Goal: Task Accomplishment & Management: Complete application form

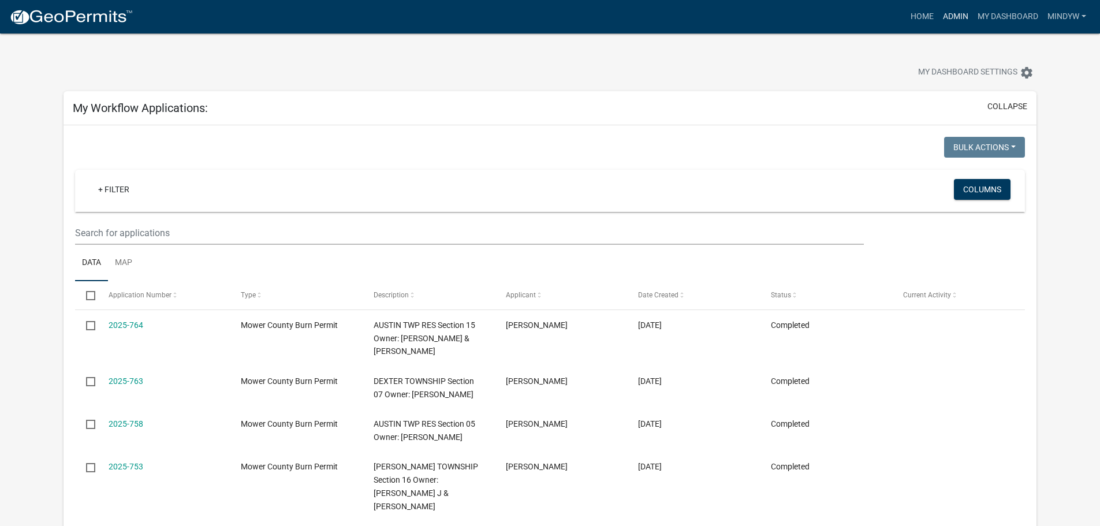
click at [948, 17] on link "Admin" at bounding box center [955, 17] width 35 height 22
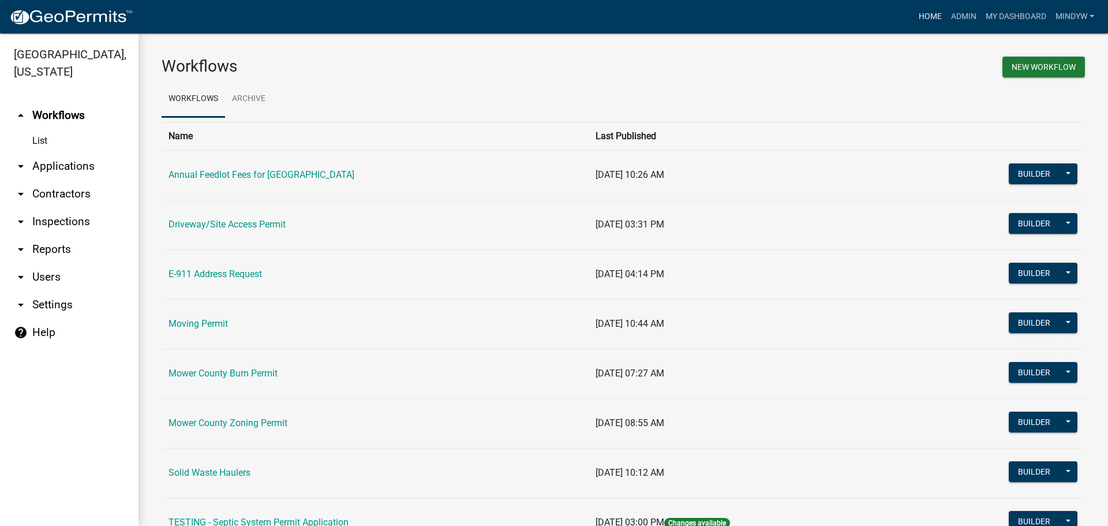
click at [936, 14] on link "Home" at bounding box center [930, 17] width 32 height 22
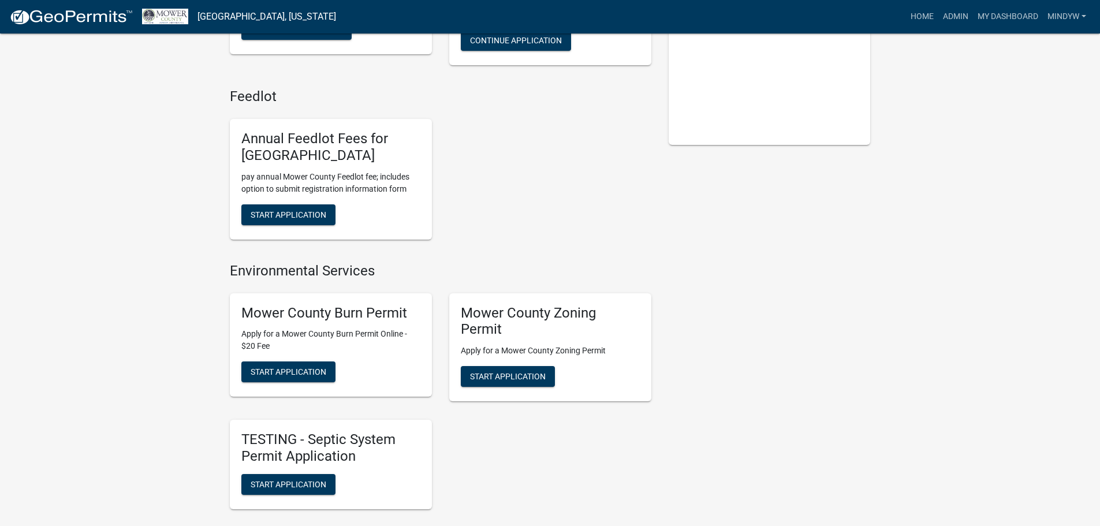
scroll to position [231, 0]
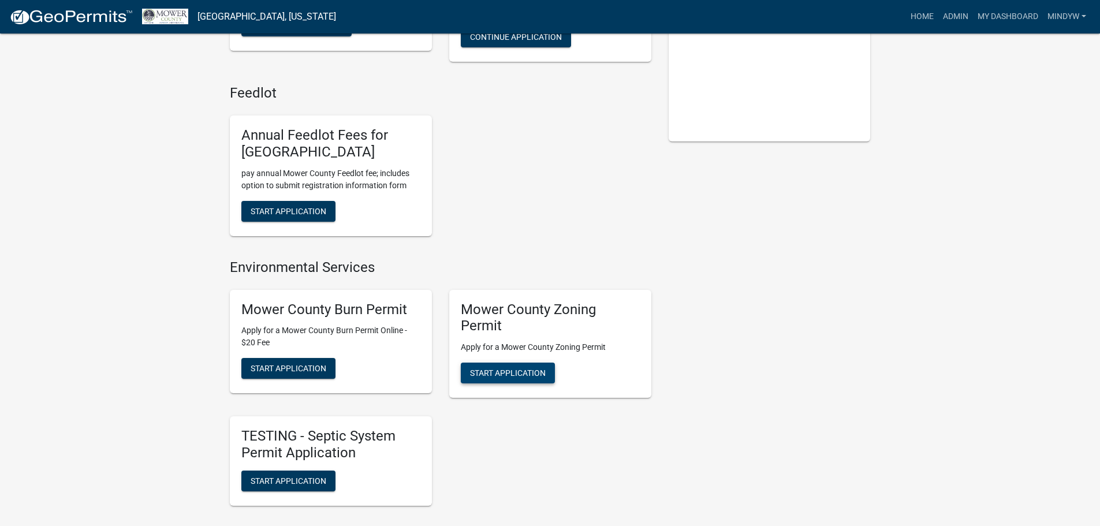
click at [478, 373] on span "Start Application" at bounding box center [508, 372] width 76 height 9
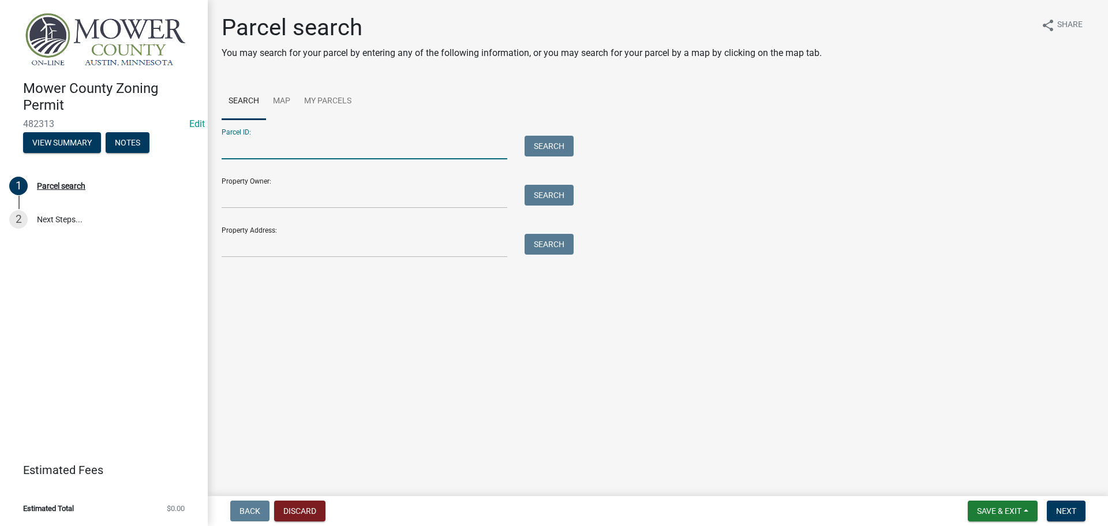
click at [252, 149] on input "Parcel ID:" at bounding box center [365, 148] width 286 height 24
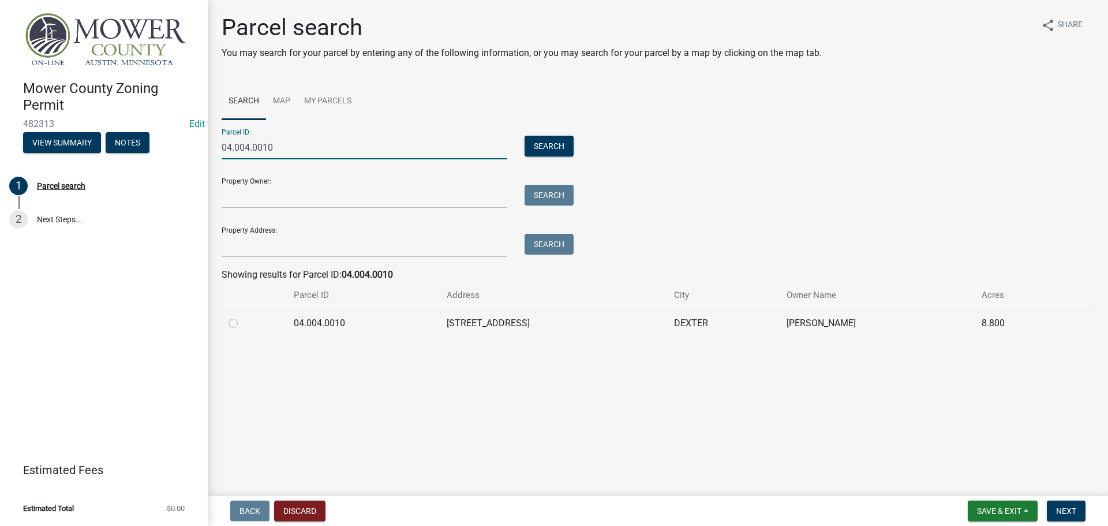
type input "04.004.0010"
click at [242, 316] on label at bounding box center [242, 316] width 0 height 0
click at [242, 320] on input "radio" at bounding box center [246, 320] width 8 height 8
radio input "true"
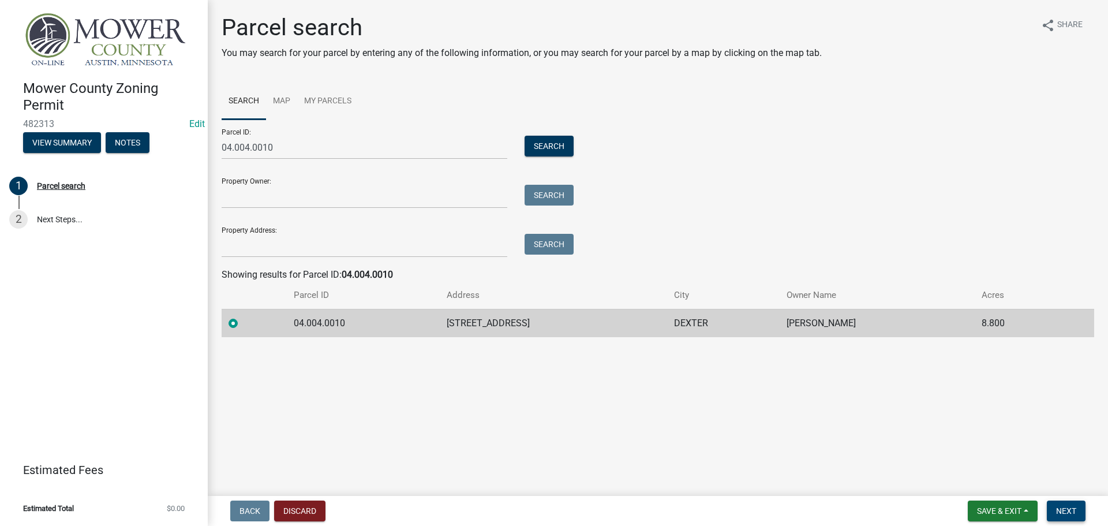
click at [1071, 508] on span "Next" at bounding box center [1066, 510] width 20 height 9
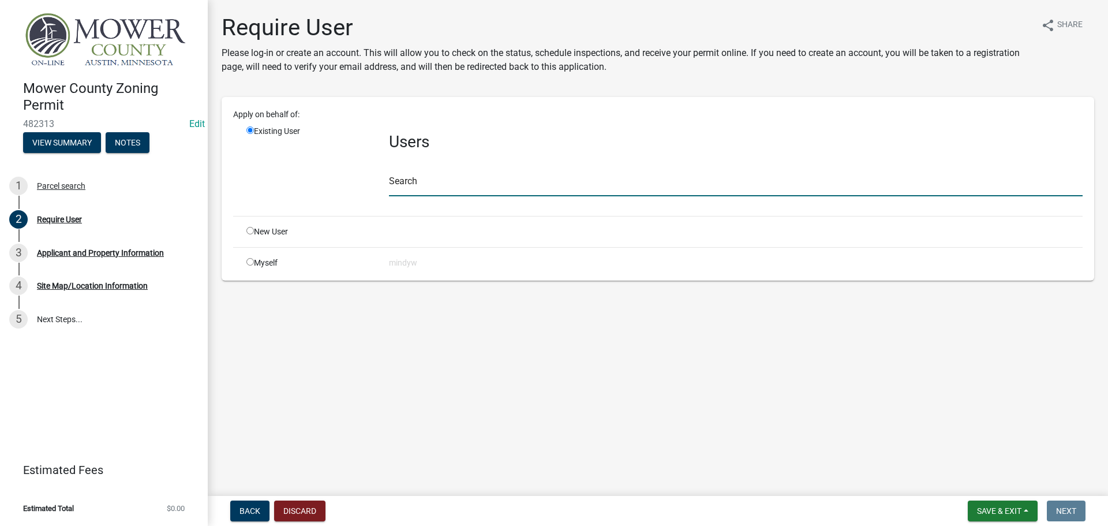
click at [410, 186] on input "text" at bounding box center [736, 185] width 694 height 24
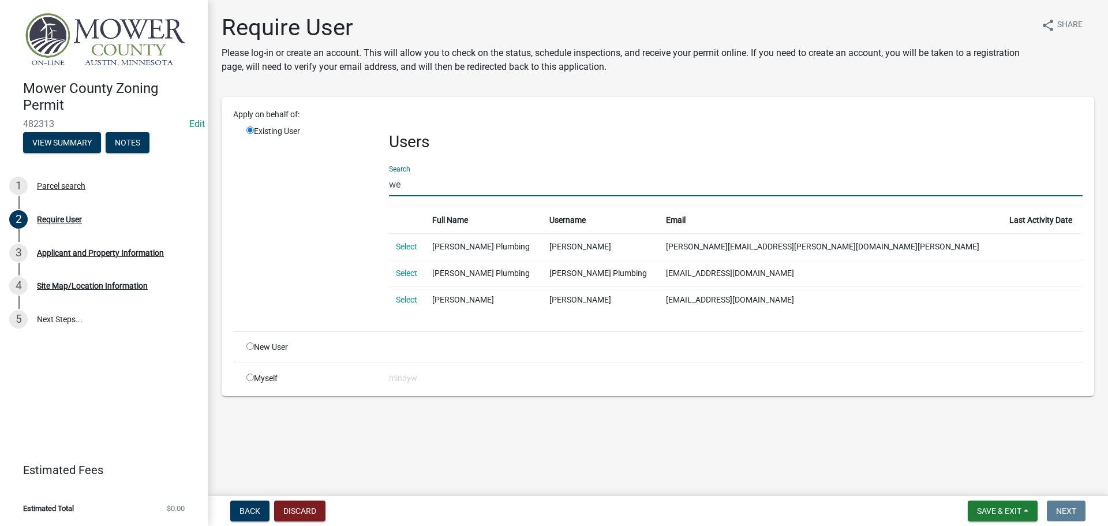
type input "w"
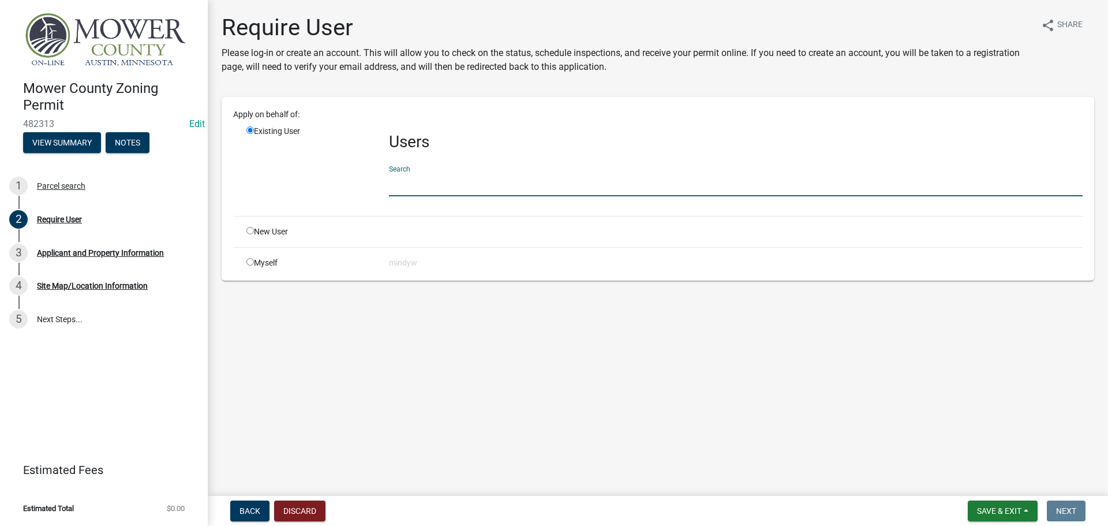
click at [247, 230] on input "radio" at bounding box center [250, 231] width 8 height 8
radio input "true"
radio input "false"
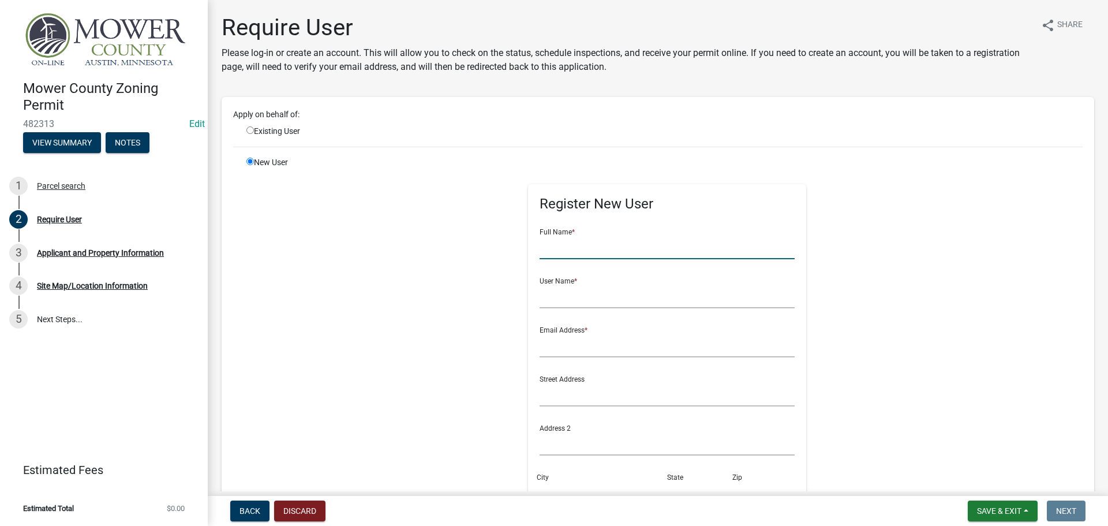
click at [559, 247] on input "text" at bounding box center [668, 247] width 256 height 24
drag, startPoint x: 605, startPoint y: 249, endPoint x: 524, endPoint y: 250, distance: 82.0
click at [528, 250] on div "Register New User Full Name * [PERSON_NAME] User Name * Email Address * Street …" at bounding box center [667, 410] width 279 height 453
type input "[PERSON_NAME]"
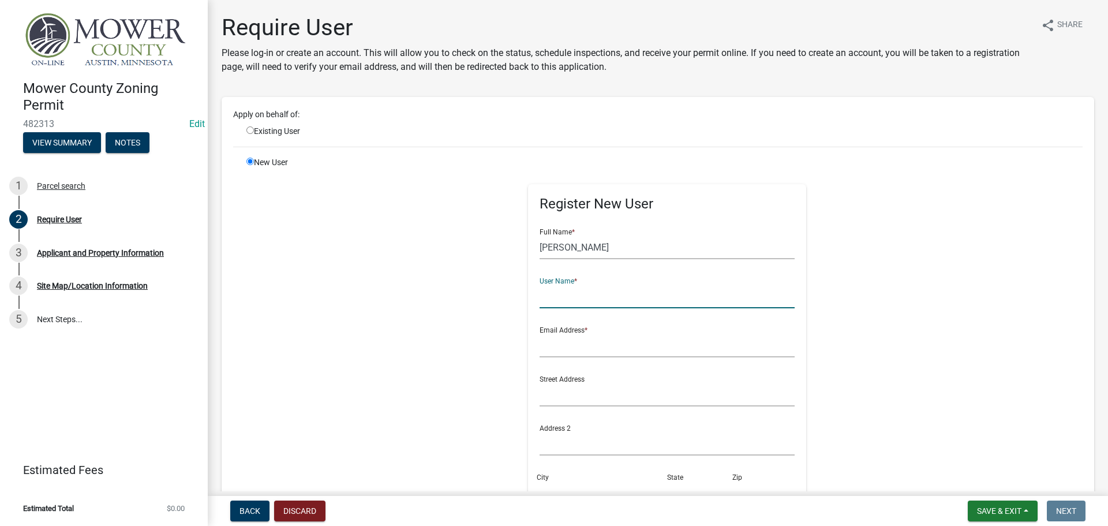
click at [563, 305] on input "text" at bounding box center [668, 297] width 256 height 24
paste input "[PERSON_NAME]"
type input "[PERSON_NAME]"
click at [563, 347] on input "text" at bounding box center [668, 346] width 256 height 24
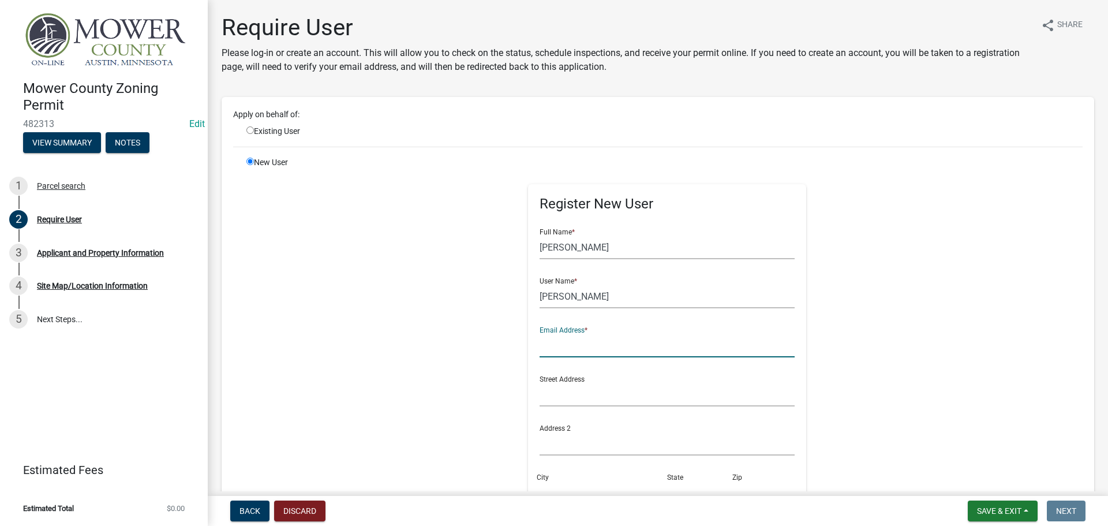
type input "e"
drag, startPoint x: 638, startPoint y: 349, endPoint x: 528, endPoint y: 349, distance: 109.7
click at [528, 349] on div "Register New User Full Name * [PERSON_NAME] User Name * [PERSON_NAME] Email Add…" at bounding box center [667, 410] width 279 height 453
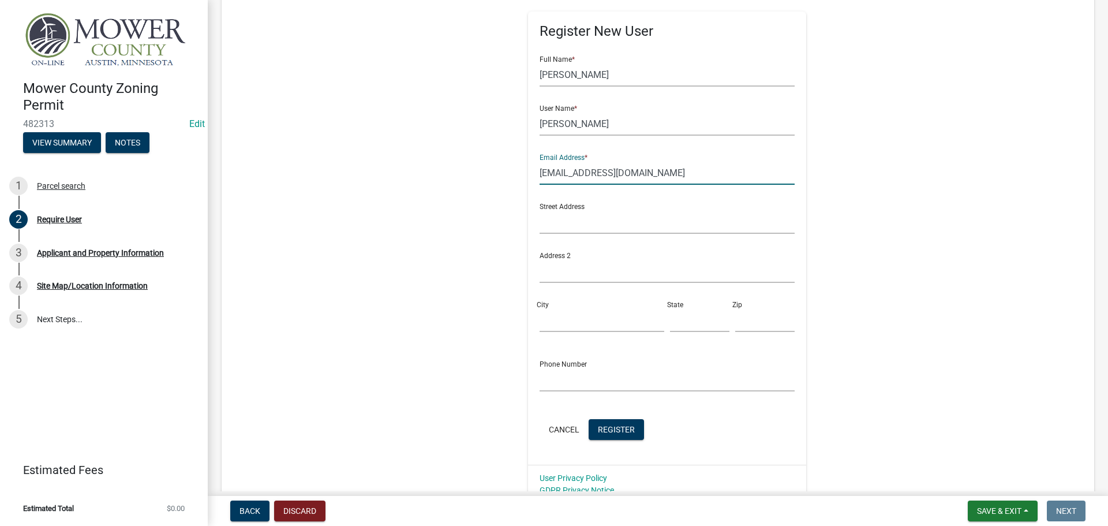
scroll to position [173, 0]
type input "[EMAIL_ADDRESS][DOMAIN_NAME]"
click at [611, 428] on span "Register" at bounding box center [616, 428] width 37 height 9
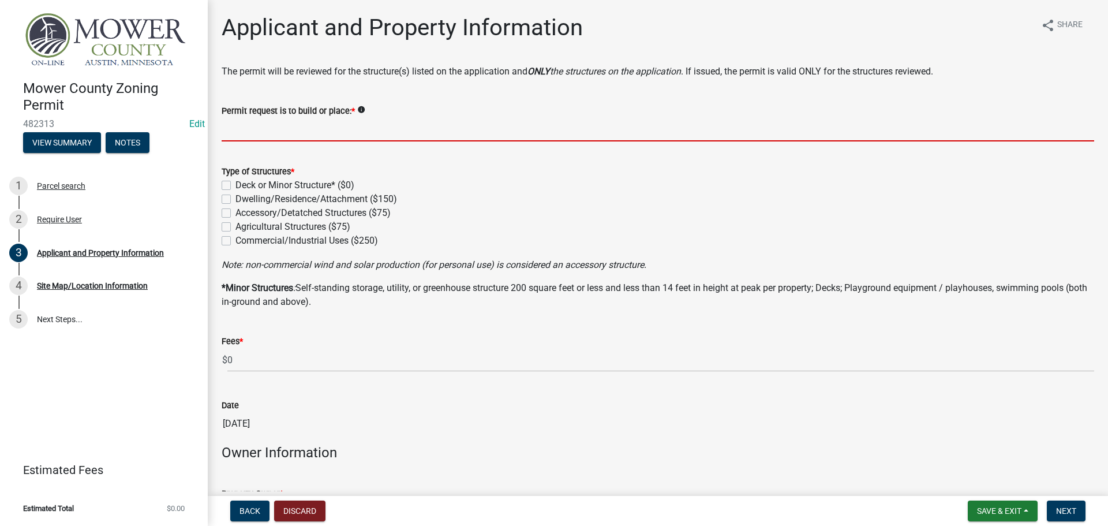
click at [244, 133] on input "Permit request is to build or place: *" at bounding box center [658, 130] width 873 height 24
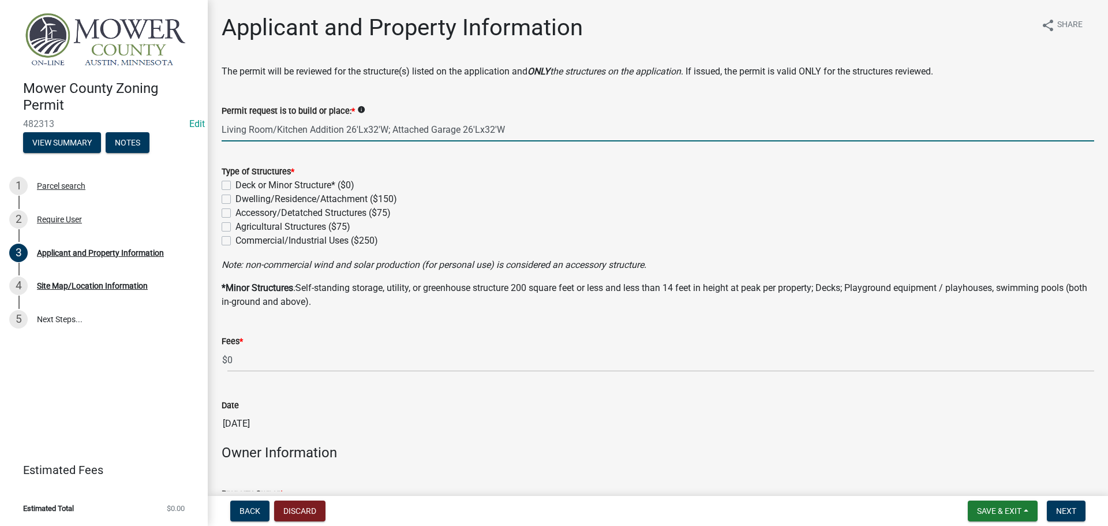
type input "Living Room/Kitchen Addition 26'Lx32'W; Attached Garage 26'Lx32'W"
click at [235, 214] on label "Accessory/Detatched Structures ($75)" at bounding box center [312, 213] width 155 height 14
click at [235, 214] on input "Accessory/Detatched Structures ($75)" at bounding box center [239, 210] width 8 height 8
checkbox input "true"
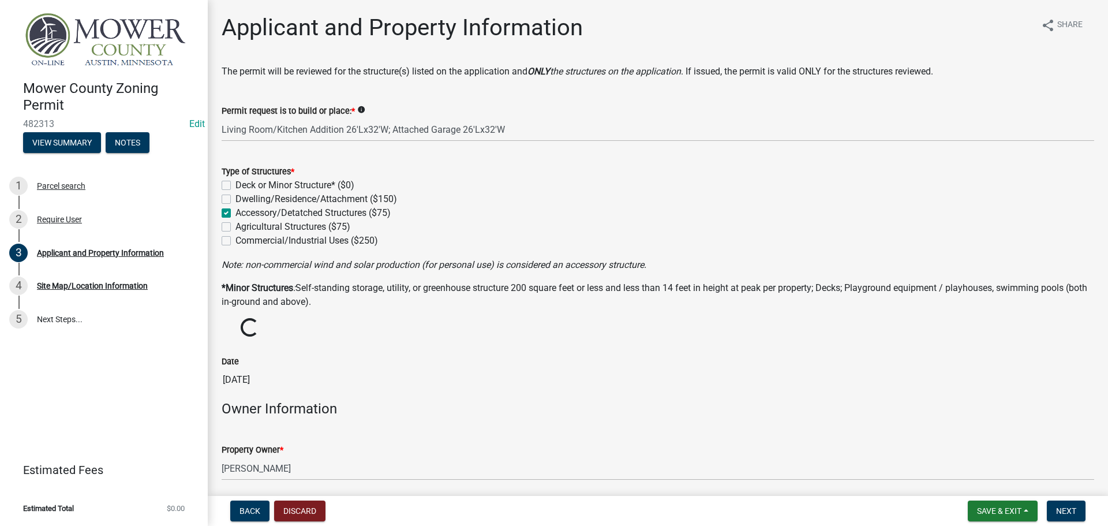
checkbox input "false"
checkbox input "true"
checkbox input "false"
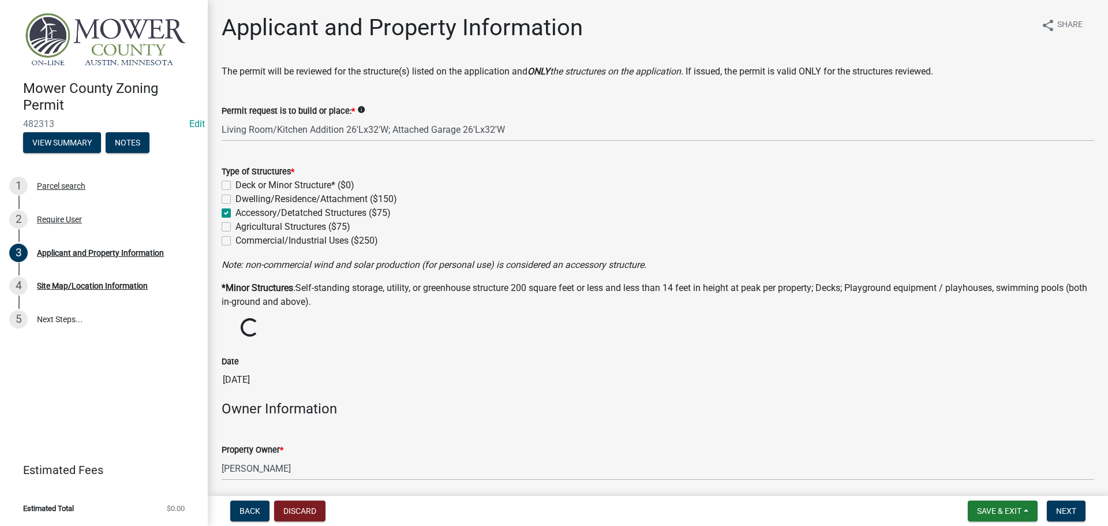
click at [235, 197] on label "Dwelling/Residence/Attachment ($150)" at bounding box center [316, 199] width 162 height 14
click at [235, 197] on input "Dwelling/Residence/Attachment ($150)" at bounding box center [239, 196] width 8 height 8
checkbox input "true"
checkbox input "false"
checkbox input "true"
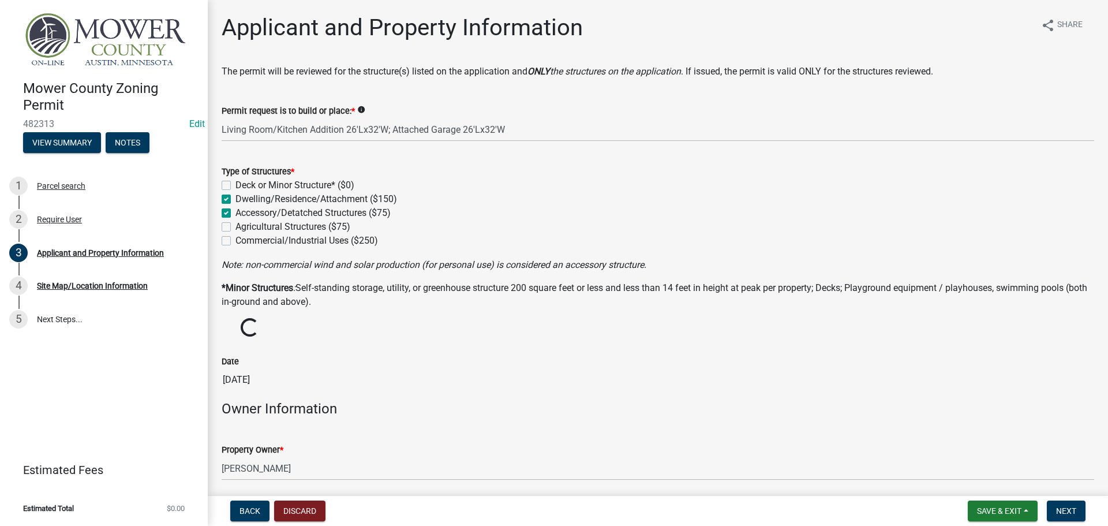
checkbox input "true"
checkbox input "false"
click at [235, 216] on label "Accessory/Detatched Structures ($75)" at bounding box center [312, 213] width 155 height 14
click at [235, 214] on input "Accessory/Detatched Structures ($75)" at bounding box center [239, 210] width 8 height 8
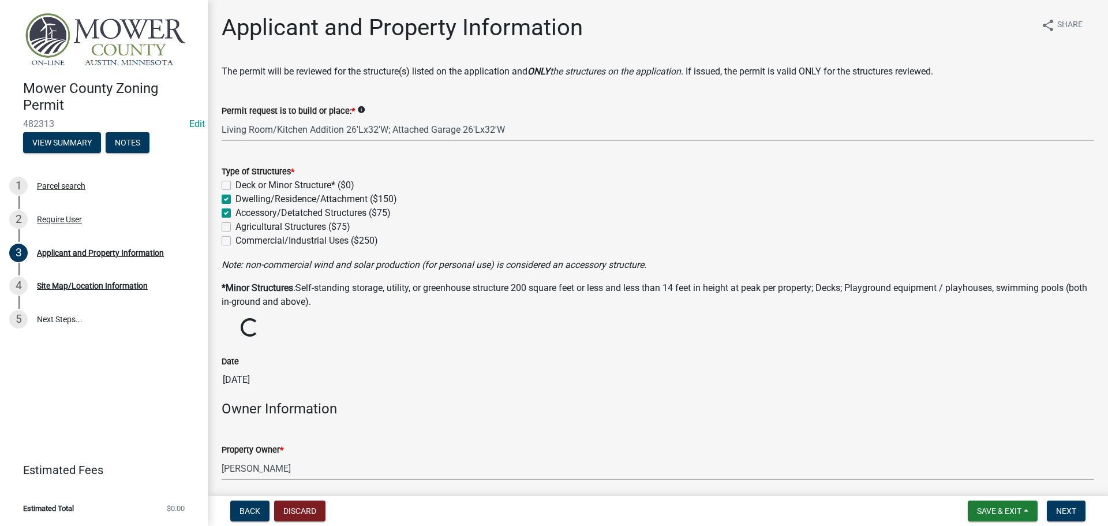
checkbox input "false"
checkbox input "true"
checkbox input "false"
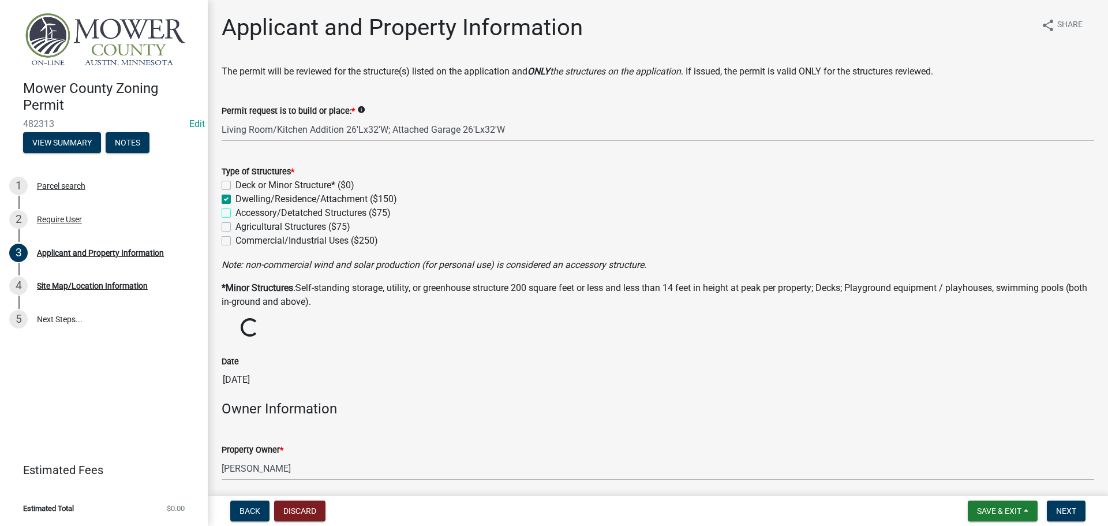
checkbox input "false"
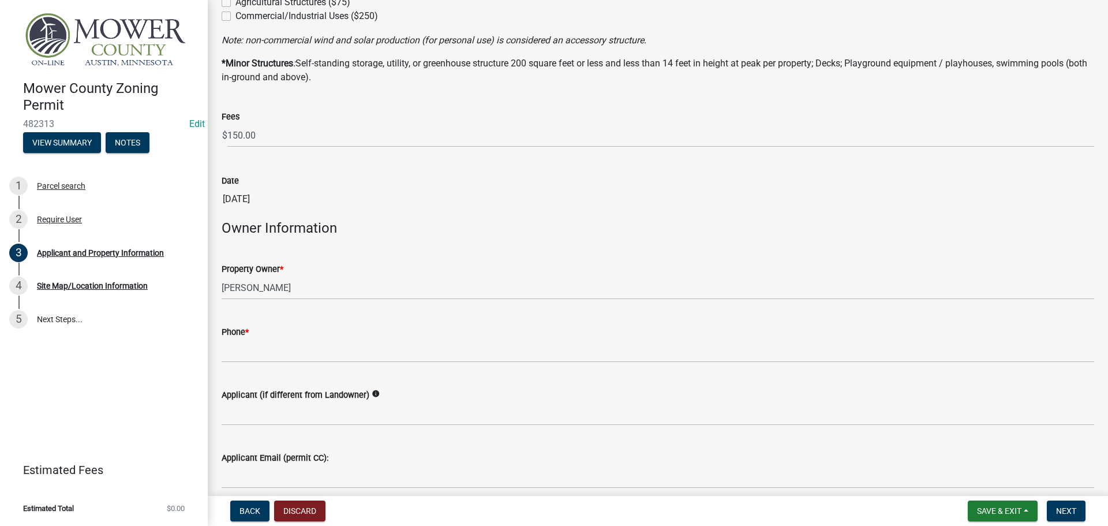
scroll to position [289, 0]
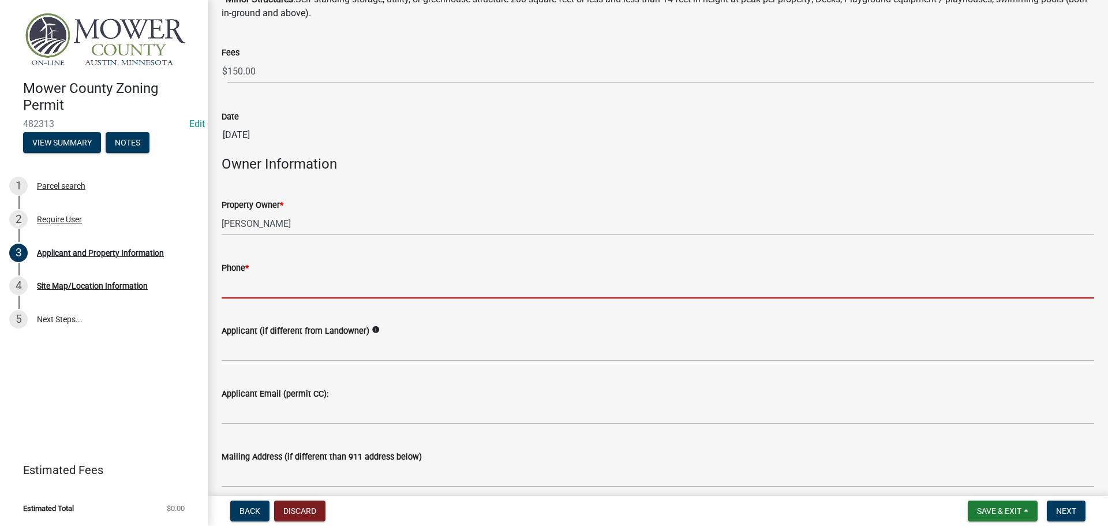
click at [335, 281] on input "Phone *" at bounding box center [658, 287] width 873 height 24
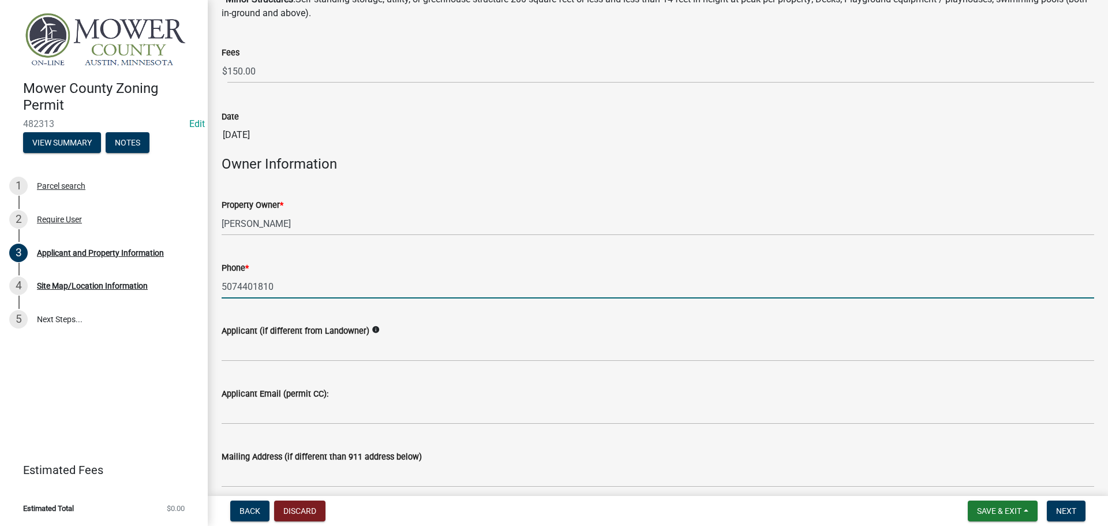
type input "5074401810"
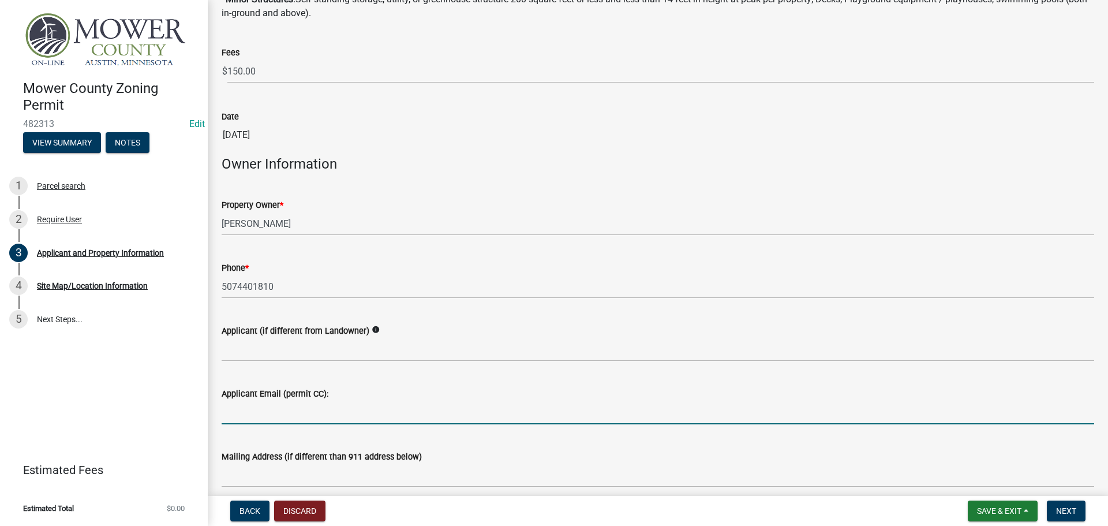
click at [301, 414] on input "Applicant Email (permit CC):" at bounding box center [658, 413] width 873 height 24
paste input "[EMAIL_ADDRESS][DOMAIN_NAME]"
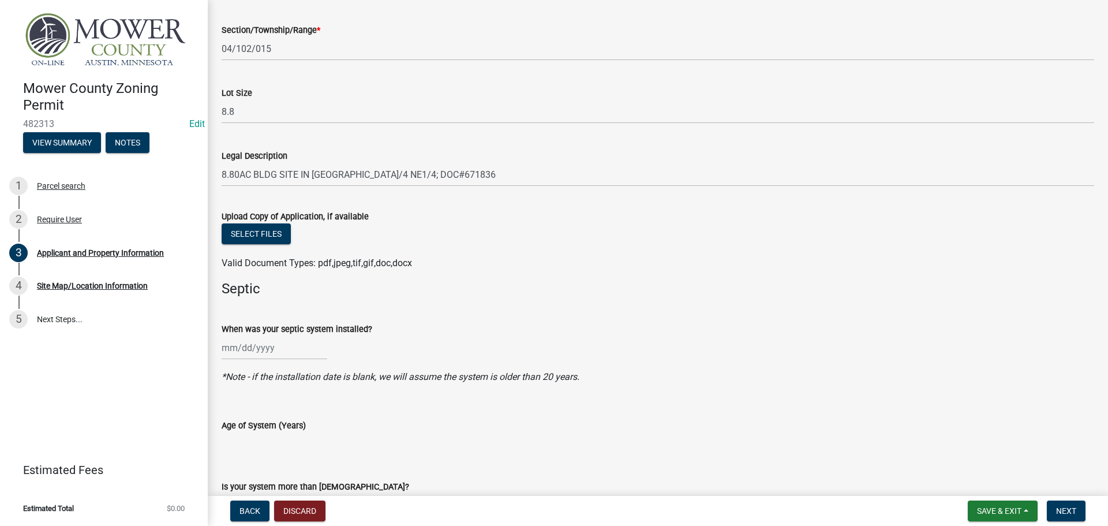
scroll to position [1212, 0]
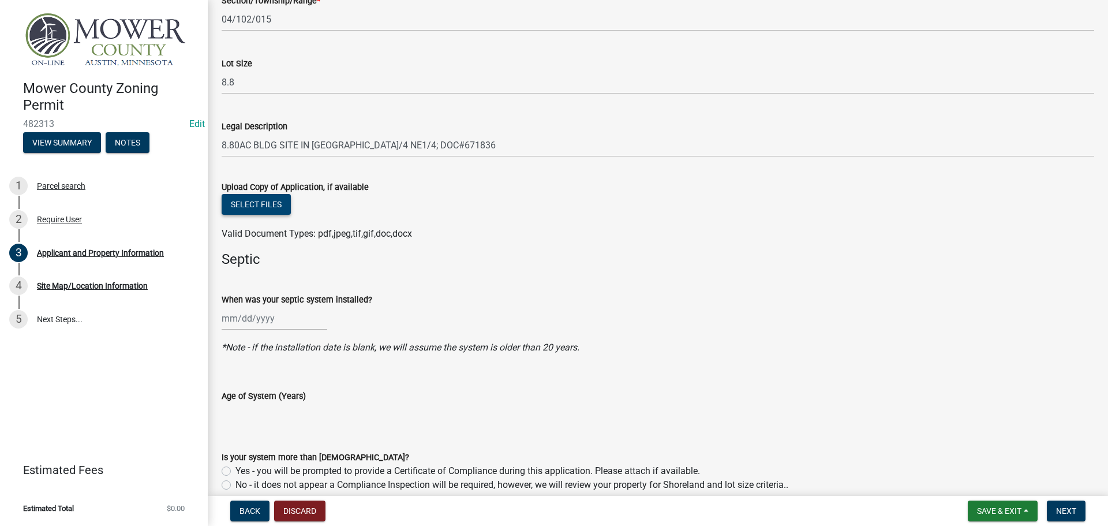
type input "[EMAIL_ADDRESS][DOMAIN_NAME]"
click at [246, 199] on button "Select files" at bounding box center [256, 204] width 69 height 21
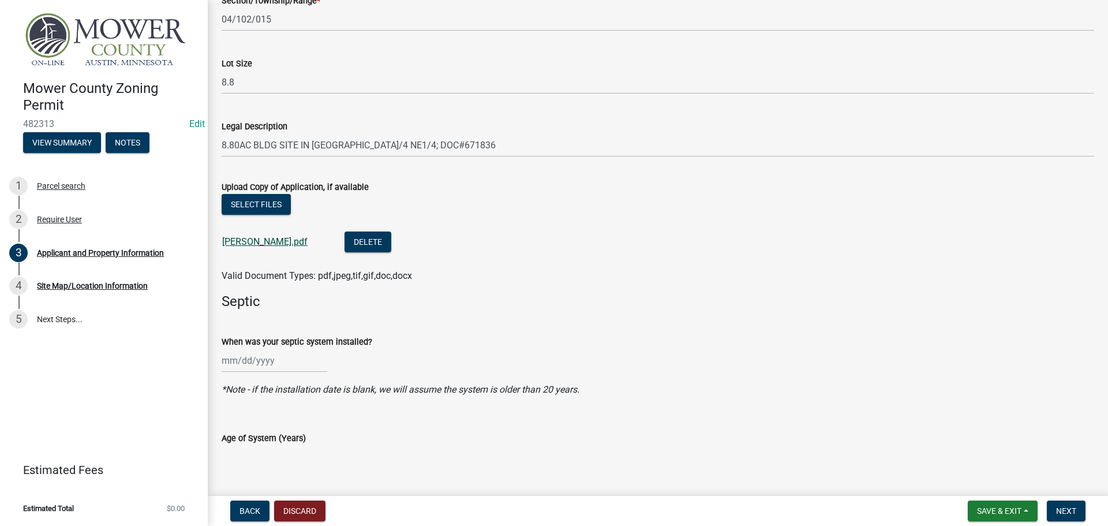
click at [255, 244] on link "[PERSON_NAME].pdf" at bounding box center [264, 241] width 85 height 11
click at [229, 356] on div at bounding box center [275, 361] width 106 height 24
select select "9"
select select "2025"
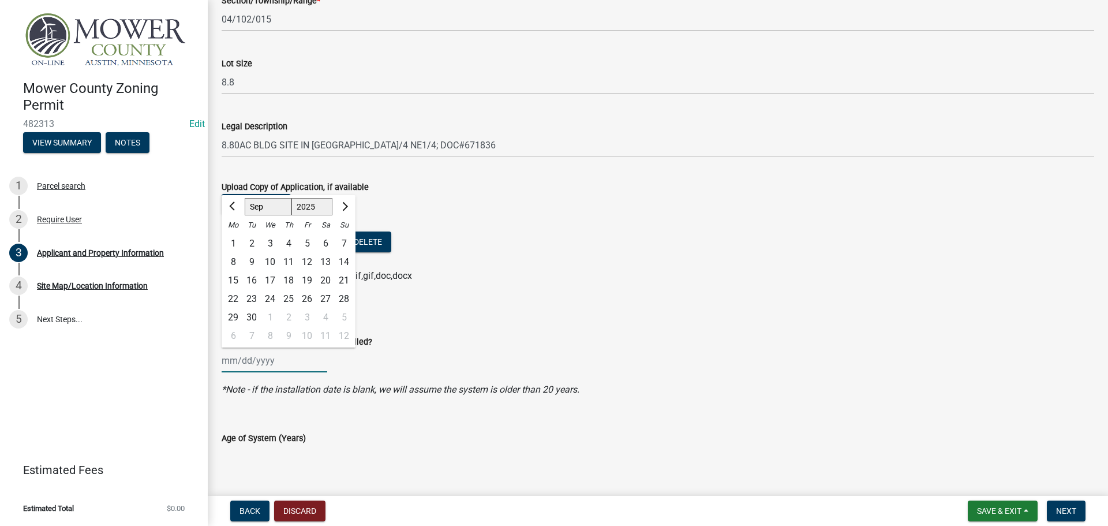
click at [230, 360] on input "When was your septic system installed?" at bounding box center [275, 361] width 106 height 24
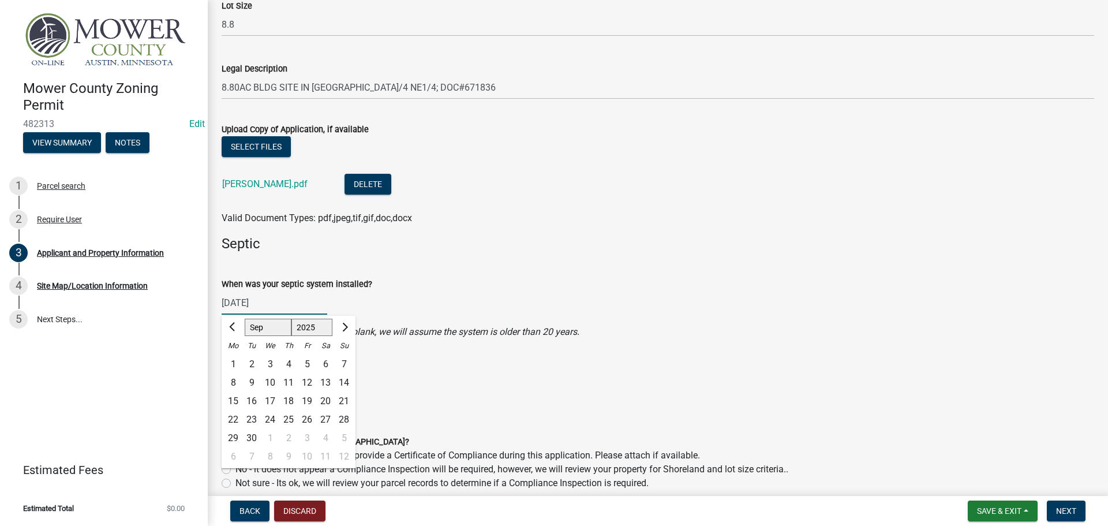
type input "[DATE]"
click at [433, 281] on div "When was your septic system installed?" at bounding box center [658, 284] width 873 height 14
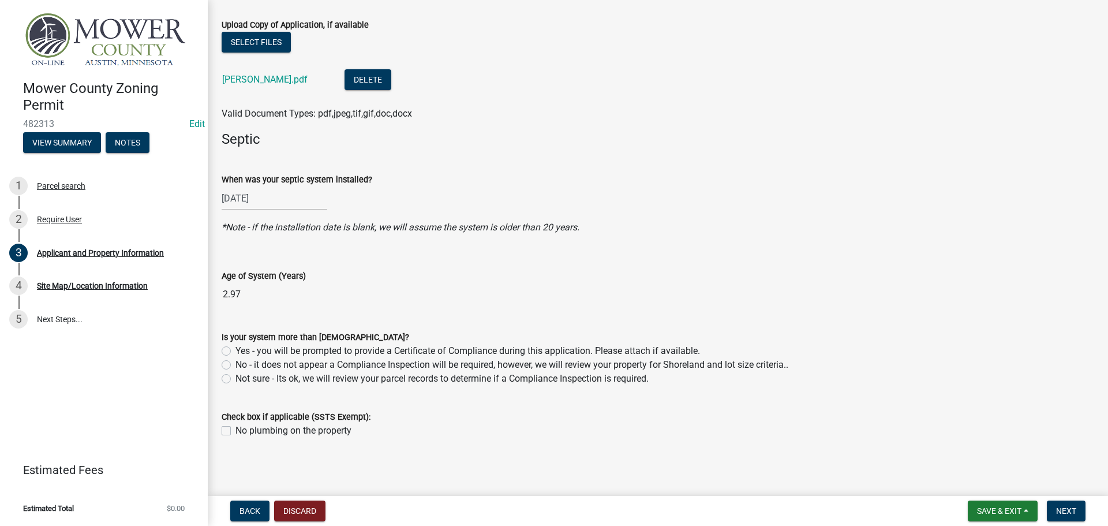
scroll to position [1376, 0]
click at [235, 362] on label "No - it does not appear a Compliance Inspection will be required, however, we w…" at bounding box center [511, 363] width 553 height 14
click at [235, 362] on input "No - it does not appear a Compliance Inspection will be required, however, we w…" at bounding box center [239, 360] width 8 height 8
radio input "true"
click at [1067, 506] on span "Next" at bounding box center [1066, 510] width 20 height 9
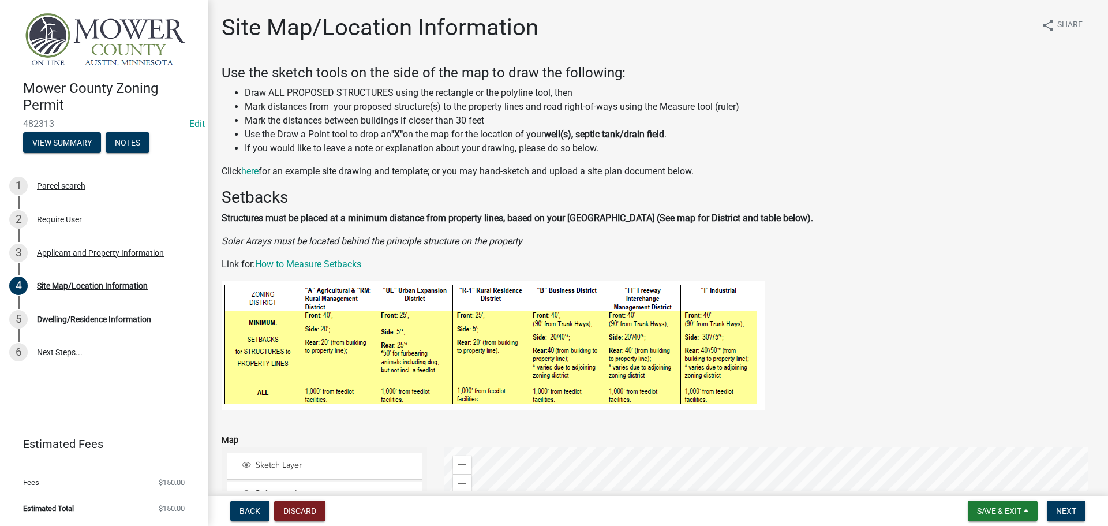
scroll to position [291, 0]
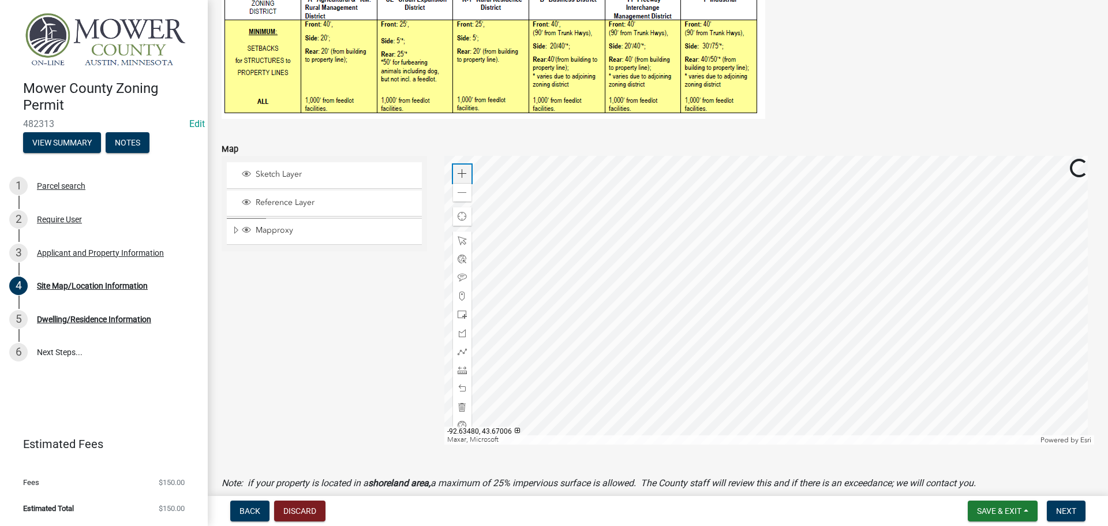
click at [461, 172] on span at bounding box center [462, 173] width 9 height 9
click at [625, 268] on div at bounding box center [769, 300] width 650 height 289
click at [458, 274] on span at bounding box center [462, 277] width 9 height 9
click at [714, 335] on div at bounding box center [769, 300] width 650 height 289
click at [807, 336] on div at bounding box center [769, 300] width 650 height 289
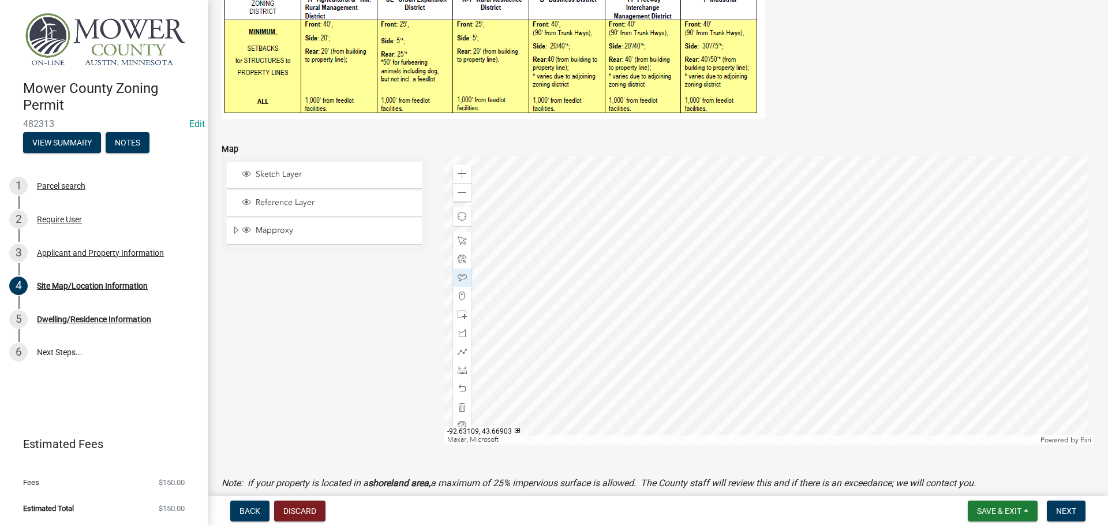
click at [612, 199] on div at bounding box center [769, 300] width 650 height 289
click at [461, 178] on span at bounding box center [462, 173] width 9 height 9
click at [638, 244] on div at bounding box center [769, 300] width 650 height 289
click at [458, 370] on span at bounding box center [462, 369] width 9 height 9
click at [637, 242] on div at bounding box center [769, 300] width 650 height 289
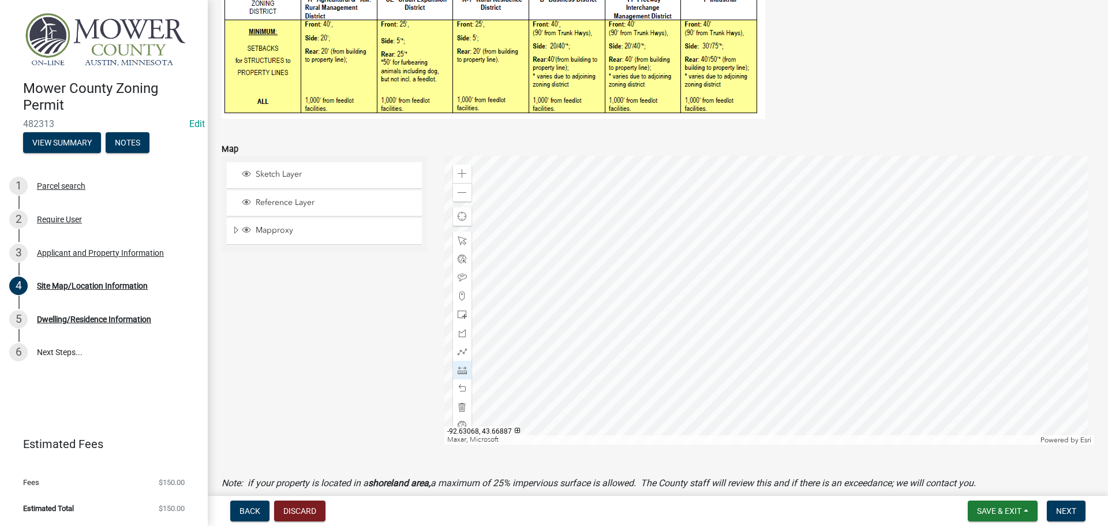
click at [637, 190] on div at bounding box center [769, 300] width 650 height 289
click at [680, 190] on div at bounding box center [769, 300] width 650 height 289
click at [463, 387] on span at bounding box center [462, 388] width 9 height 9
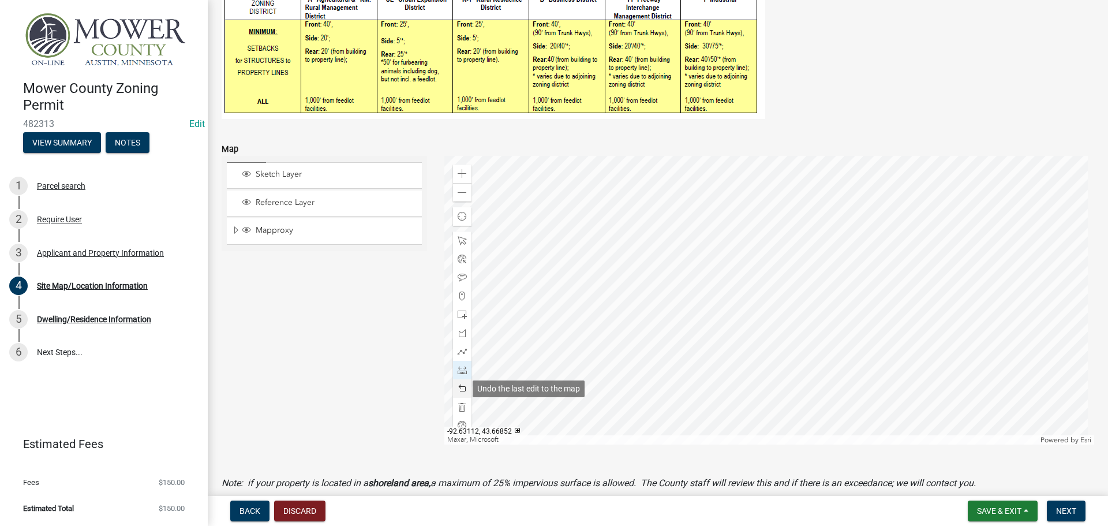
click at [463, 387] on span at bounding box center [462, 388] width 9 height 9
click at [459, 369] on span at bounding box center [462, 369] width 9 height 9
click at [638, 242] on div at bounding box center [769, 300] width 650 height 289
click at [637, 200] on div at bounding box center [769, 300] width 650 height 289
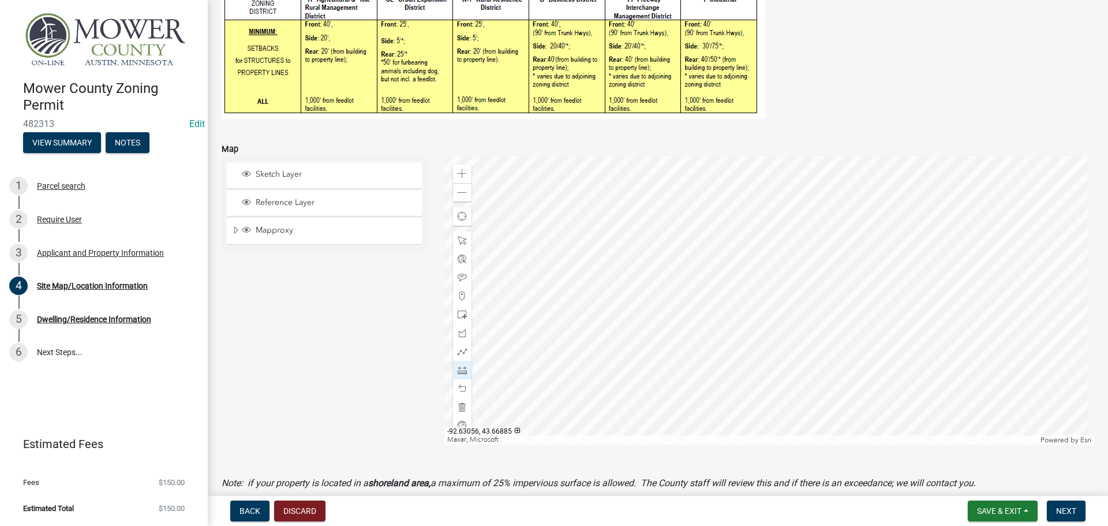
click at [690, 199] on div at bounding box center [769, 300] width 650 height 289
click at [689, 242] on div at bounding box center [769, 300] width 650 height 289
click at [638, 284] on div at bounding box center [769, 300] width 650 height 289
click at [596, 285] on div at bounding box center [769, 300] width 650 height 289
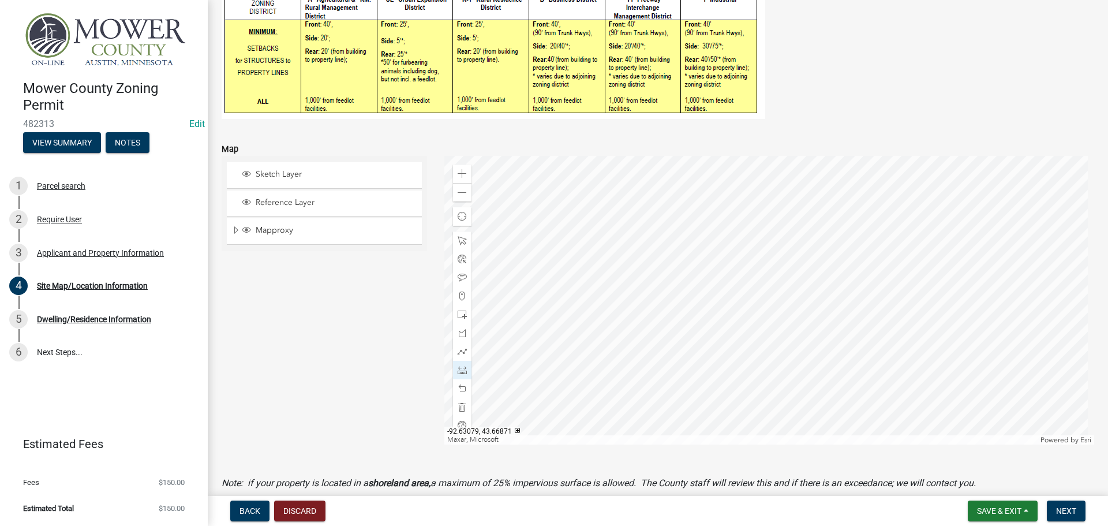
click at [590, 286] on div at bounding box center [769, 300] width 650 height 289
click at [458, 390] on span at bounding box center [462, 388] width 9 height 9
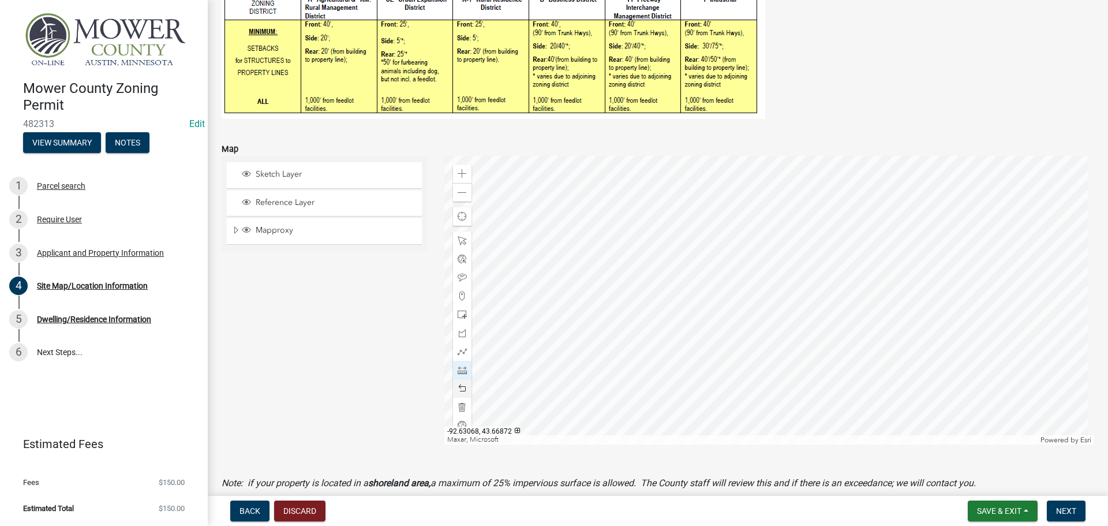
click at [637, 282] on div at bounding box center [769, 300] width 650 height 289
click at [585, 284] on div at bounding box center [769, 300] width 650 height 289
click at [584, 241] on div at bounding box center [769, 300] width 650 height 289
click at [637, 242] on div at bounding box center [769, 300] width 650 height 289
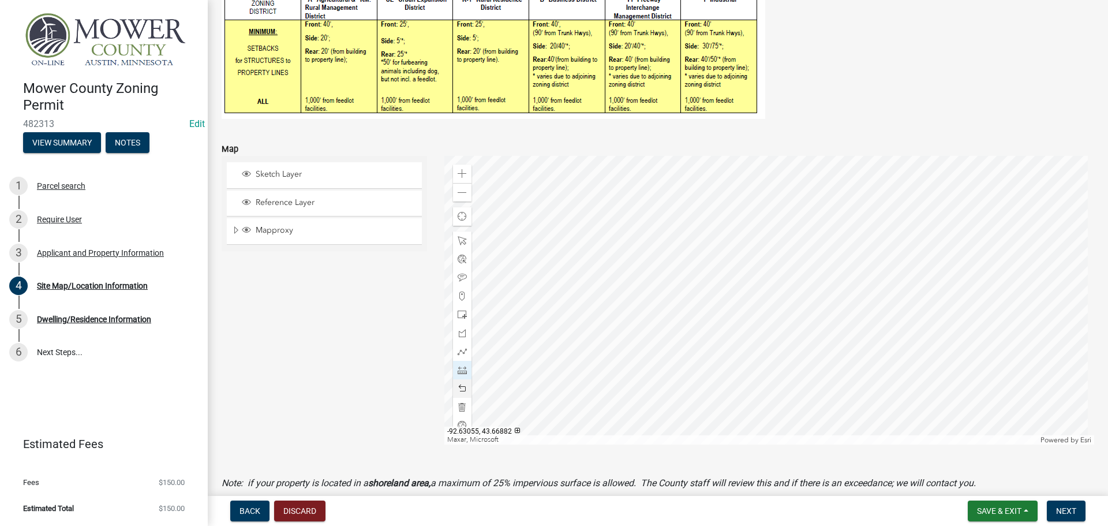
click at [692, 220] on div at bounding box center [769, 300] width 650 height 289
click at [1025, 219] on div at bounding box center [769, 300] width 650 height 289
click at [661, 242] on div at bounding box center [769, 300] width 650 height 289
click at [663, 357] on div at bounding box center [769, 300] width 650 height 289
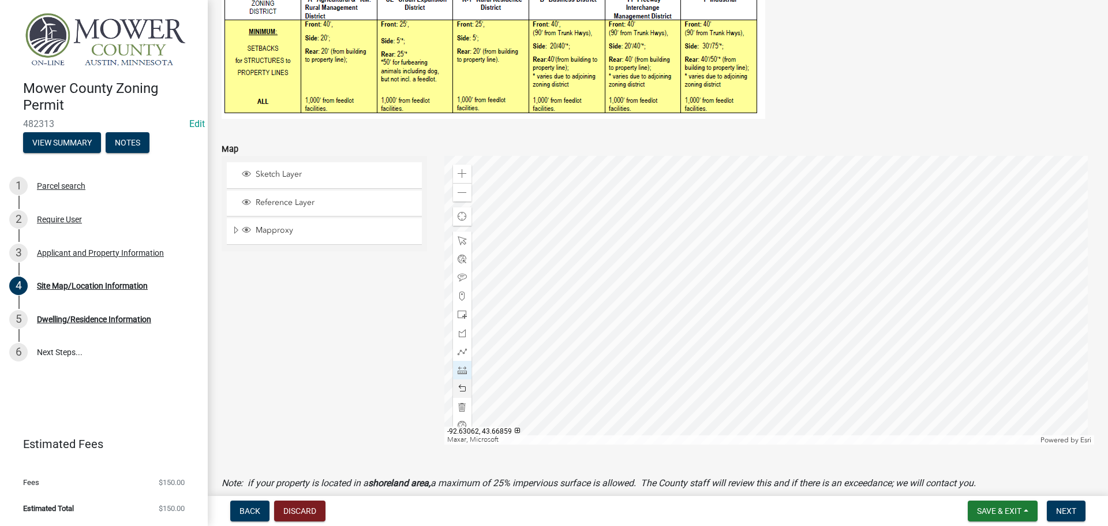
click at [663, 357] on div at bounding box center [769, 300] width 650 height 289
click at [691, 243] on div at bounding box center [769, 300] width 650 height 289
click at [846, 361] on div at bounding box center [769, 300] width 650 height 289
click at [615, 284] on div at bounding box center [769, 300] width 650 height 289
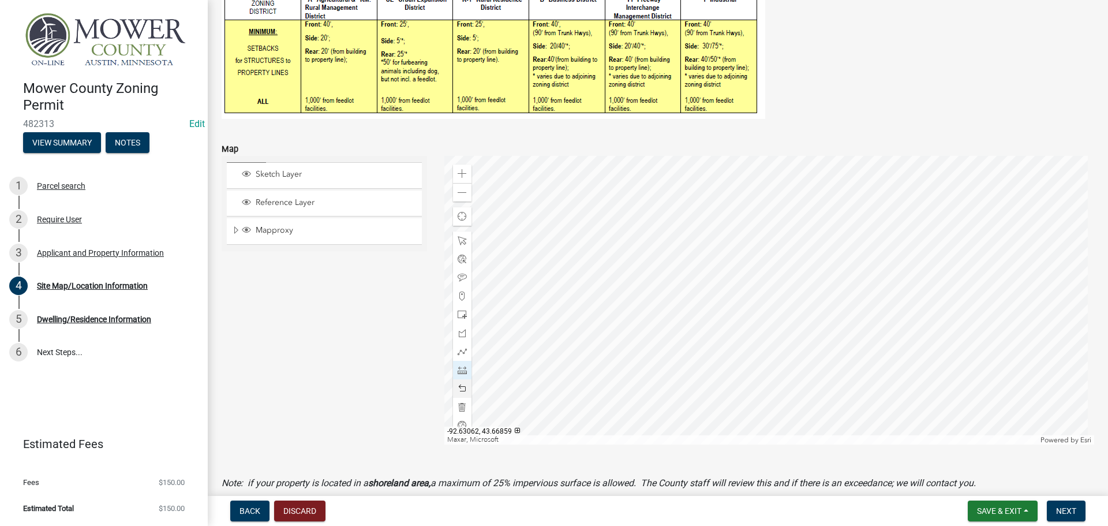
click at [660, 359] on div at bounding box center [769, 300] width 650 height 289
click at [583, 267] on div at bounding box center [769, 300] width 650 height 289
click at [480, 267] on div at bounding box center [769, 300] width 650 height 289
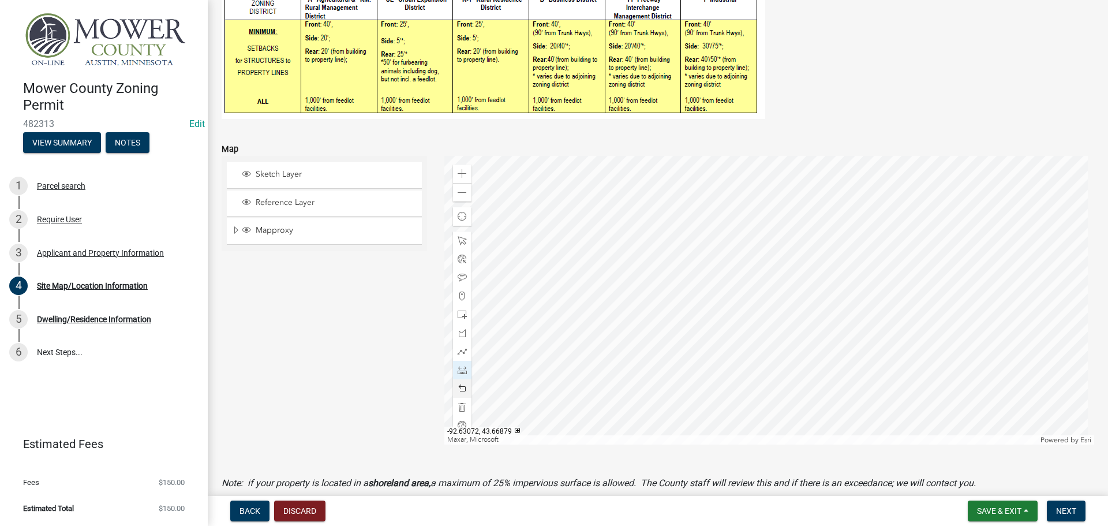
click at [620, 240] on div at bounding box center [769, 300] width 650 height 289
click at [620, 162] on div at bounding box center [769, 300] width 650 height 289
click at [640, 242] on div at bounding box center [769, 300] width 650 height 289
click at [889, 248] on div at bounding box center [769, 300] width 650 height 289
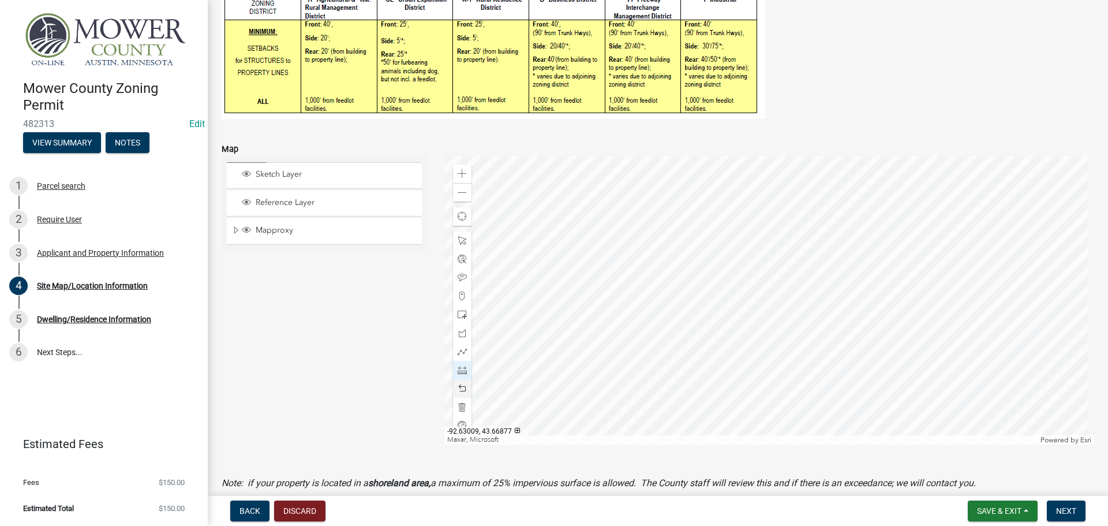
click at [889, 248] on div at bounding box center [769, 300] width 650 height 289
click at [462, 193] on span at bounding box center [462, 192] width 9 height 9
click at [673, 271] on div at bounding box center [769, 300] width 650 height 289
click at [617, 203] on div at bounding box center [769, 300] width 650 height 289
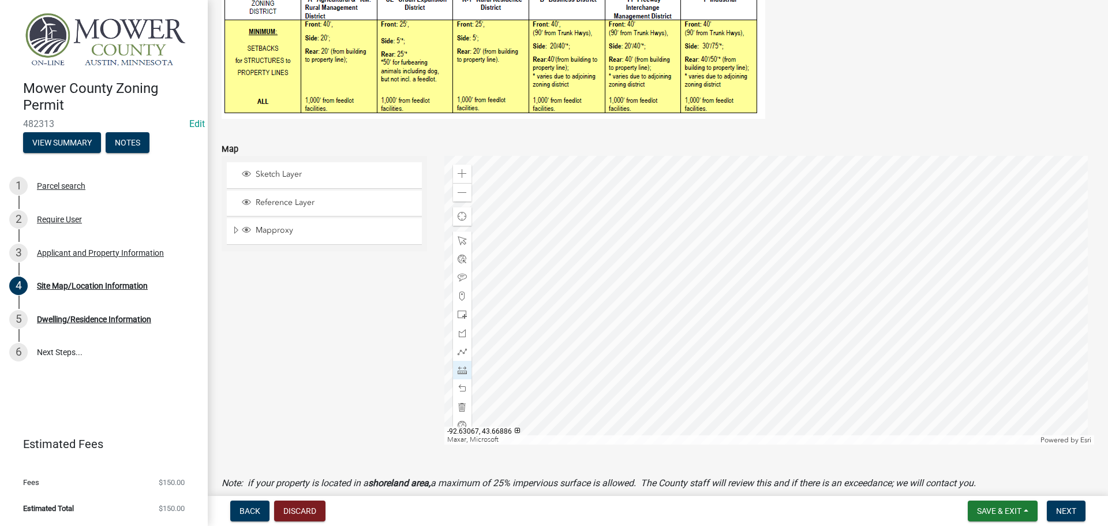
click at [701, 249] on div at bounding box center [769, 300] width 650 height 289
click at [620, 201] on div at bounding box center [769, 300] width 650 height 289
click at [1067, 512] on span "Next" at bounding box center [1066, 510] width 20 height 9
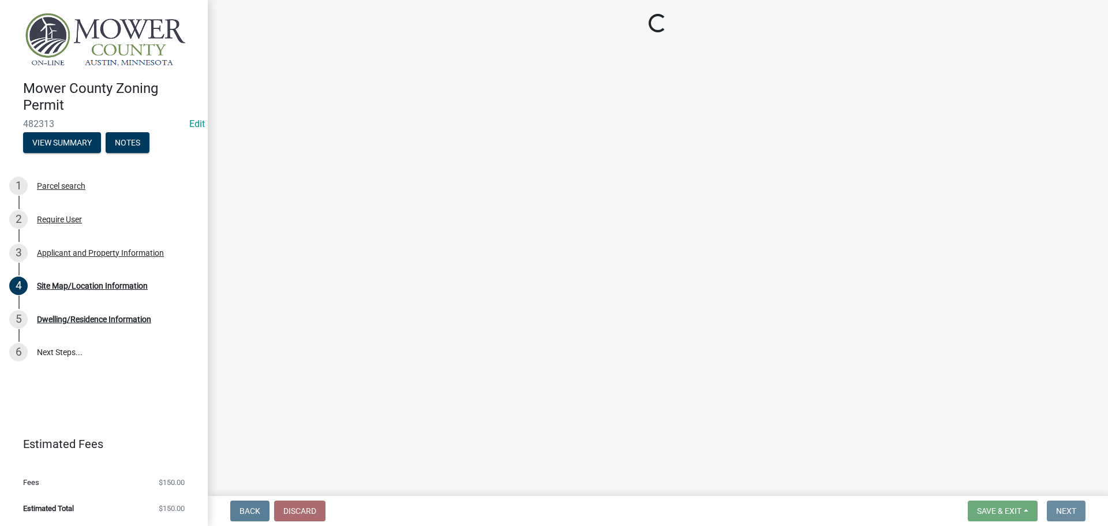
scroll to position [0, 0]
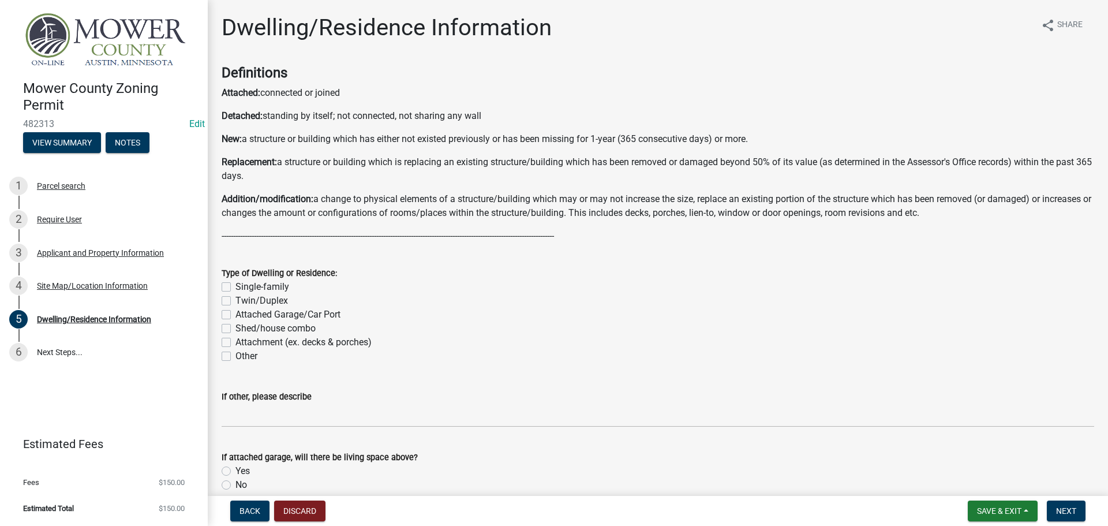
click at [235, 286] on label "Single-family" at bounding box center [262, 287] width 54 height 14
click at [235, 286] on input "Single-family" at bounding box center [239, 284] width 8 height 8
checkbox input "true"
checkbox input "false"
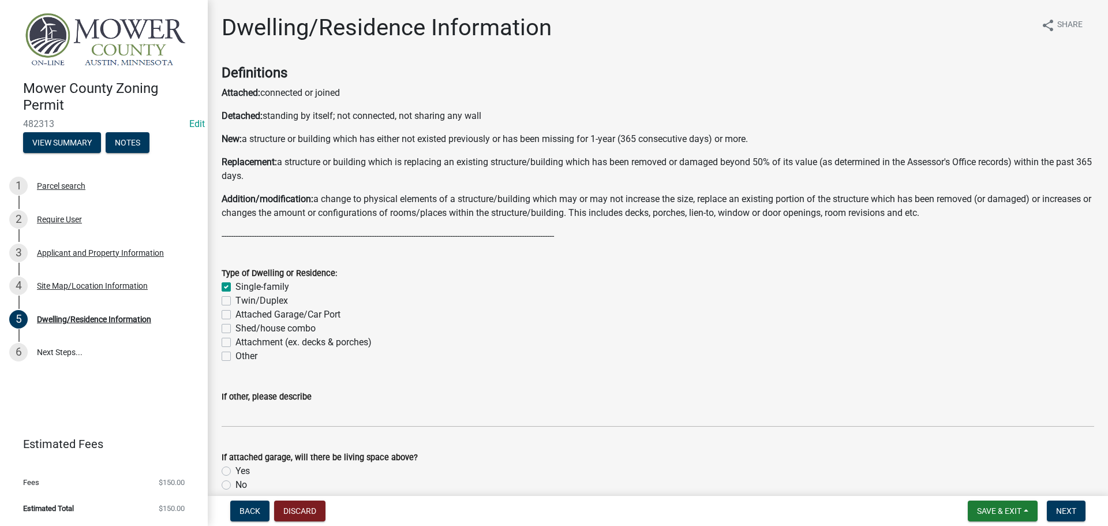
checkbox input "false"
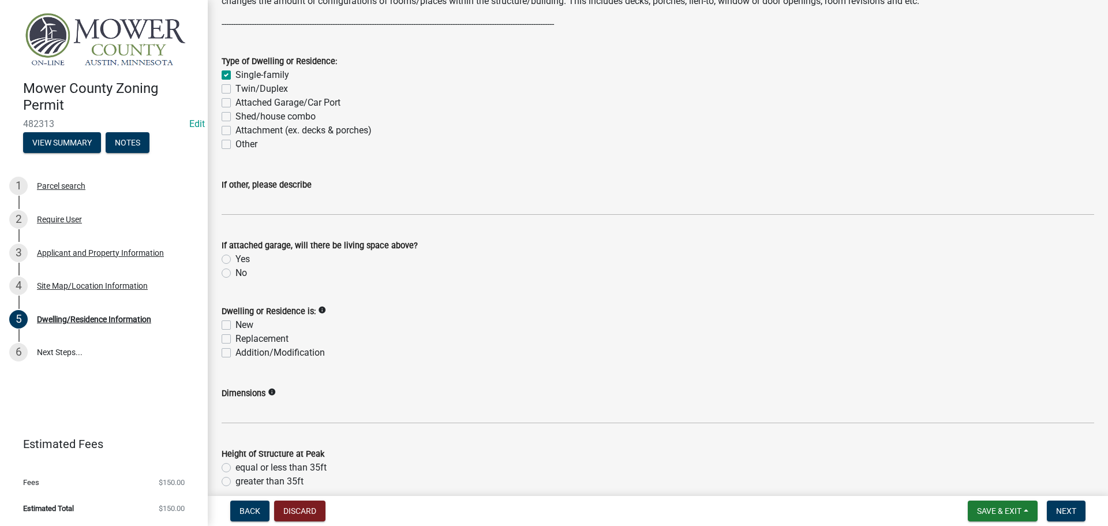
scroll to position [231, 0]
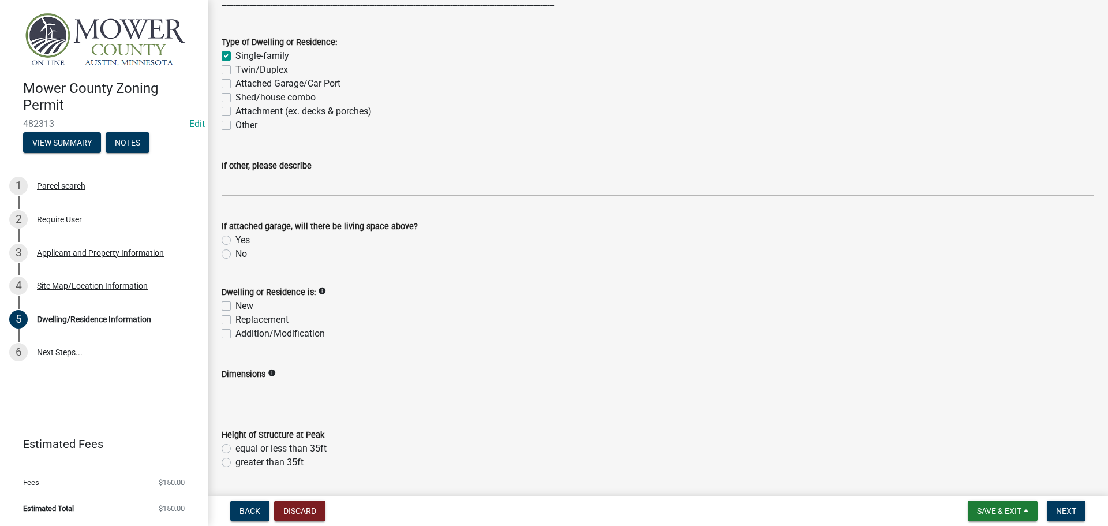
click at [235, 255] on label "No" at bounding box center [241, 254] width 12 height 14
click at [235, 255] on input "No" at bounding box center [239, 251] width 8 height 8
radio input "true"
click at [235, 334] on label "Addition/Modification" at bounding box center [279, 334] width 89 height 14
click at [235, 334] on input "Addition/Modification" at bounding box center [239, 331] width 8 height 8
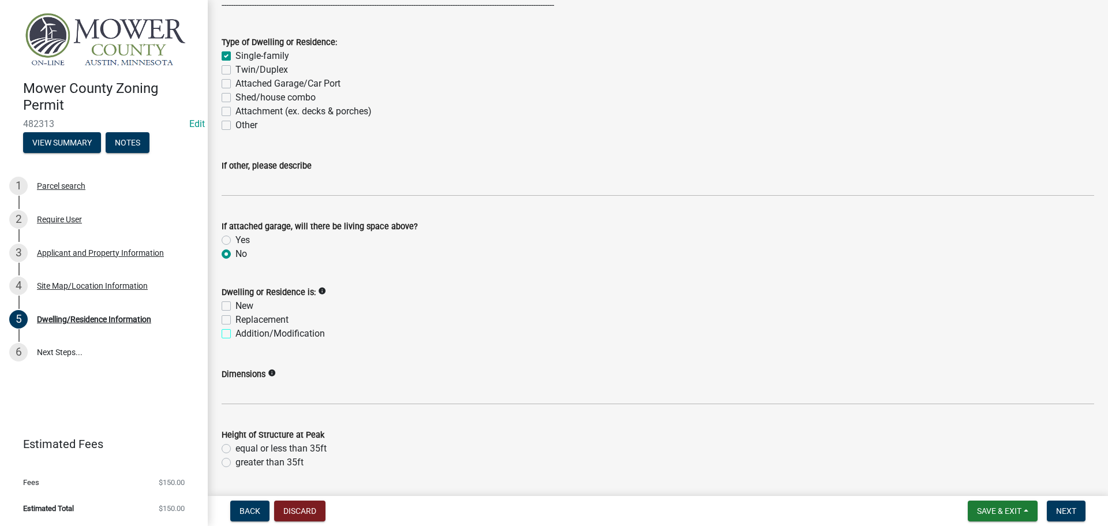
checkbox input "true"
checkbox input "false"
checkbox input "true"
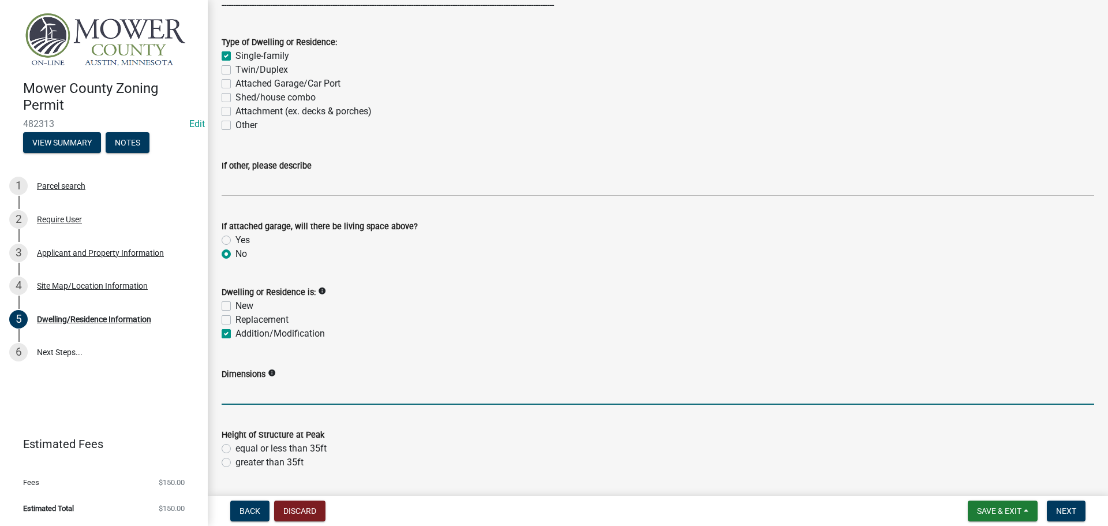
click at [249, 391] on input "Dimensions" at bounding box center [658, 393] width 873 height 24
drag, startPoint x: 347, startPoint y: 392, endPoint x: 310, endPoint y: 390, distance: 37.0
click at [310, 390] on input "Kitchen/Living Room 26'lx32'W; Attached Garage" at bounding box center [658, 393] width 873 height 24
click at [432, 396] on input "Kitchen/Living Room 26'lx32'W; Attached Garage" at bounding box center [658, 393] width 873 height 24
paste input "26'lx32'W"
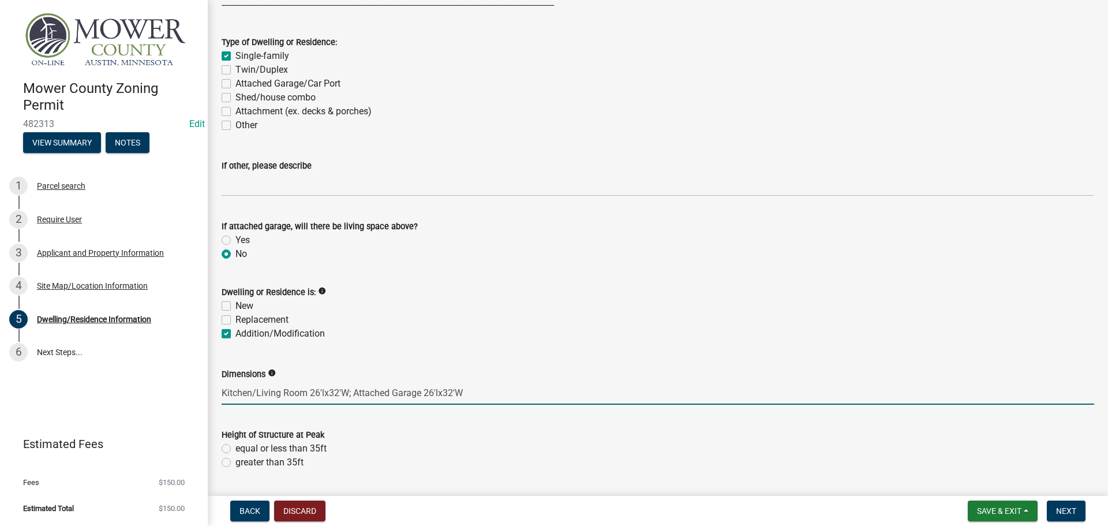
scroll to position [346, 0]
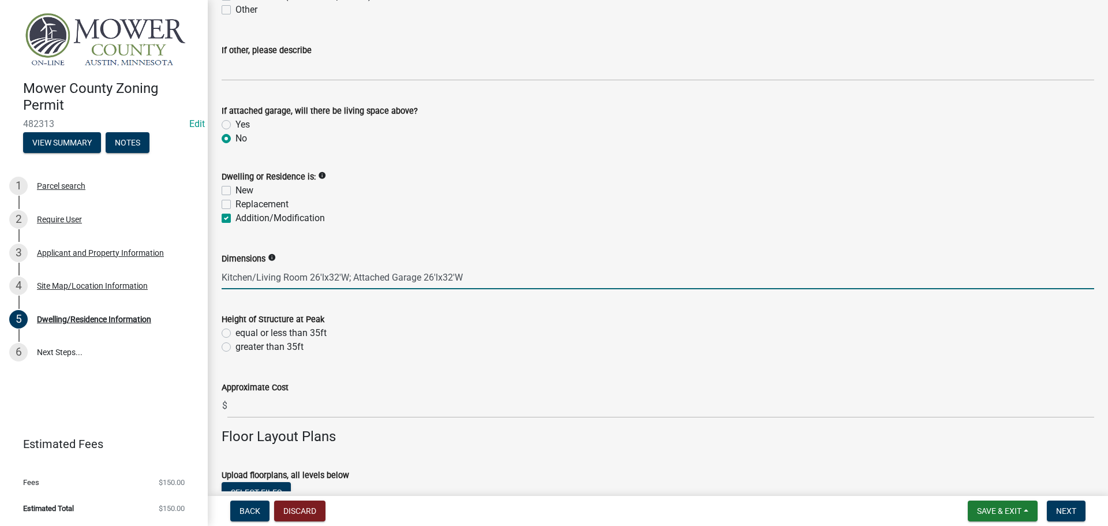
type input "Kitchen/Living Room 26'lx32'W; Attached Garage 26'lx32'W"
click at [235, 331] on label "equal or less than 35ft" at bounding box center [280, 333] width 91 height 14
click at [235, 331] on input "equal or less than 35ft" at bounding box center [239, 330] width 8 height 8
radio input "true"
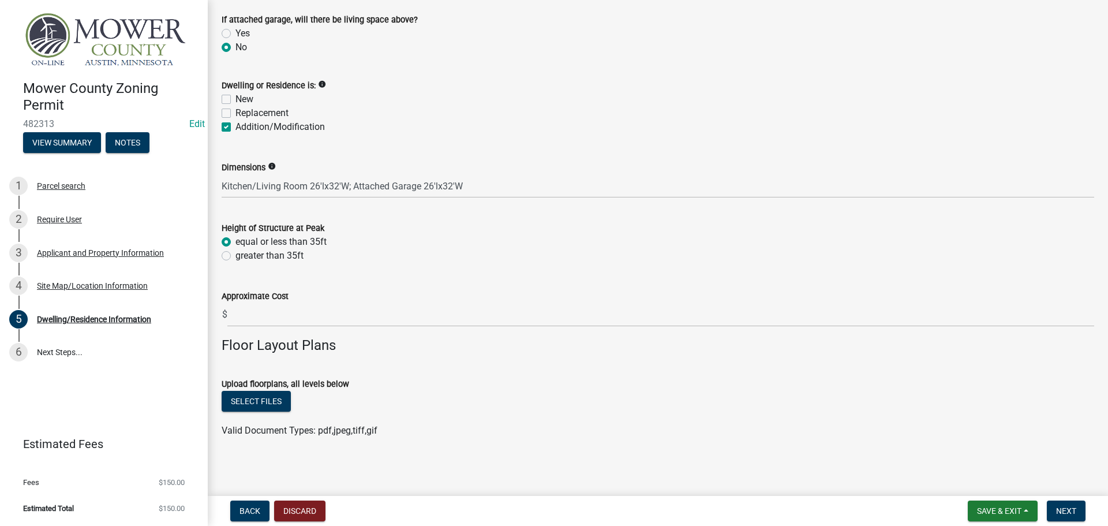
scroll to position [439, 0]
click at [260, 401] on button "Select files" at bounding box center [256, 399] width 69 height 21
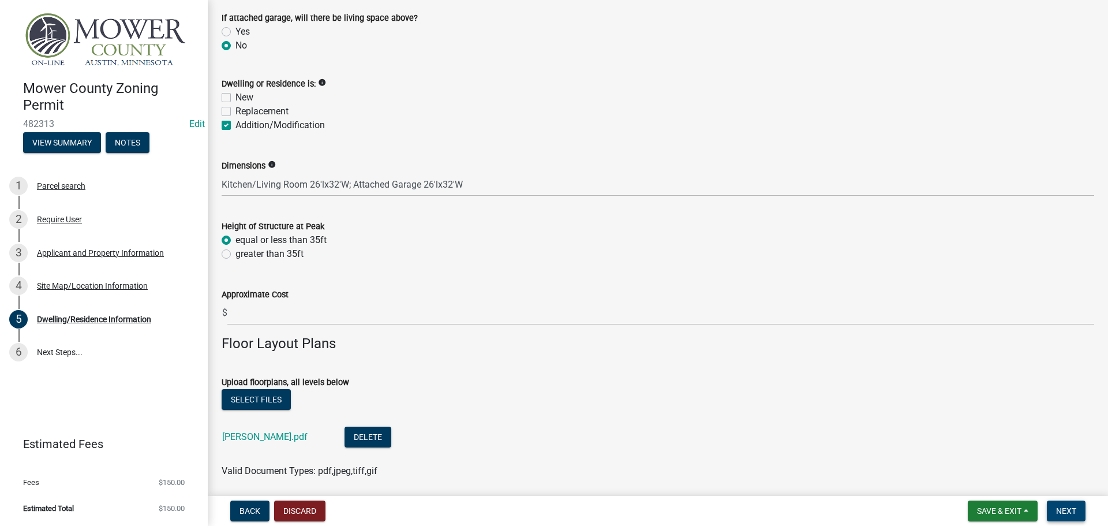
click at [1076, 513] on span "Next" at bounding box center [1066, 510] width 20 height 9
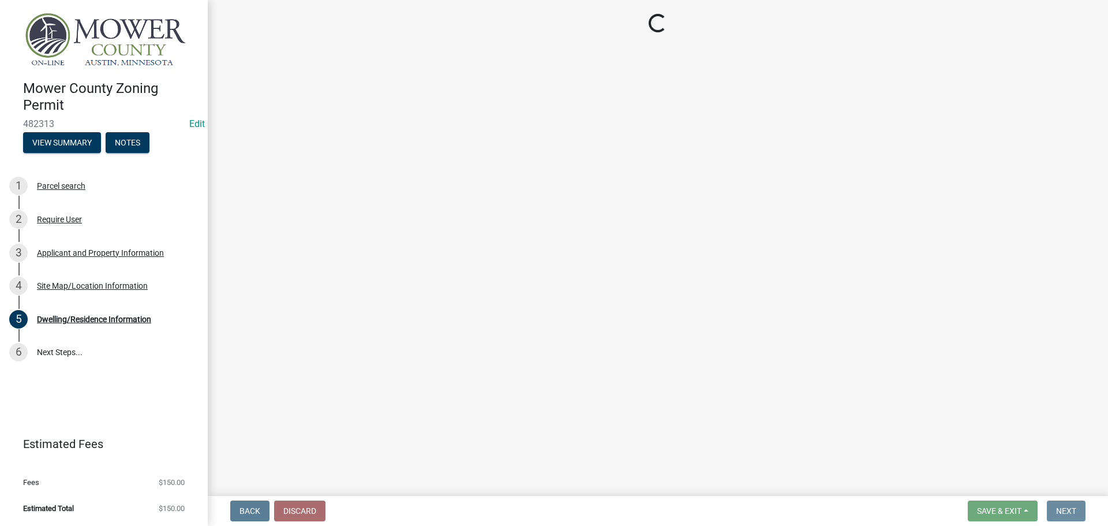
scroll to position [0, 0]
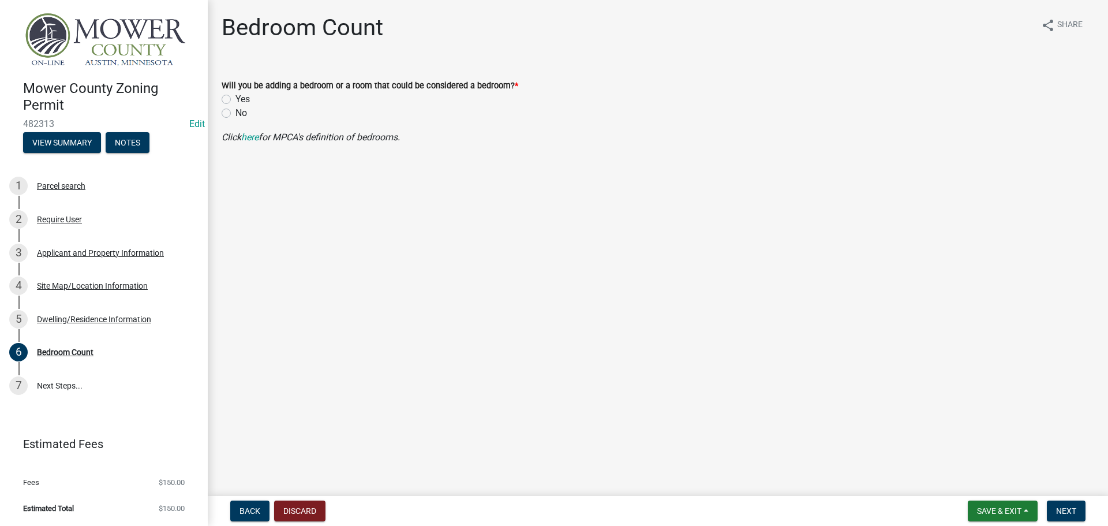
click at [235, 112] on label "No" at bounding box center [241, 113] width 12 height 14
click at [235, 112] on input "No" at bounding box center [239, 110] width 8 height 8
radio input "true"
click at [1081, 517] on button "Next" at bounding box center [1066, 510] width 39 height 21
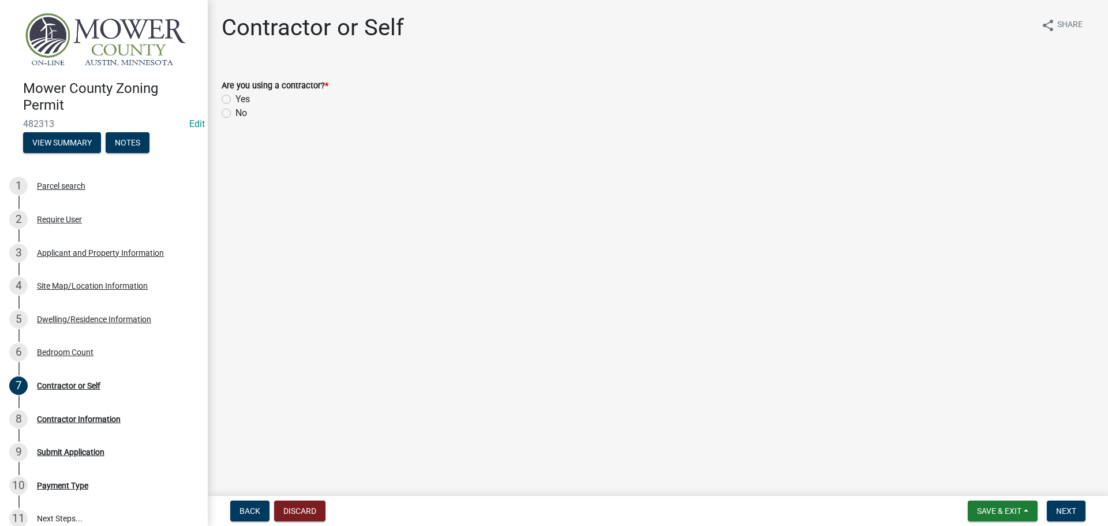
click at [235, 113] on label "No" at bounding box center [241, 113] width 12 height 14
click at [235, 113] on input "No" at bounding box center [239, 110] width 8 height 8
radio input "true"
click at [1071, 510] on span "Next" at bounding box center [1066, 510] width 20 height 9
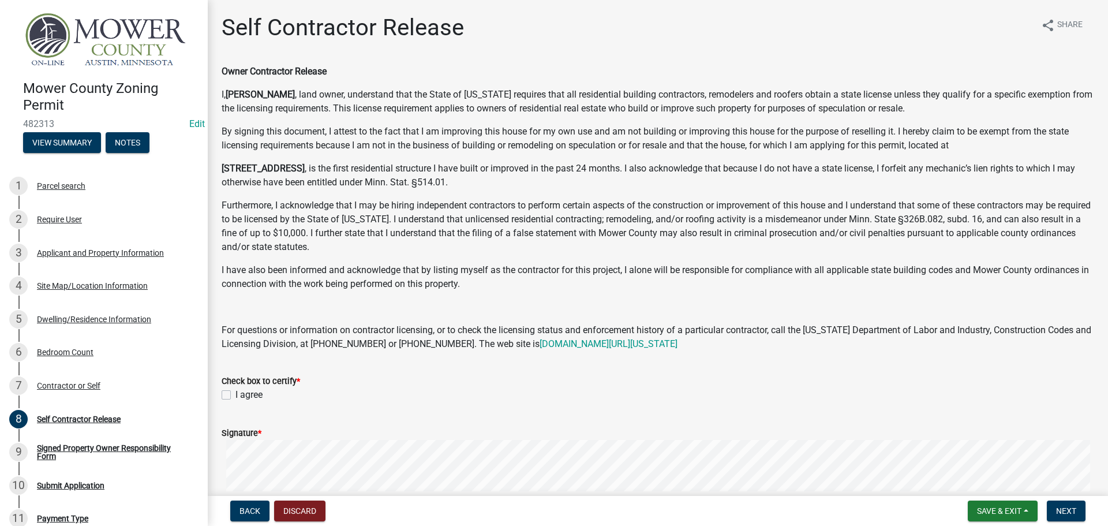
click at [235, 394] on label "I agree" at bounding box center [248, 395] width 27 height 14
click at [235, 394] on input "I agree" at bounding box center [239, 392] width 8 height 8
checkbox input "true"
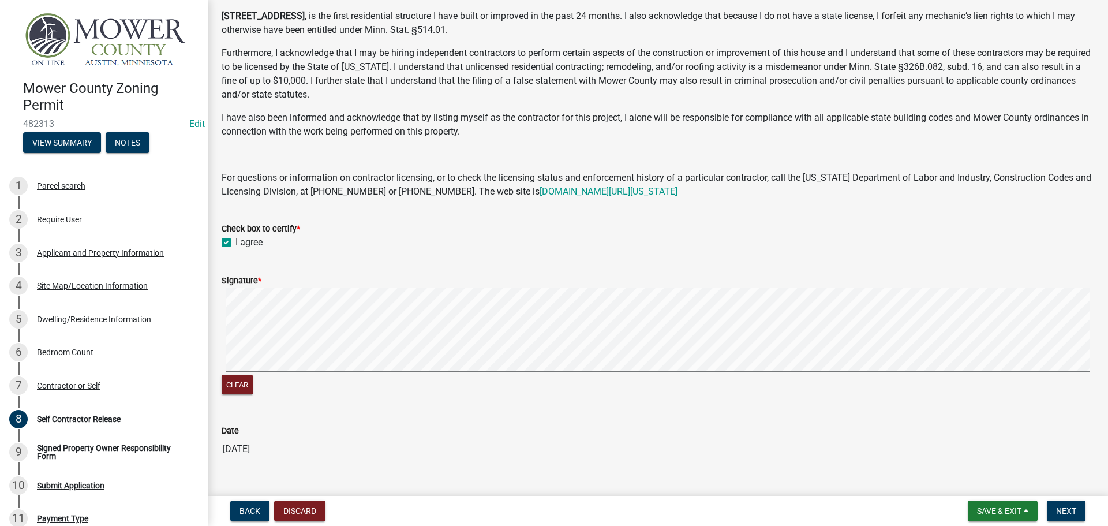
scroll to position [176, 0]
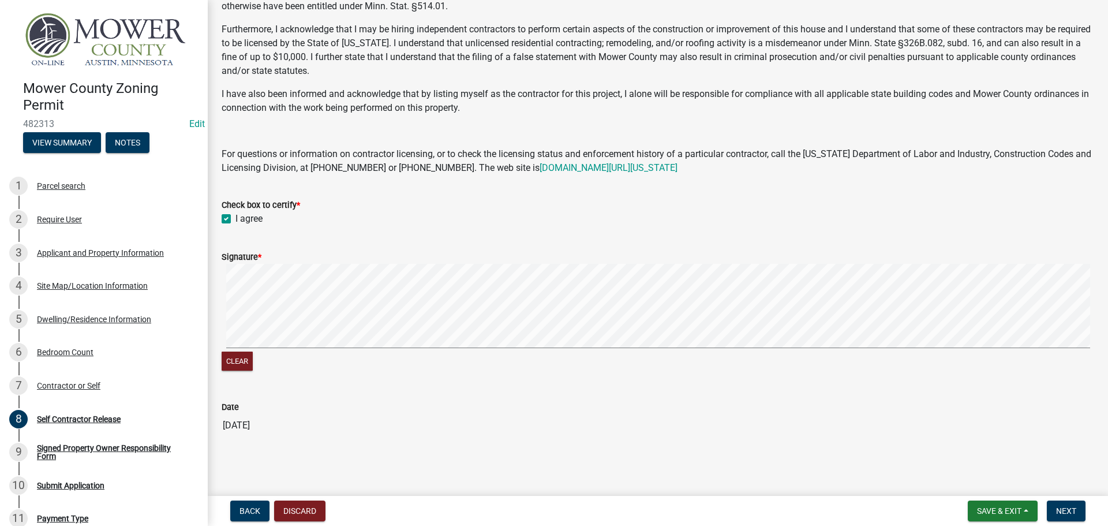
click at [425, 348] on signature-pad at bounding box center [658, 308] width 873 height 88
click at [479, 348] on signature-pad at bounding box center [658, 308] width 873 height 88
click at [1076, 513] on span "Next" at bounding box center [1066, 510] width 20 height 9
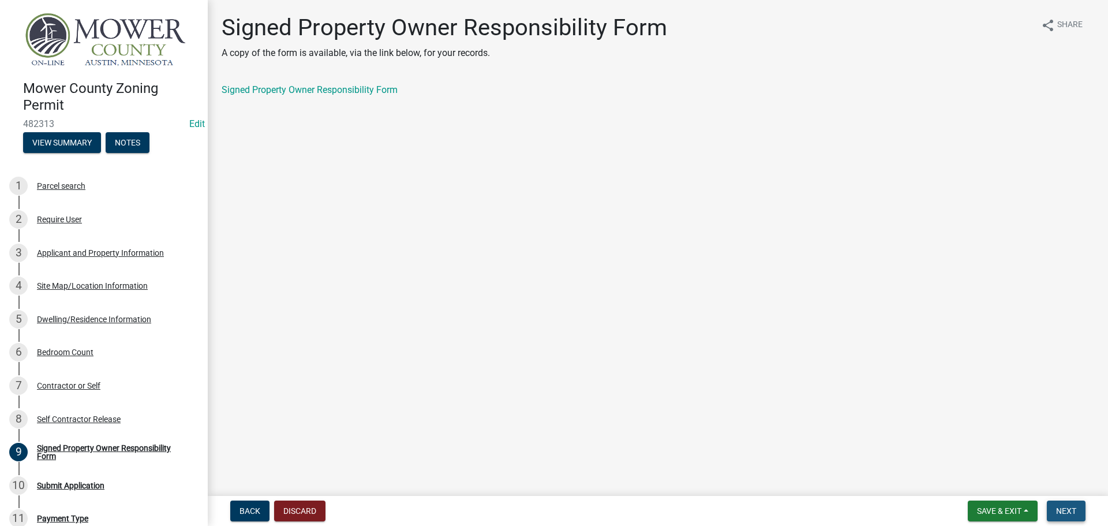
click at [1070, 510] on span "Next" at bounding box center [1066, 510] width 20 height 9
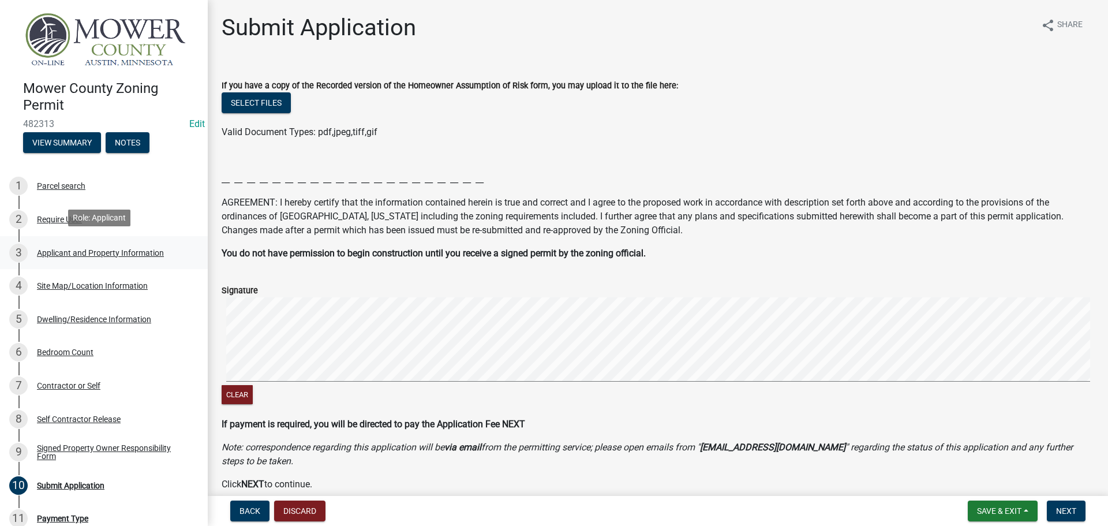
click at [59, 252] on div "Applicant and Property Information" at bounding box center [100, 253] width 127 height 8
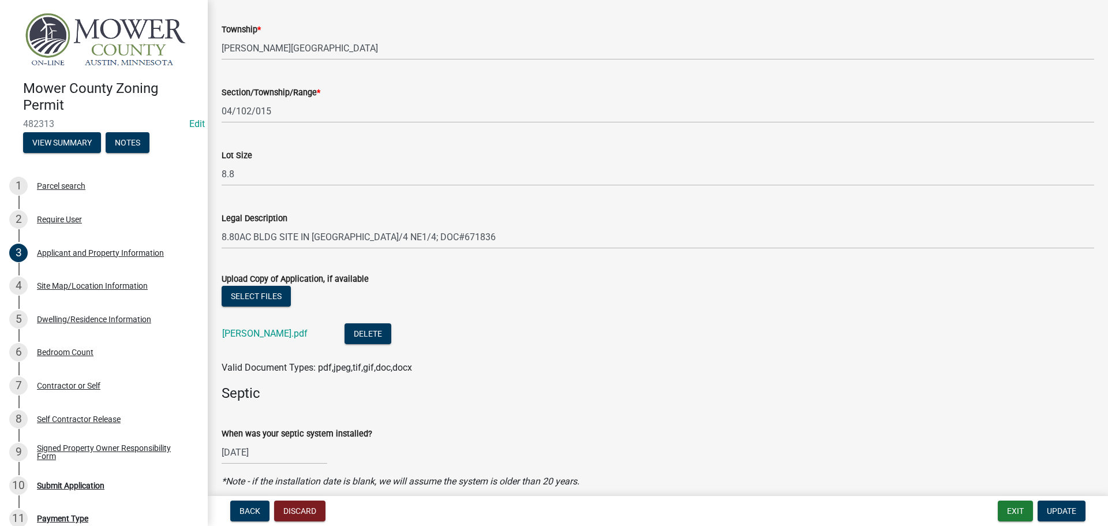
scroll to position [1212, 0]
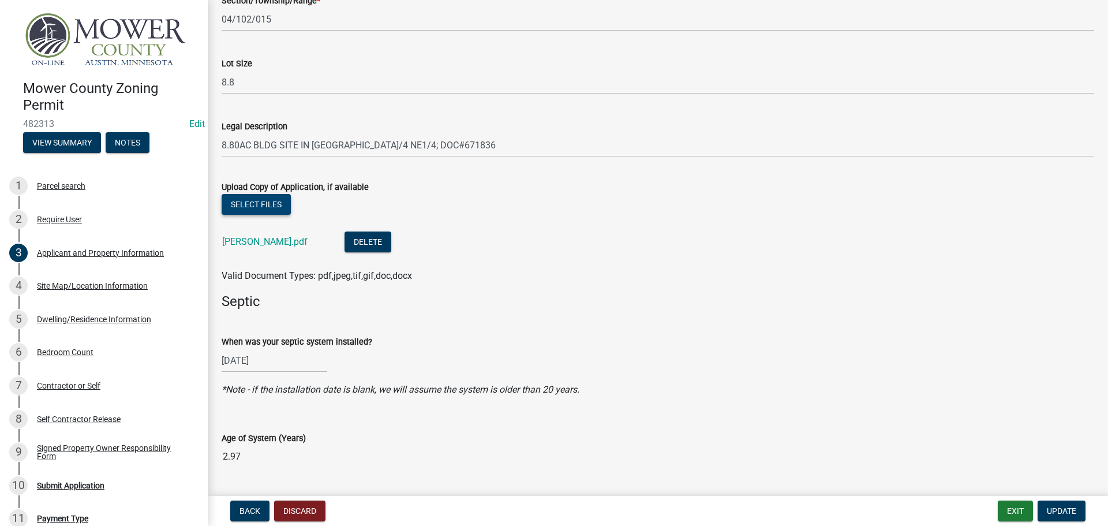
click at [246, 207] on button "Select files" at bounding box center [256, 204] width 69 height 21
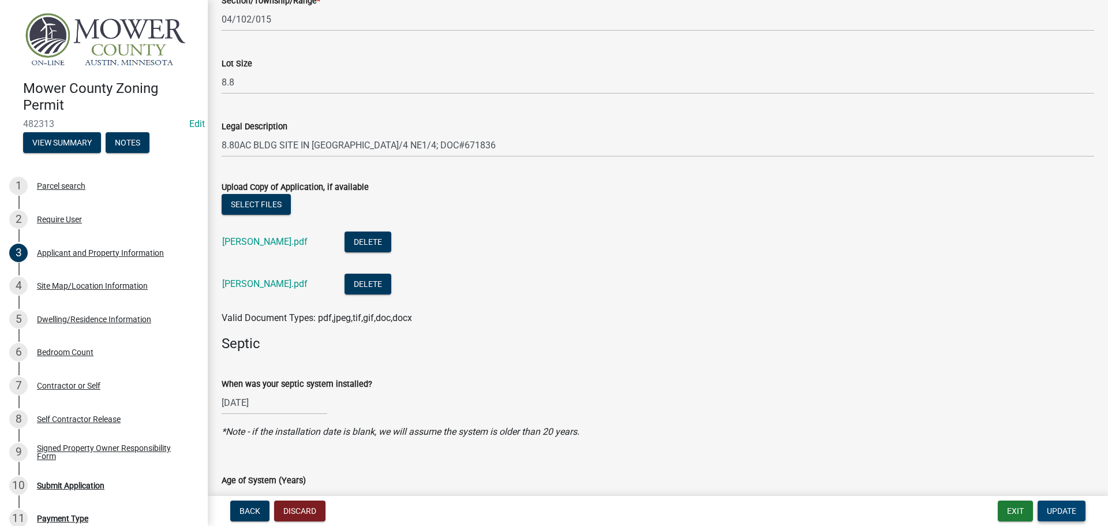
click at [1067, 509] on span "Update" at bounding box center [1061, 510] width 29 height 9
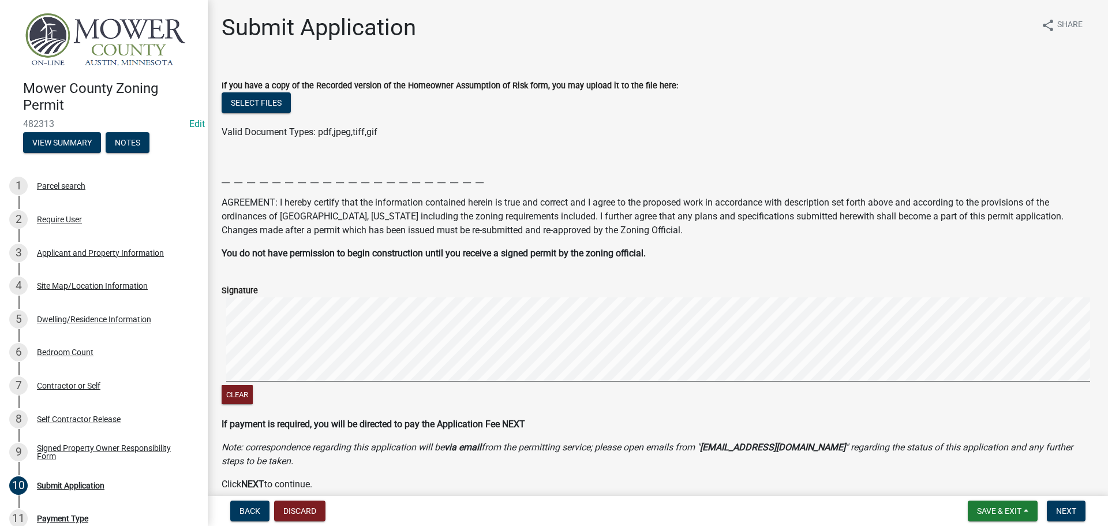
scroll to position [169, 0]
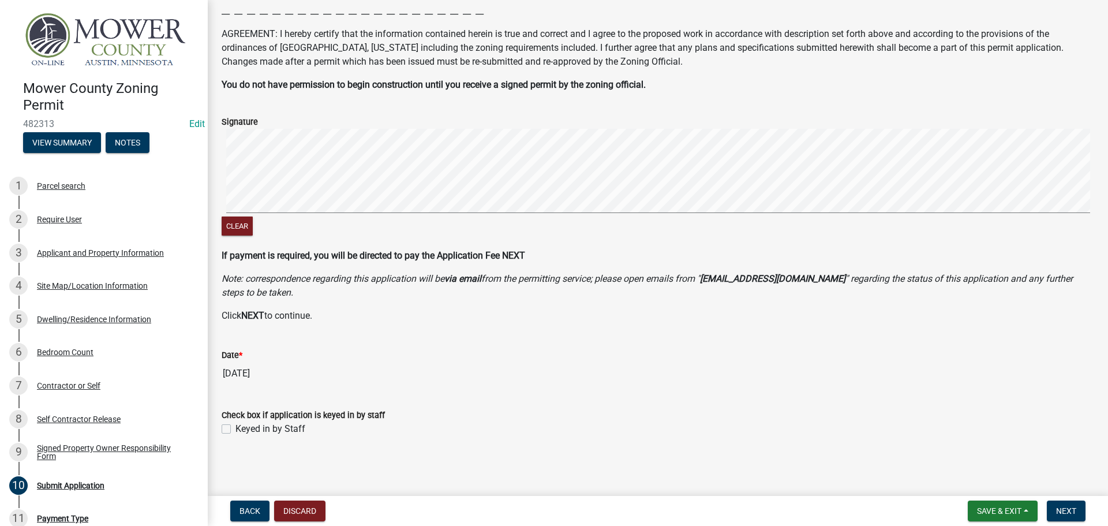
click at [235, 429] on label "Keyed in by Staff" at bounding box center [270, 429] width 70 height 14
click at [235, 429] on input "Keyed in by Staff" at bounding box center [239, 426] width 8 height 8
checkbox input "true"
click at [1076, 519] on button "Next" at bounding box center [1066, 510] width 39 height 21
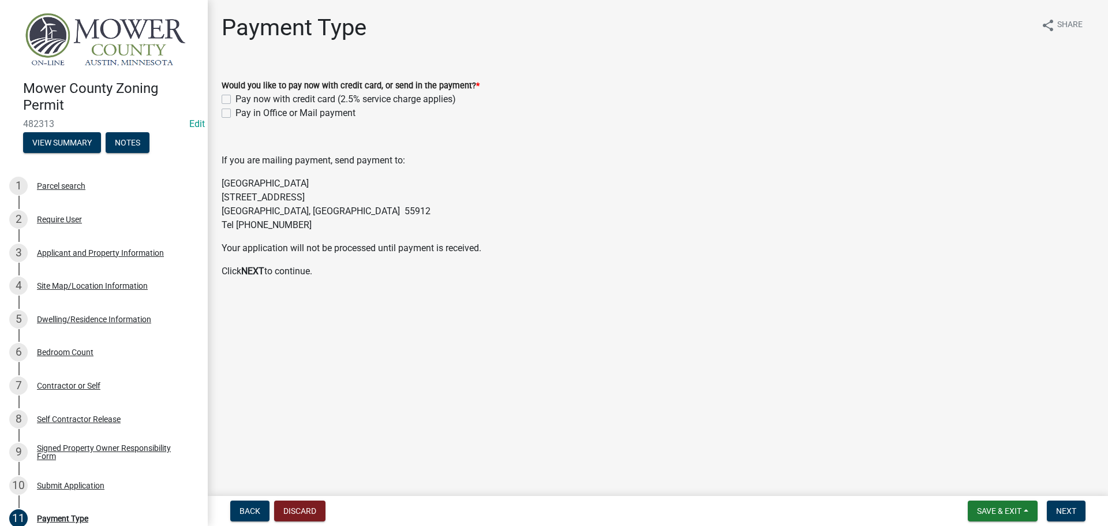
click at [235, 114] on label "Pay in Office or Mail payment" at bounding box center [295, 113] width 120 height 14
click at [235, 114] on input "Pay in Office or Mail payment" at bounding box center [239, 110] width 8 height 8
checkbox input "true"
checkbox input "false"
checkbox input "true"
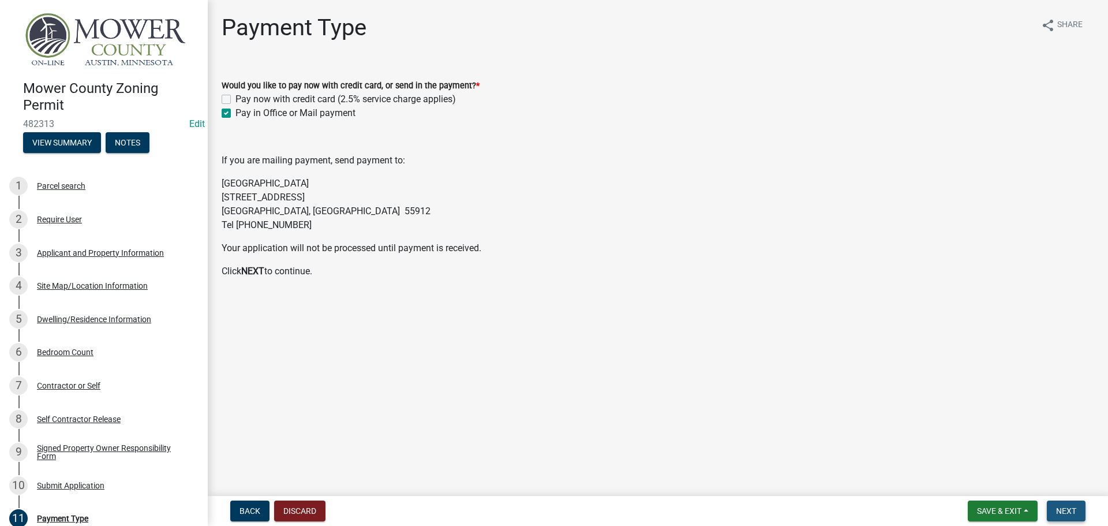
click at [1065, 513] on span "Next" at bounding box center [1066, 510] width 20 height 9
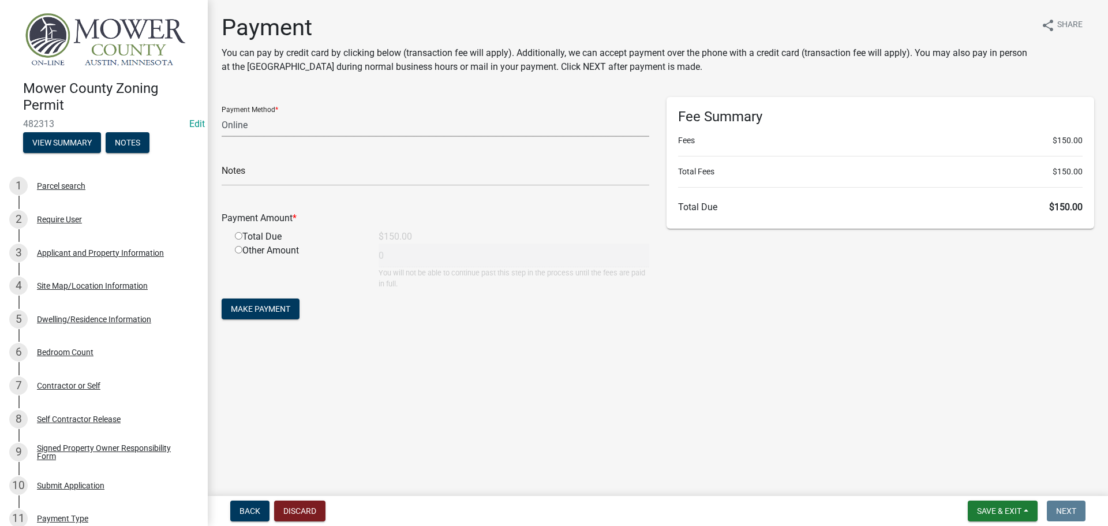
click at [238, 126] on select "Credit Card POS Check Cash Online" at bounding box center [436, 125] width 428 height 24
select select "1: 0"
click at [222, 113] on select "Credit Card POS Check Cash Online" at bounding box center [436, 125] width 428 height 24
click at [253, 175] on input "text" at bounding box center [436, 174] width 428 height 24
type input "3095"
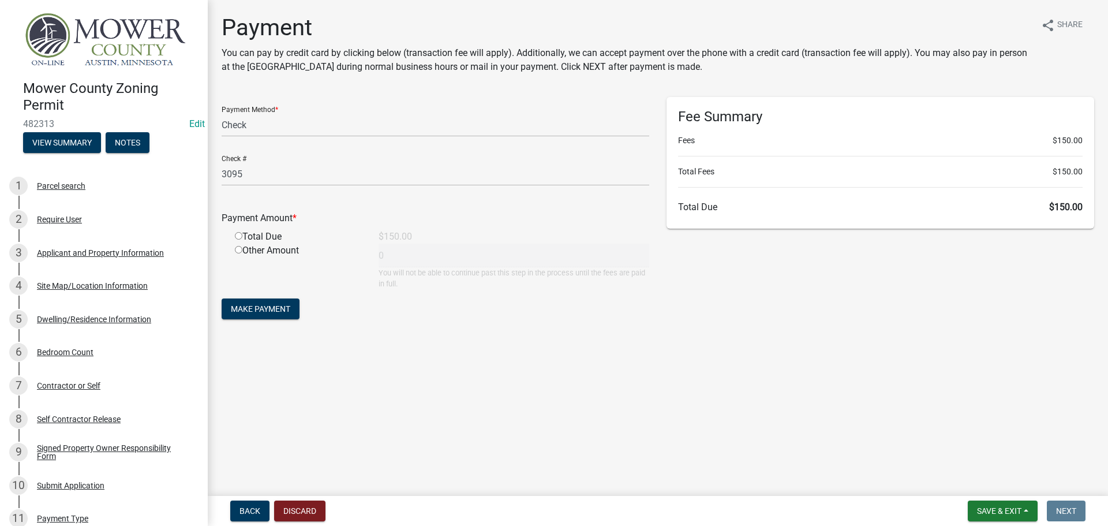
click at [241, 238] on input "radio" at bounding box center [239, 236] width 8 height 8
radio input "true"
type input "150"
click at [258, 306] on span "Make Payment" at bounding box center [260, 308] width 59 height 9
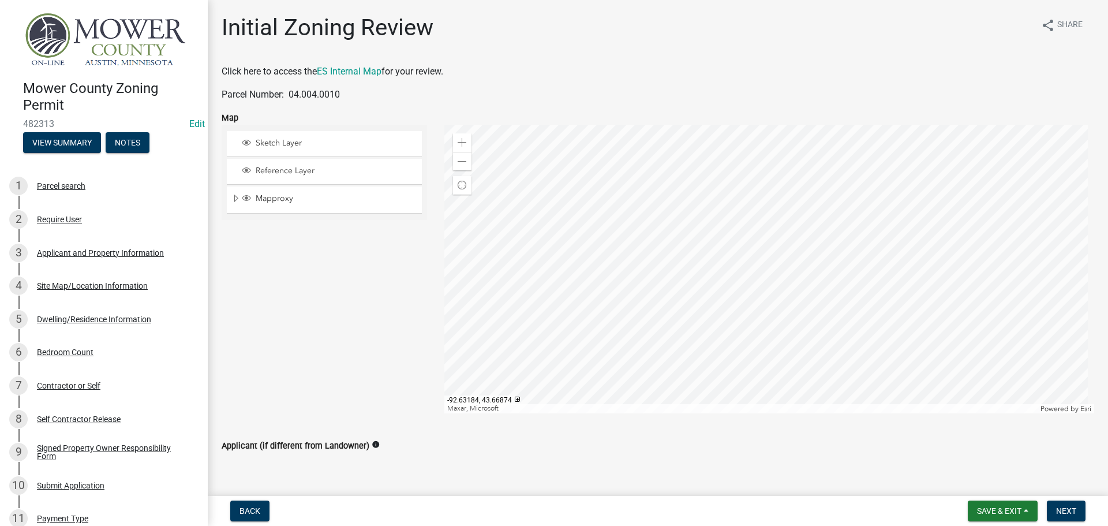
scroll to position [115, 0]
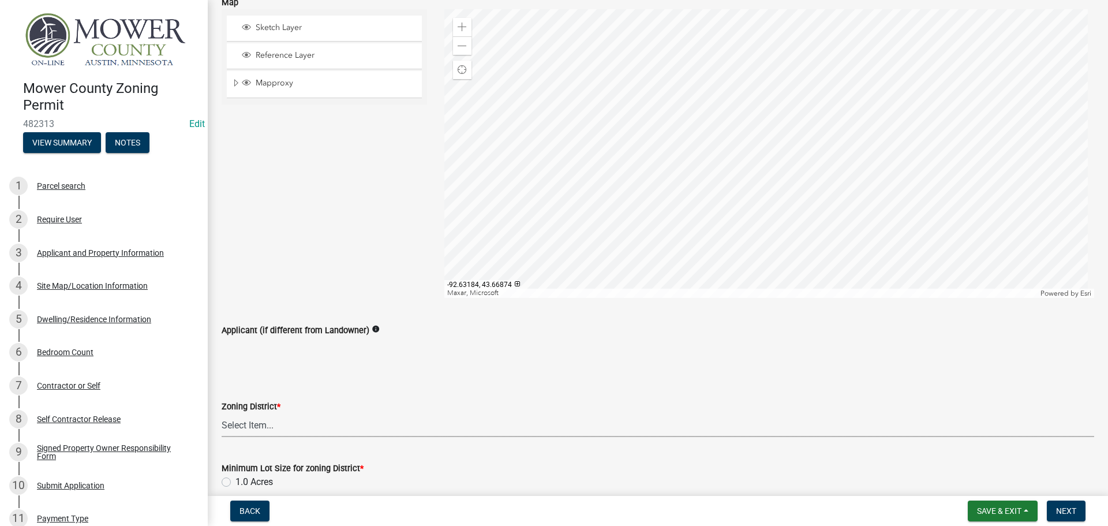
click at [316, 429] on select "Select Item... Agricultural District Rural Management District Urban Expansion …" at bounding box center [658, 425] width 873 height 24
click at [222, 413] on select "Select Item... Agricultural District Rural Management District Urban Expansion …" at bounding box center [658, 425] width 873 height 24
select select "b3482f8c-74ac-4d6a-bff7-6eca71038996"
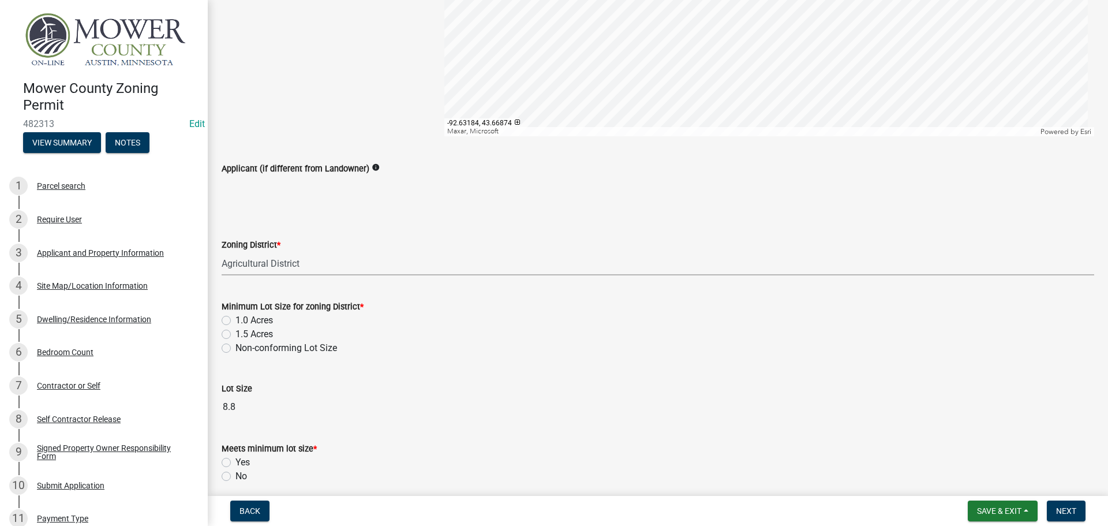
scroll to position [289, 0]
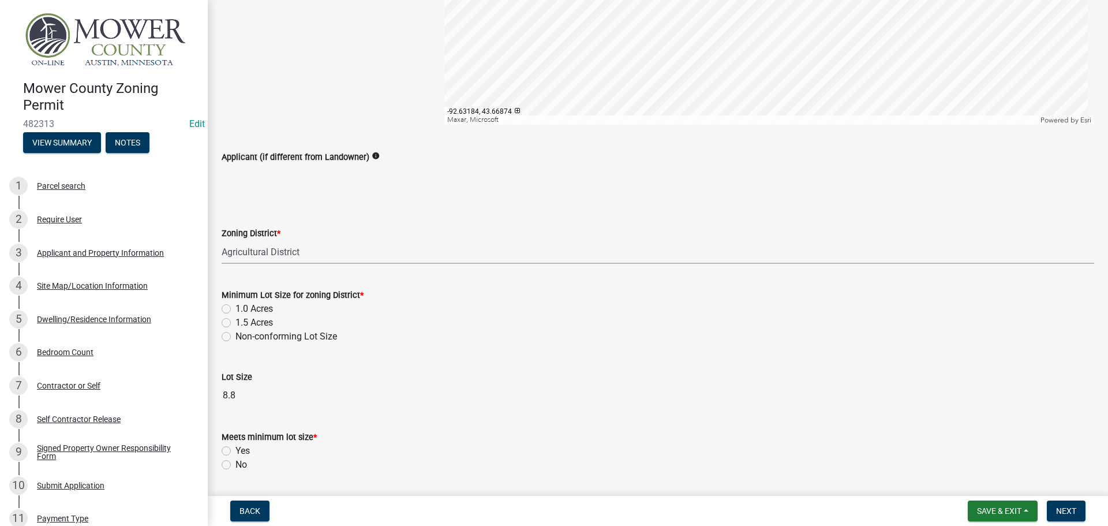
click at [235, 320] on label "1.5 Acres" at bounding box center [254, 323] width 38 height 14
click at [235, 320] on input "1.5 Acres" at bounding box center [239, 320] width 8 height 8
radio input "true"
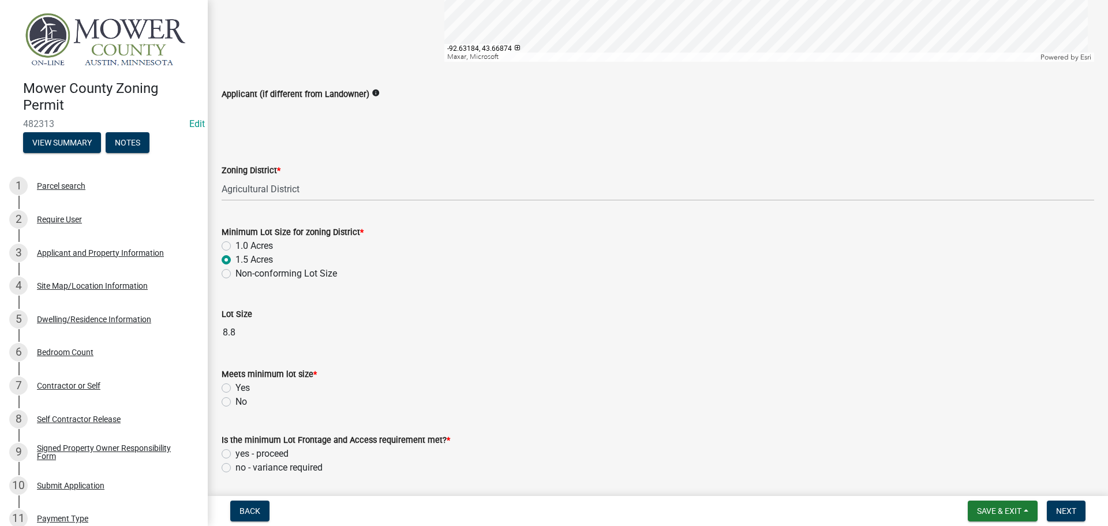
scroll to position [462, 0]
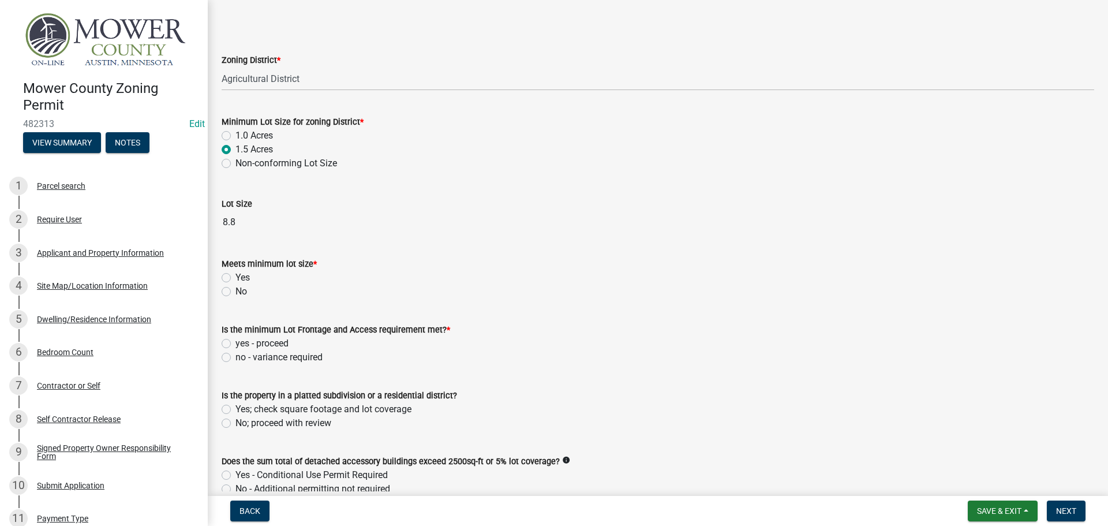
click at [235, 275] on label "Yes" at bounding box center [242, 278] width 14 height 14
click at [235, 275] on input "Yes" at bounding box center [239, 275] width 8 height 8
radio input "true"
click at [235, 343] on label "yes - proceed" at bounding box center [261, 343] width 53 height 14
click at [235, 343] on input "yes - proceed" at bounding box center [239, 340] width 8 height 8
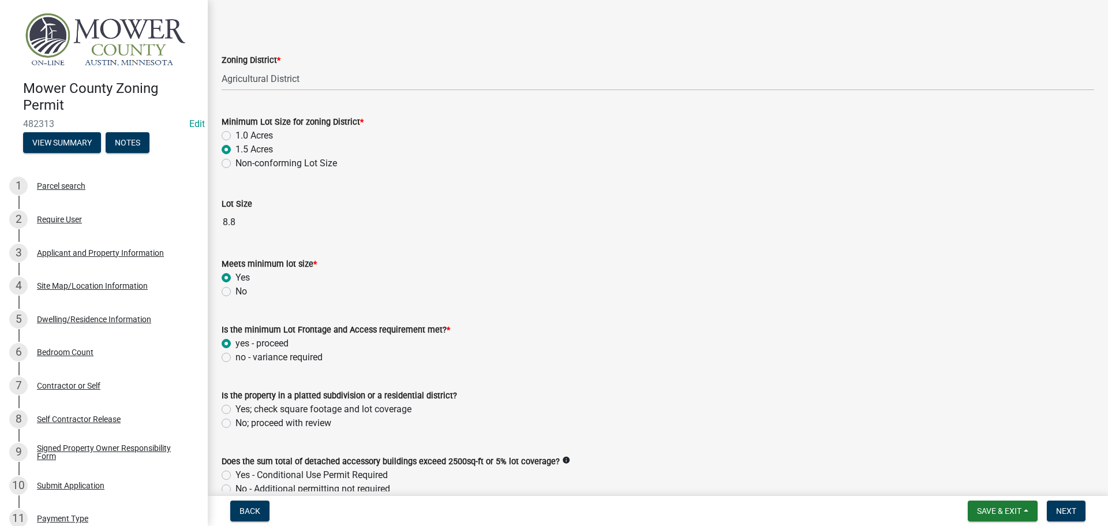
radio input "true"
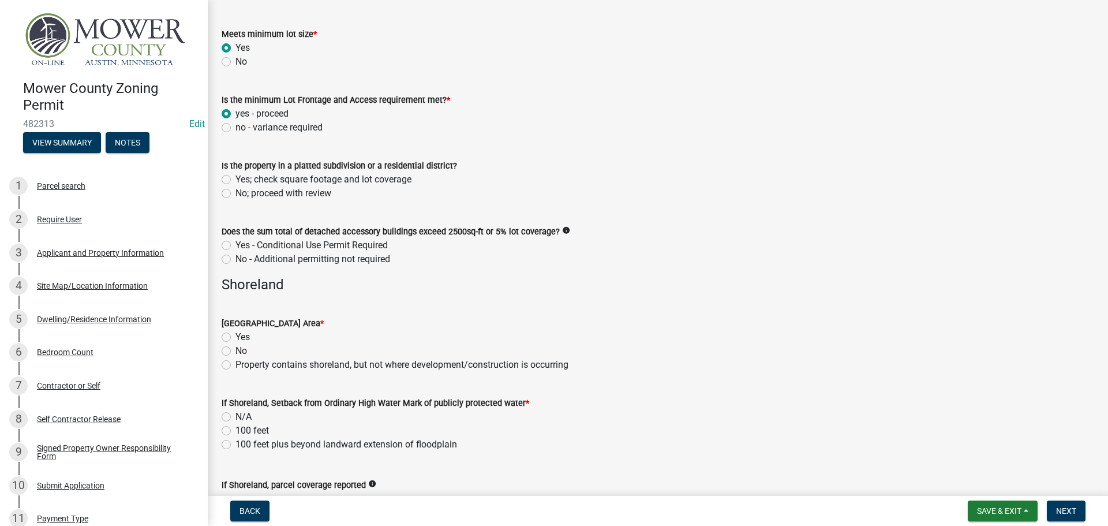
scroll to position [693, 0]
click at [235, 192] on label "No; proceed with review" at bounding box center [283, 192] width 96 height 14
click at [235, 192] on input "No; proceed with review" at bounding box center [239, 189] width 8 height 8
radio input "true"
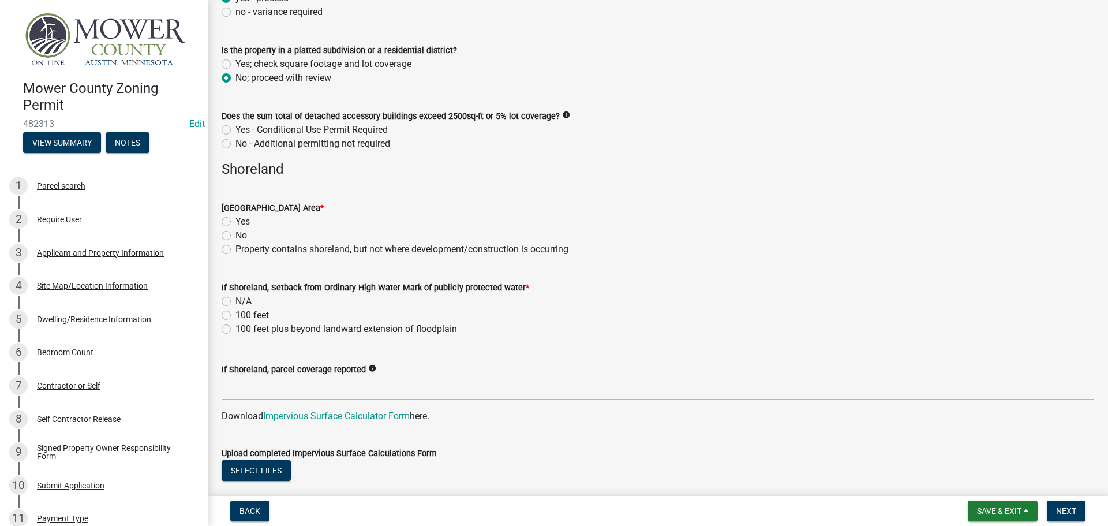
scroll to position [808, 0]
click at [235, 220] on label "Yes" at bounding box center [242, 221] width 14 height 14
click at [235, 220] on input "Yes" at bounding box center [239, 218] width 8 height 8
radio input "true"
click at [235, 328] on label "100 feet plus beyond landward extension of floodplain" at bounding box center [346, 328] width 222 height 14
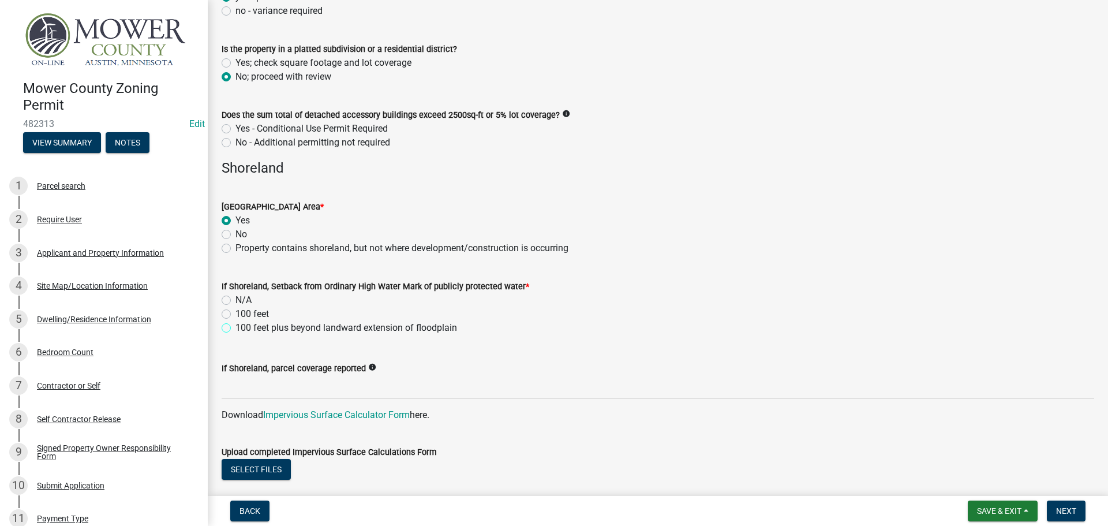
click at [235, 328] on input "100 feet plus beyond landward extension of floodplain" at bounding box center [239, 325] width 8 height 8
radio input "true"
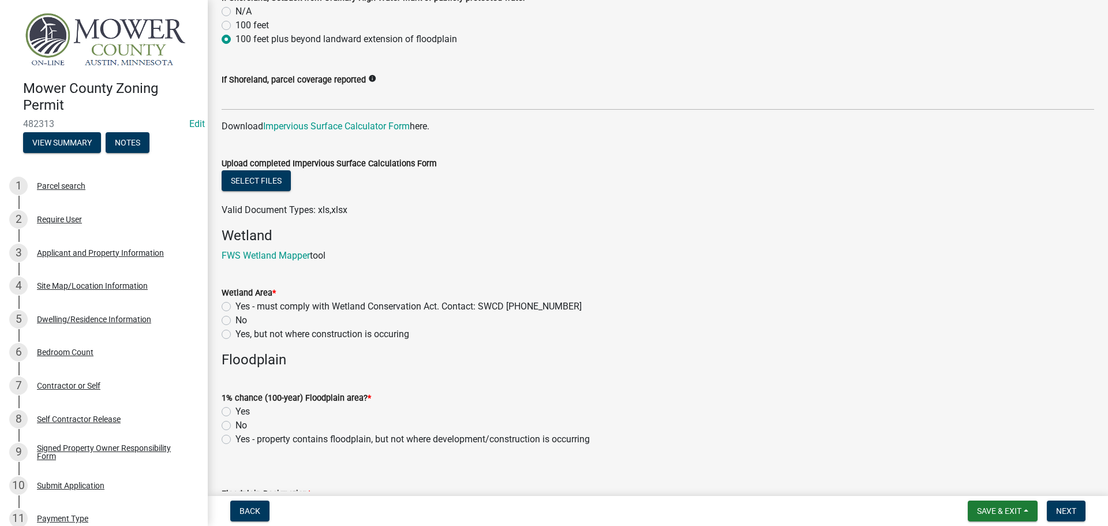
scroll to position [1154, 0]
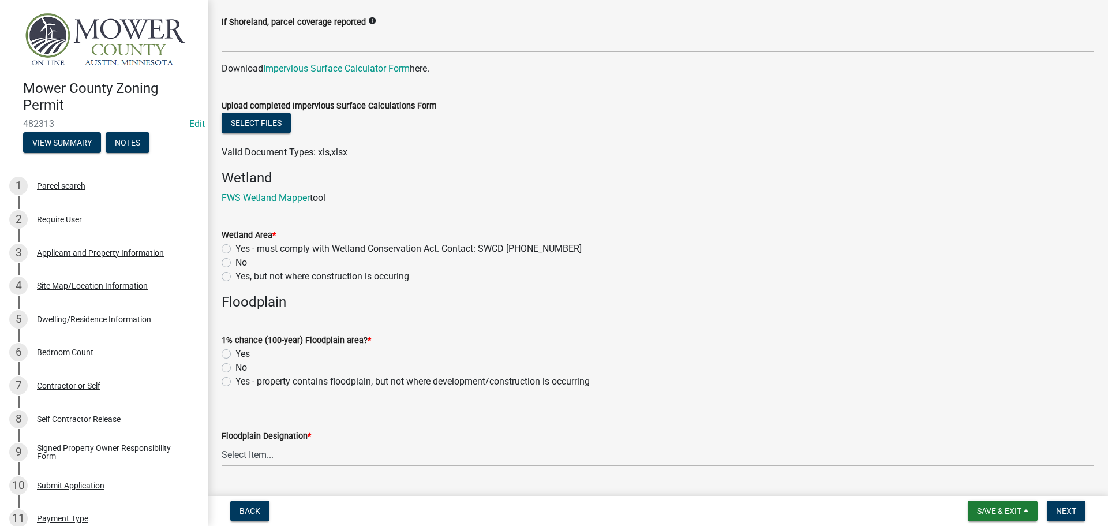
click at [235, 366] on label "No" at bounding box center [241, 368] width 12 height 14
click at [235, 366] on input "No" at bounding box center [239, 365] width 8 height 8
radio input "true"
click at [235, 261] on label "No" at bounding box center [241, 263] width 12 height 14
click at [235, 261] on input "No" at bounding box center [239, 260] width 8 height 8
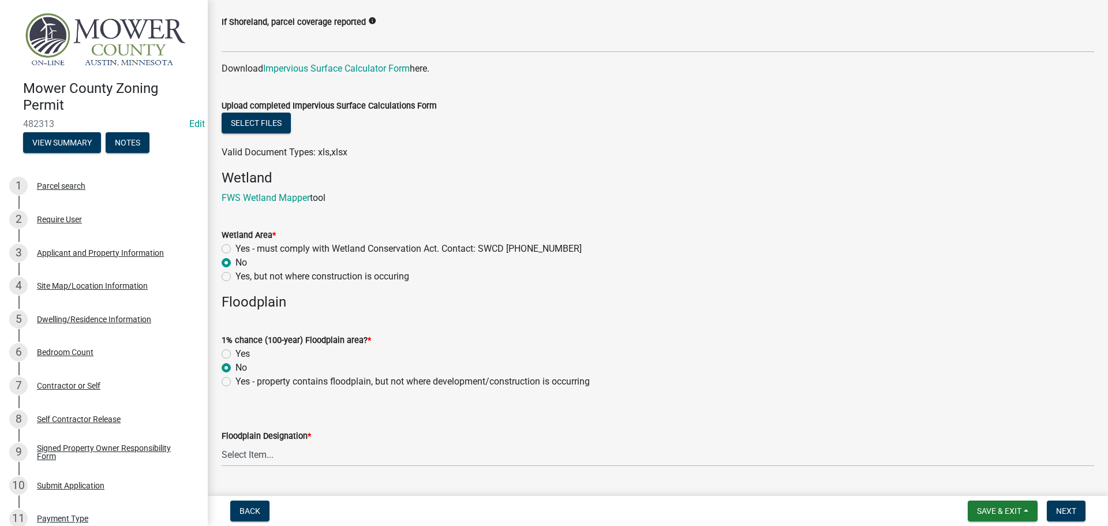
radio input "true"
click at [275, 198] on link "FWS Wetland Mapper" at bounding box center [266, 197] width 88 height 11
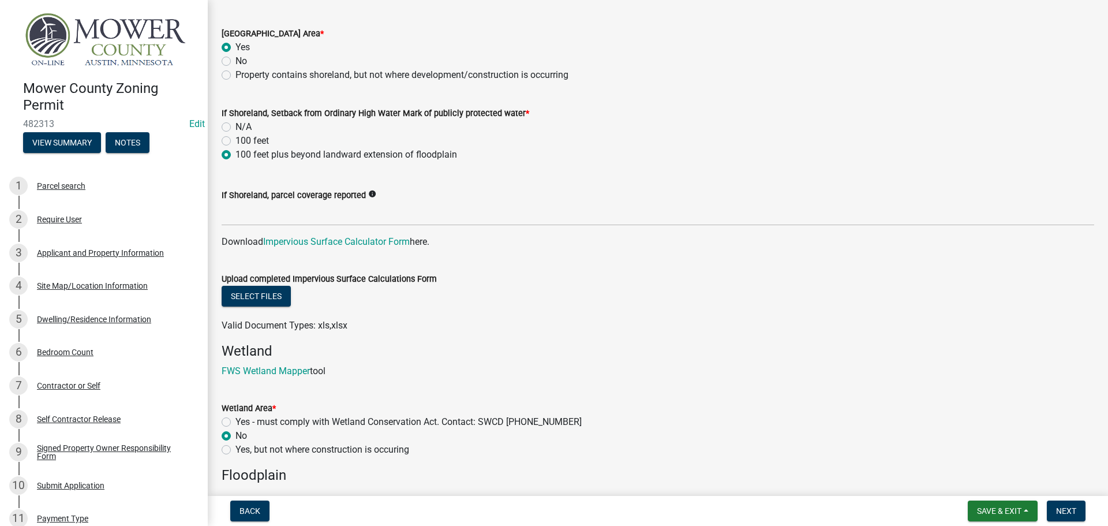
scroll to position [923, 0]
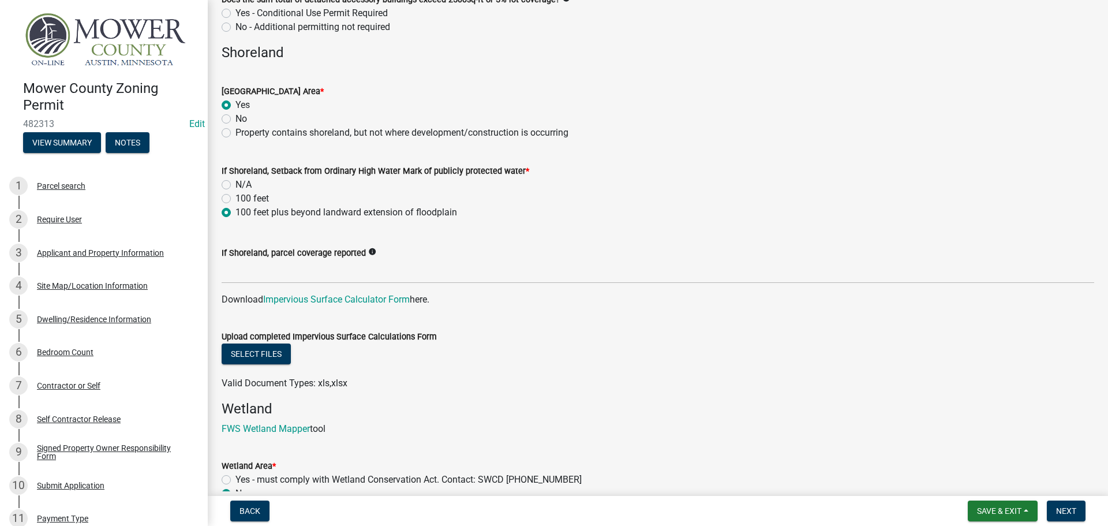
click at [331, 305] on p "Download Impervious Surface Calculator Form here." at bounding box center [658, 300] width 873 height 14
click at [331, 298] on link "Impervious Surface Calculator Form" at bounding box center [336, 299] width 147 height 11
click at [247, 355] on button "Select files" at bounding box center [256, 353] width 69 height 21
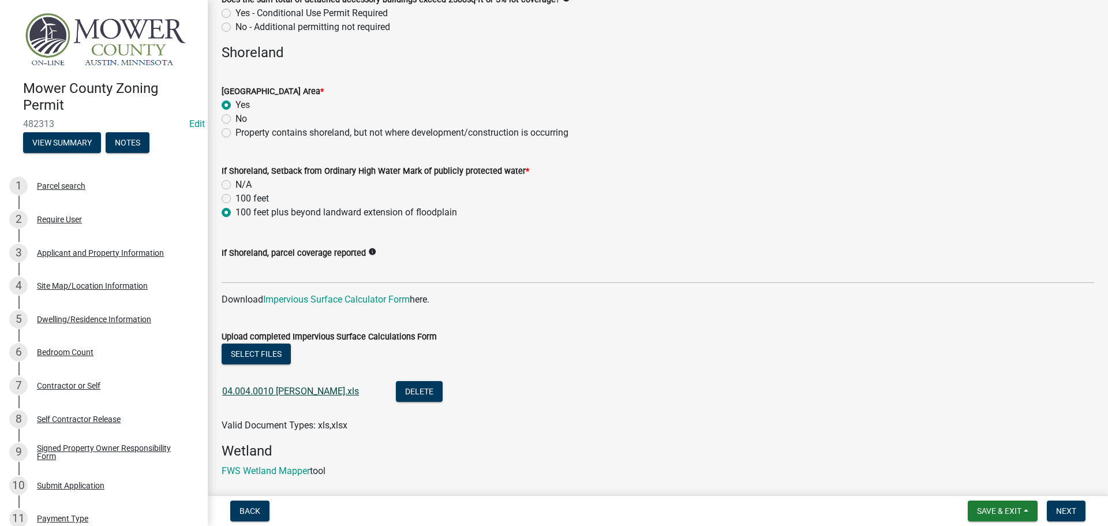
click at [282, 391] on link "04.004.0010 [PERSON_NAME].xls" at bounding box center [290, 391] width 137 height 11
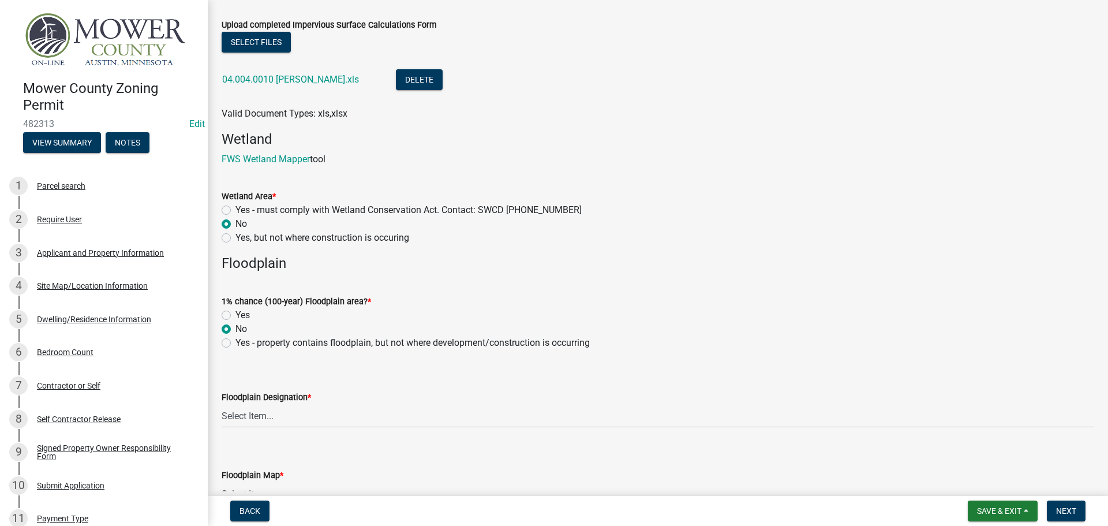
scroll to position [1270, 0]
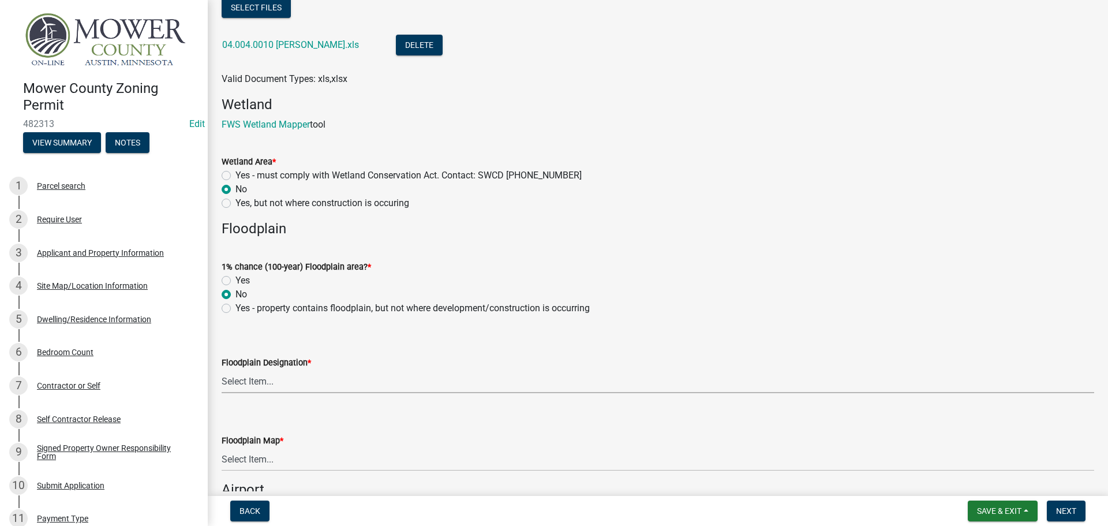
click at [311, 384] on select "Select Item... FEMA Zone X, unshaded: Area of minimal flood risk FEMA Zone X, s…" at bounding box center [658, 381] width 873 height 24
click at [222, 369] on select "Select Item... FEMA Zone X, unshaded: Area of minimal flood risk FEMA Zone X, s…" at bounding box center [658, 381] width 873 height 24
select select "dde31415-e60a-4751-ae01-743b3f90a971"
click at [278, 462] on select "Select Item... Community 270307; Panel #27099________ COMMUNITY 270307 PANEL # …" at bounding box center [658, 459] width 873 height 24
click at [222, 447] on select "Select Item... Community 270307; Panel #27099________ COMMUNITY 270307 PANEL # …" at bounding box center [658, 459] width 873 height 24
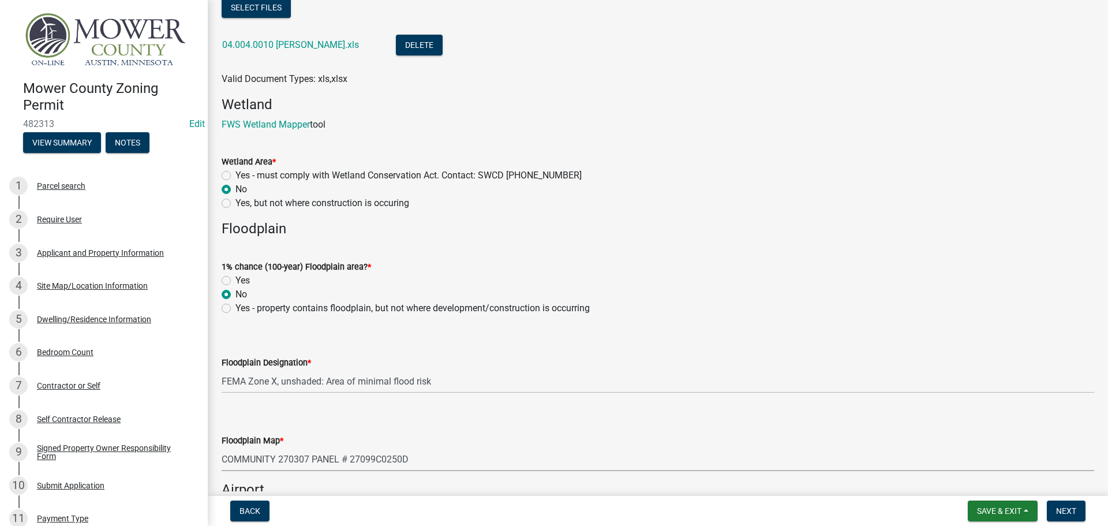
select select "839bb54d-0efa-4308-89a1-3f9d2846222c"
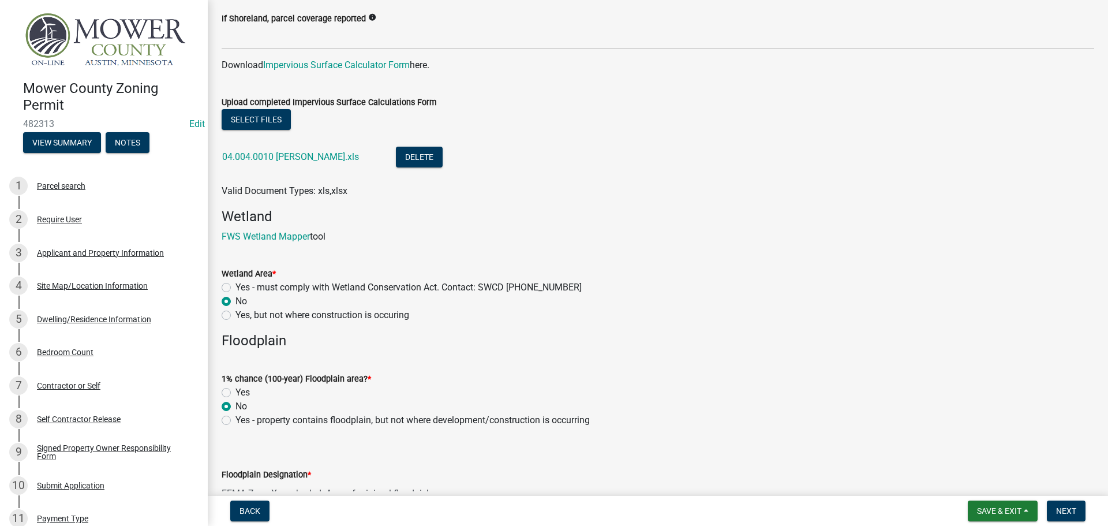
scroll to position [1154, 0]
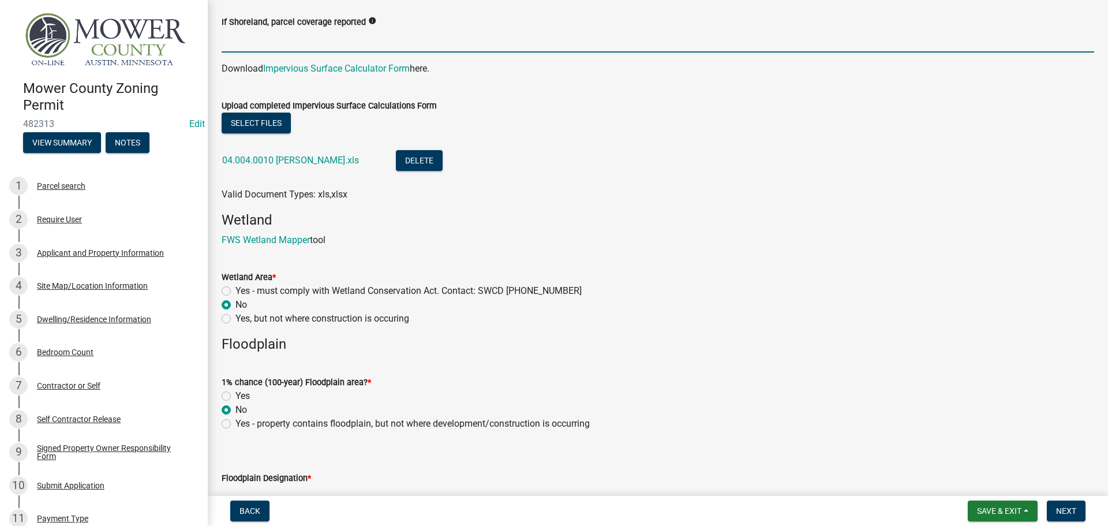
click at [265, 44] on input "If Shoreland, parcel coverage reported" at bounding box center [658, 41] width 873 height 24
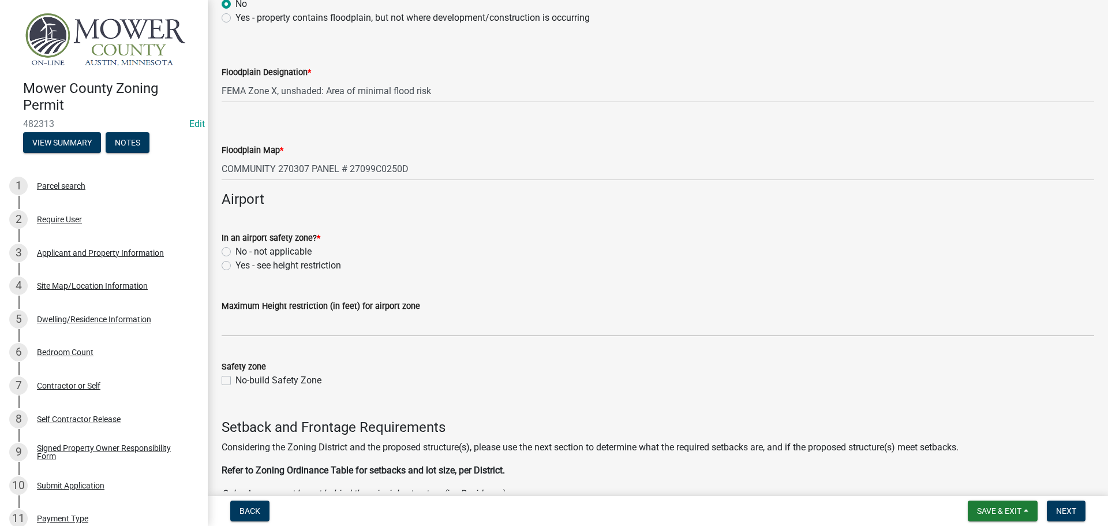
scroll to position [1674, 0]
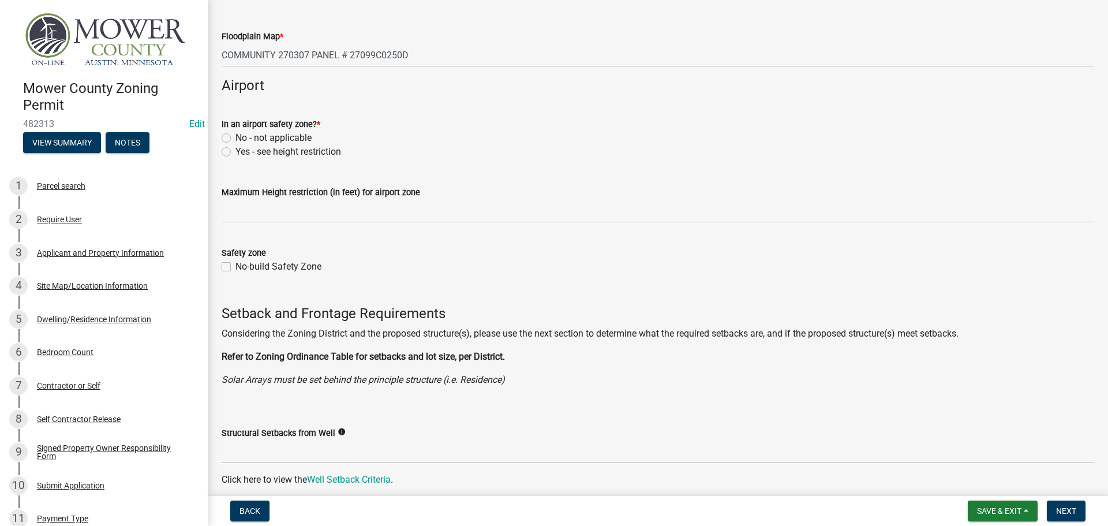
type input "9.68"
click at [235, 138] on label "No - not applicable" at bounding box center [273, 138] width 76 height 14
click at [235, 138] on input "No - not applicable" at bounding box center [239, 135] width 8 height 8
radio input "true"
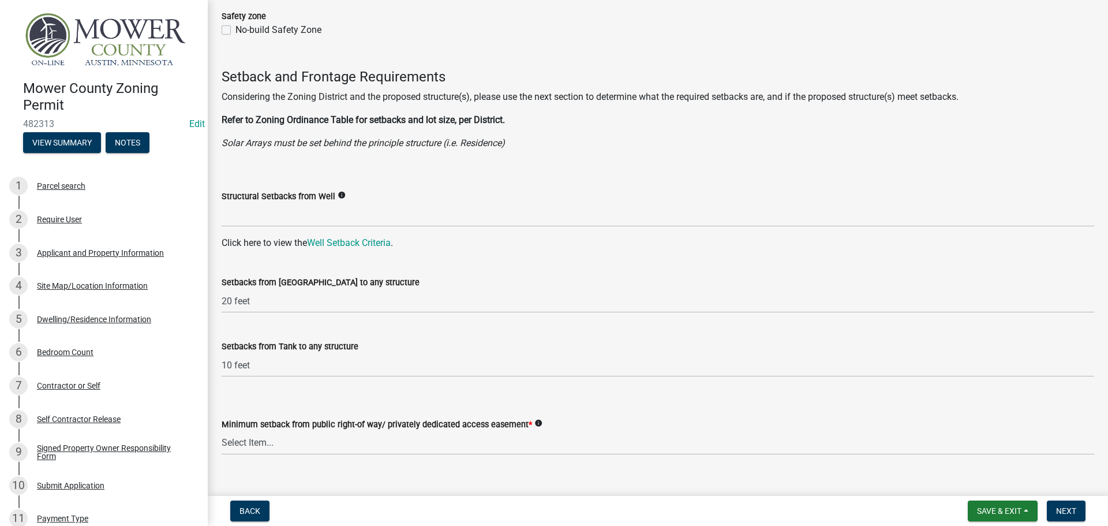
scroll to position [1962, 0]
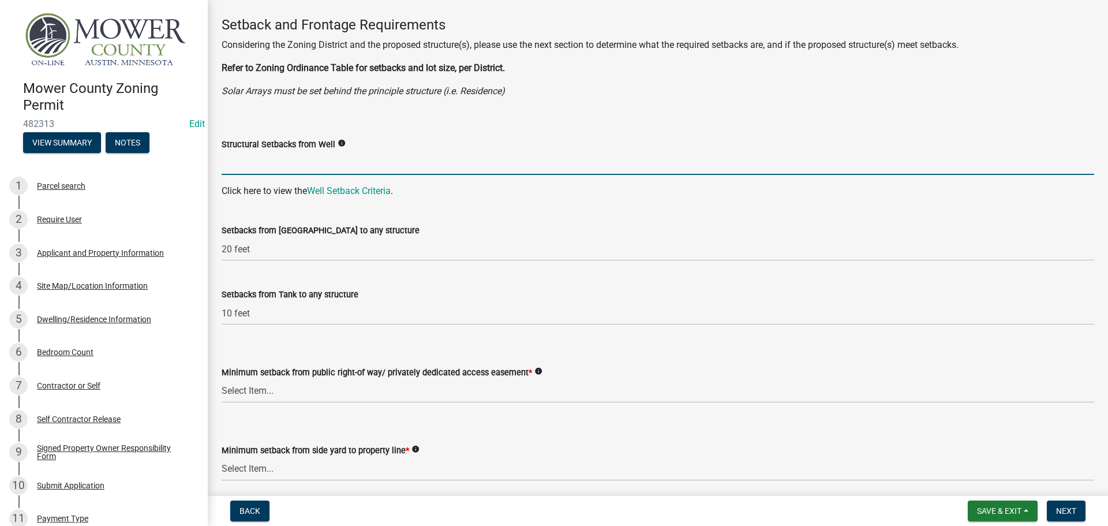
click at [266, 154] on input "Structural Setbacks from Well" at bounding box center [658, 163] width 873 height 24
type input "3Ft"
click at [272, 392] on select "Select Item... 25 feet 40 feet 90 feet from Trunk Highways 25 feet* double fron…" at bounding box center [658, 391] width 873 height 24
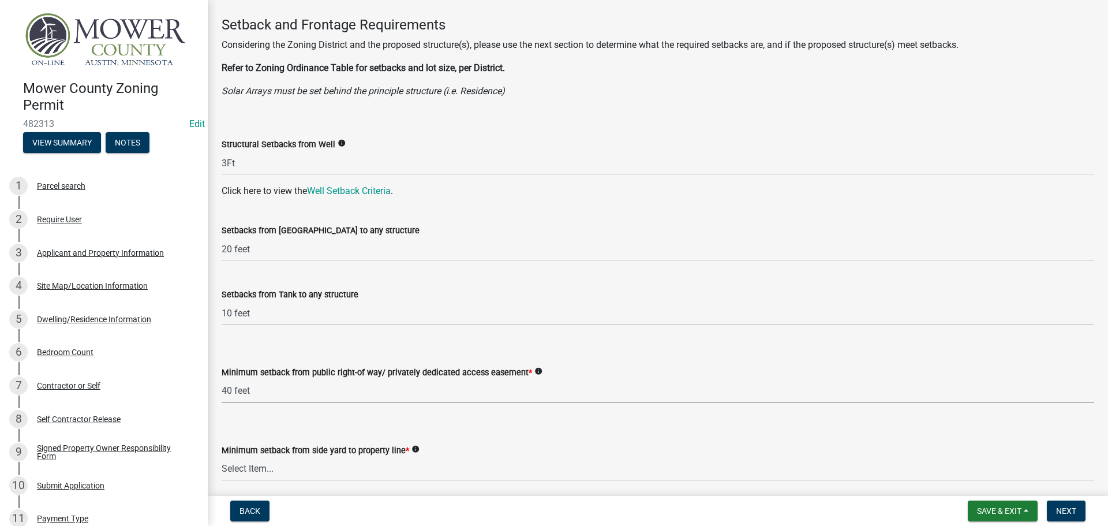
click at [222, 379] on select "Select Item... 25 feet 40 feet 90 feet from Trunk Highways 25 feet* double fron…" at bounding box center [658, 391] width 873 height 24
select select "c47060ae-5a59-4598-aaca-6dd441bdfcfe"
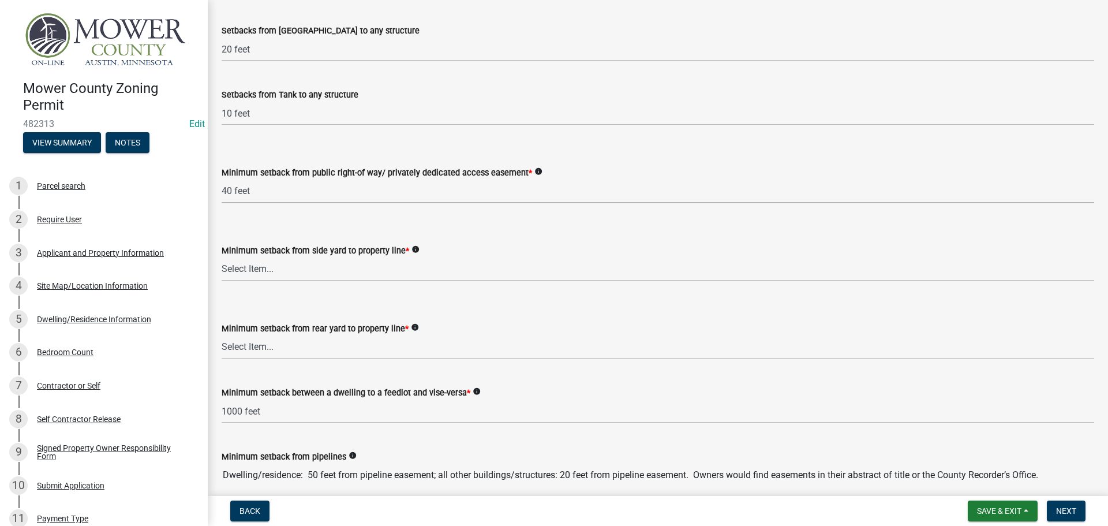
scroll to position [2251, 0]
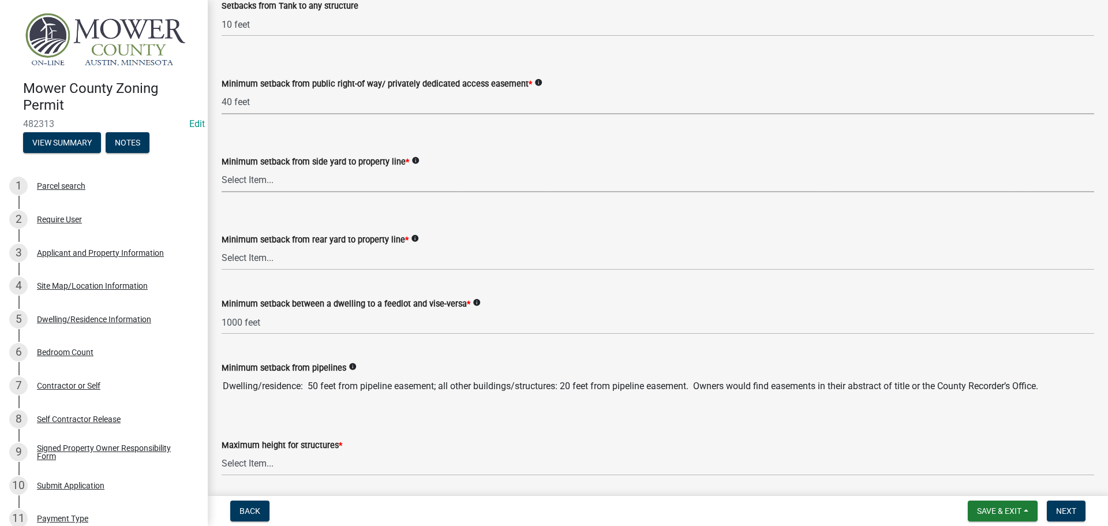
click at [259, 185] on select "Select Item... 5 feet 20 feet 30 feet 40 feet 75 feet Livestock (not a feedlot)…" at bounding box center [658, 181] width 873 height 24
click at [222, 169] on select "Select Item... 5 feet 20 feet 30 feet 40 feet 75 feet Livestock (not a feedlot)…" at bounding box center [658, 181] width 873 height 24
select select "9a9d9ea8-ba4c-4382-ad6b-de95ff89fc1c"
drag, startPoint x: 278, startPoint y: 253, endPoint x: 281, endPoint y: 260, distance: 7.5
click at [278, 253] on select "Select Item... 20 feet 25 feet 40 feet 50 feet Livestock (not a feedlot), fur-b…" at bounding box center [658, 258] width 873 height 24
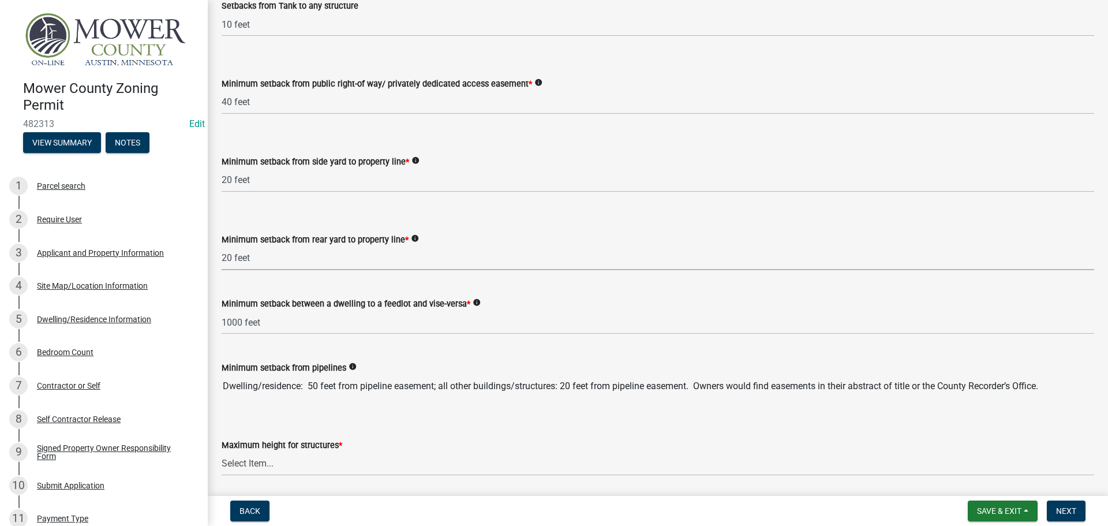
click at [222, 246] on select "Select Item... 20 feet 25 feet 40 feet 50 feet Livestock (not a feedlot), fur-b…" at bounding box center [658, 258] width 873 height 24
select select "aed63dd0-ddda-46d5-8ef8-3a5d93ffbb59"
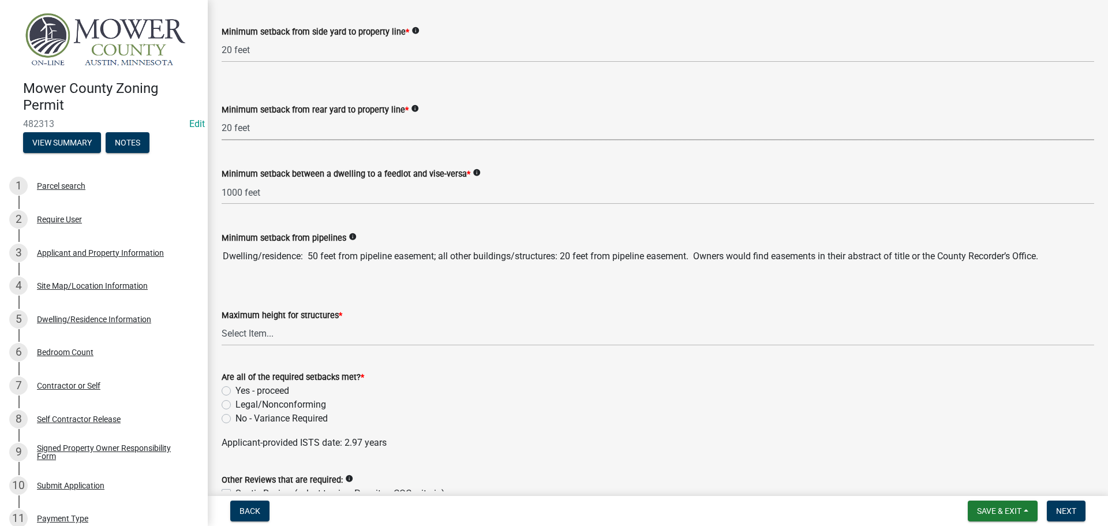
scroll to position [2482, 0]
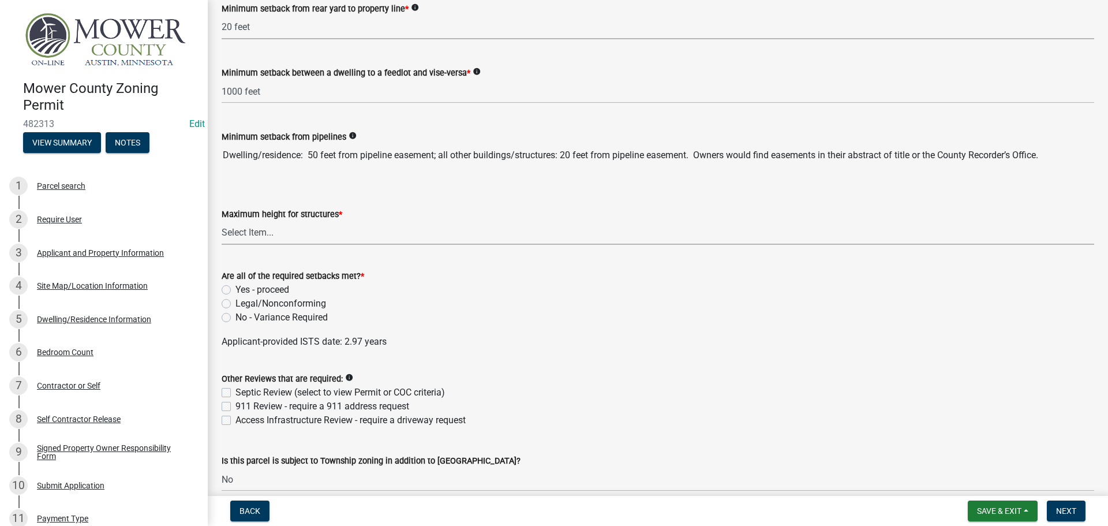
click at [257, 232] on select "Select Item... 35 feet 45 feet Agricultural Structure - exempt Other structure …" at bounding box center [658, 233] width 873 height 24
click at [222, 221] on select "Select Item... 35 feet 45 feet Agricultural Structure - exempt Other structure …" at bounding box center [658, 233] width 873 height 24
select select "f85b0be6-0ba0-4e52-abd8-9a831d915a76"
click at [235, 288] on label "Yes - proceed" at bounding box center [262, 290] width 54 height 14
click at [235, 288] on input "Yes - proceed" at bounding box center [239, 287] width 8 height 8
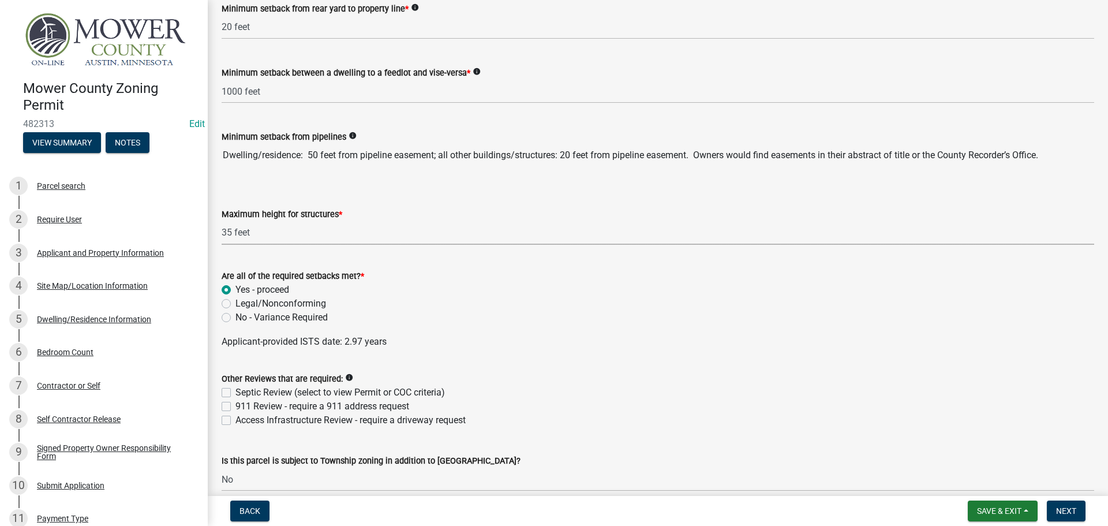
radio input "true"
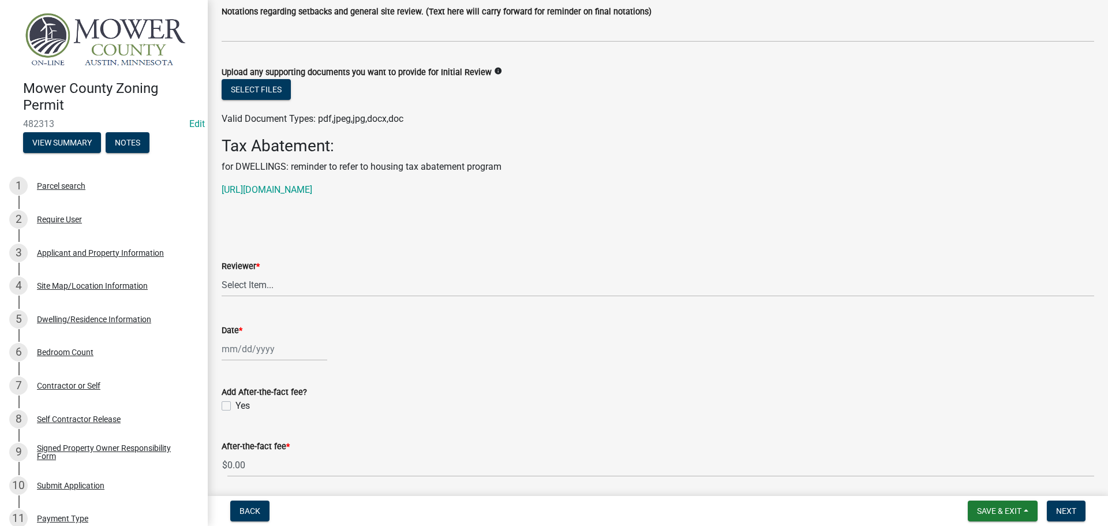
scroll to position [3001, 0]
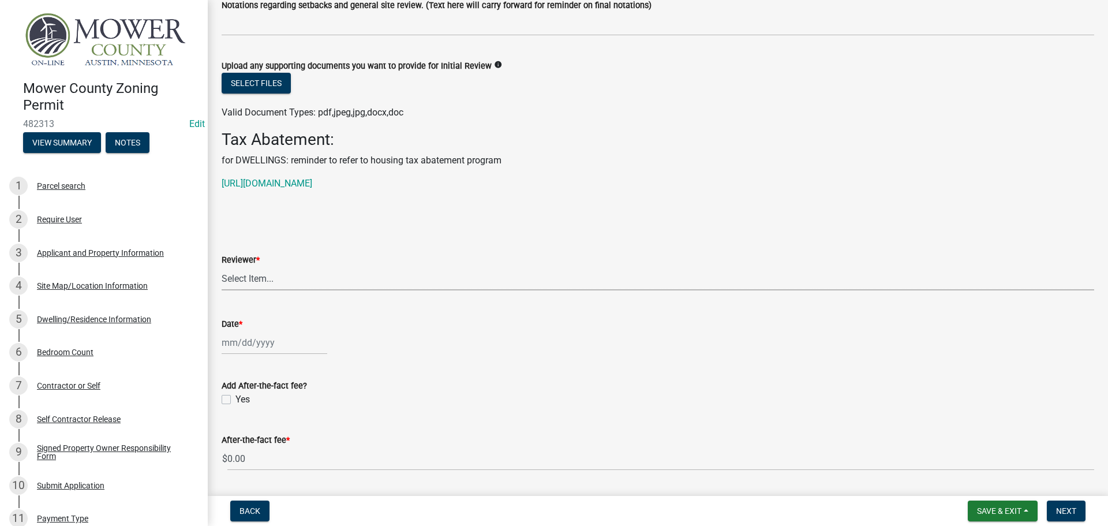
click at [286, 282] on select "Select Item... [PERSON_NAME] [PERSON_NAME] [PERSON_NAME] [PERSON_NAME] [PERSON_…" at bounding box center [658, 279] width 873 height 24
click at [222, 267] on select "Select Item... [PERSON_NAME] [PERSON_NAME] [PERSON_NAME] [PERSON_NAME] [PERSON_…" at bounding box center [658, 279] width 873 height 24
select select "d30c6f89-be7e-468b-bfd6-a0324d9e8ee6"
click at [247, 341] on div at bounding box center [275, 343] width 106 height 24
select select "9"
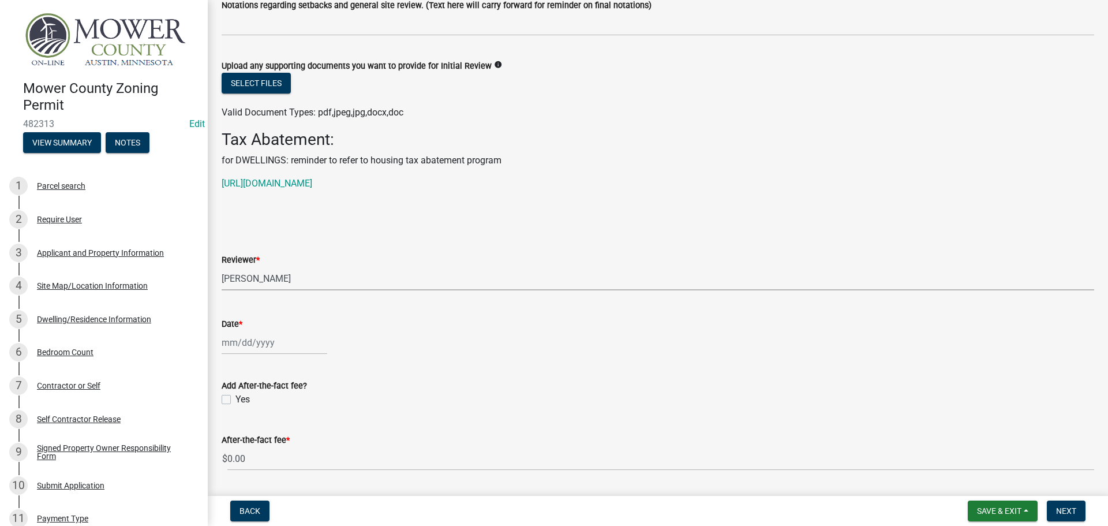
select select "2025"
click at [231, 285] on div "22" at bounding box center [233, 281] width 18 height 18
type input "[DATE]"
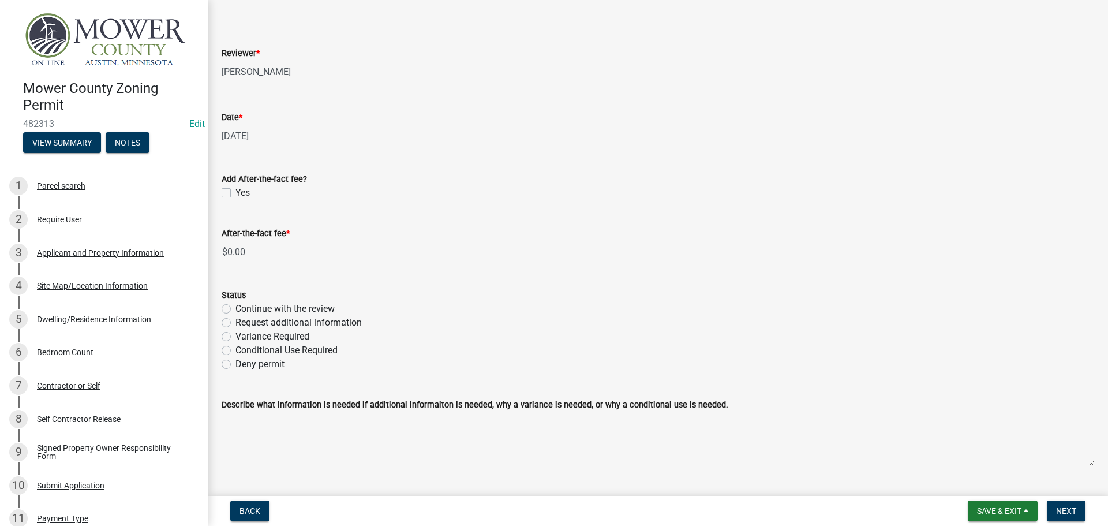
scroll to position [3237, 0]
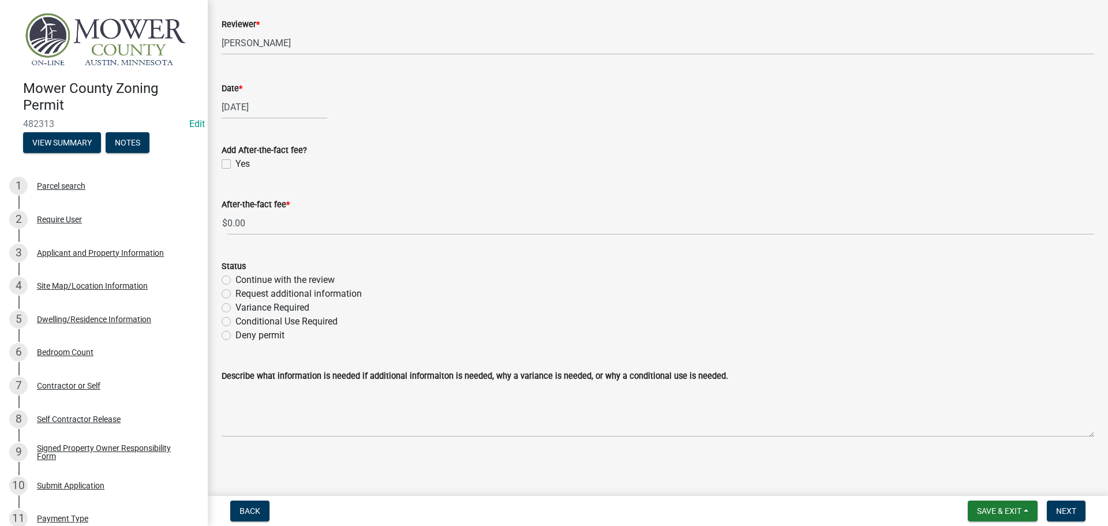
click at [235, 277] on label "Continue with the review" at bounding box center [284, 280] width 99 height 14
click at [235, 277] on input "Continue with the review" at bounding box center [239, 277] width 8 height 8
radio input "true"
click at [1065, 511] on span "Next" at bounding box center [1066, 510] width 20 height 9
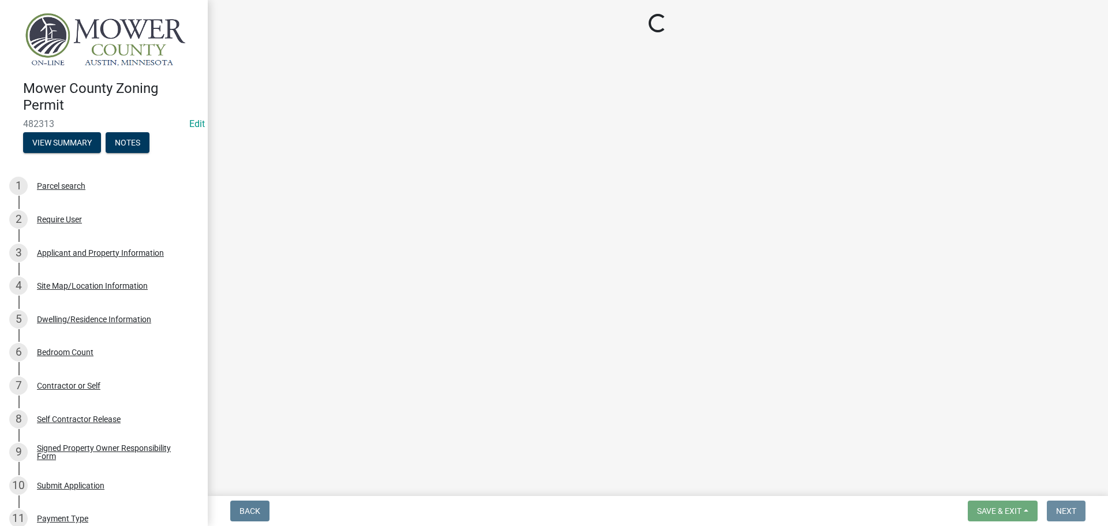
scroll to position [0, 0]
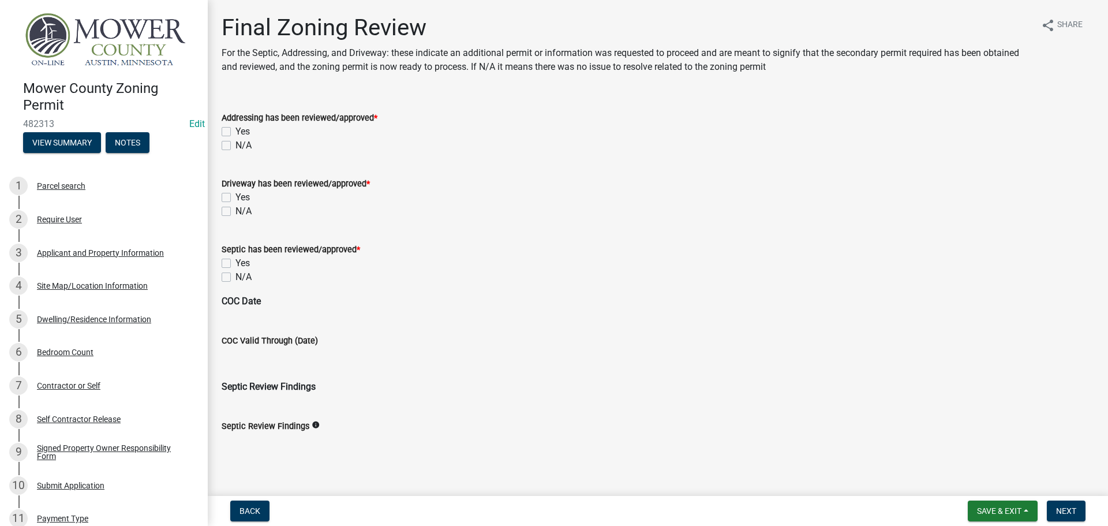
click at [235, 147] on label "N/A" at bounding box center [243, 146] width 16 height 14
click at [235, 146] on input "N/A" at bounding box center [239, 143] width 8 height 8
checkbox input "true"
checkbox input "false"
checkbox input "true"
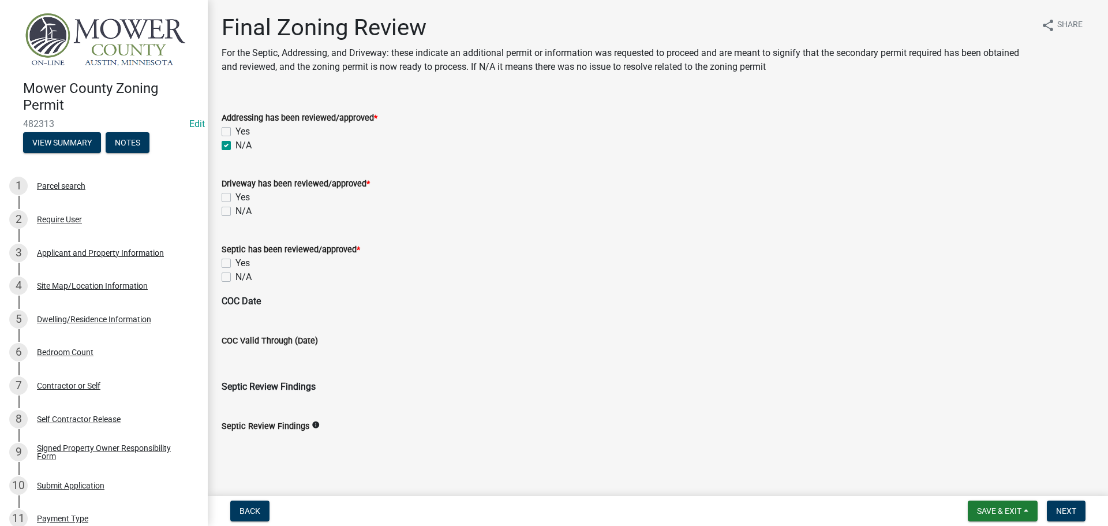
drag, startPoint x: 226, startPoint y: 214, endPoint x: 219, endPoint y: 218, distance: 8.0
click at [235, 213] on label "N/A" at bounding box center [243, 211] width 16 height 14
click at [235, 212] on input "N/A" at bounding box center [239, 208] width 8 height 8
checkbox input "true"
checkbox input "false"
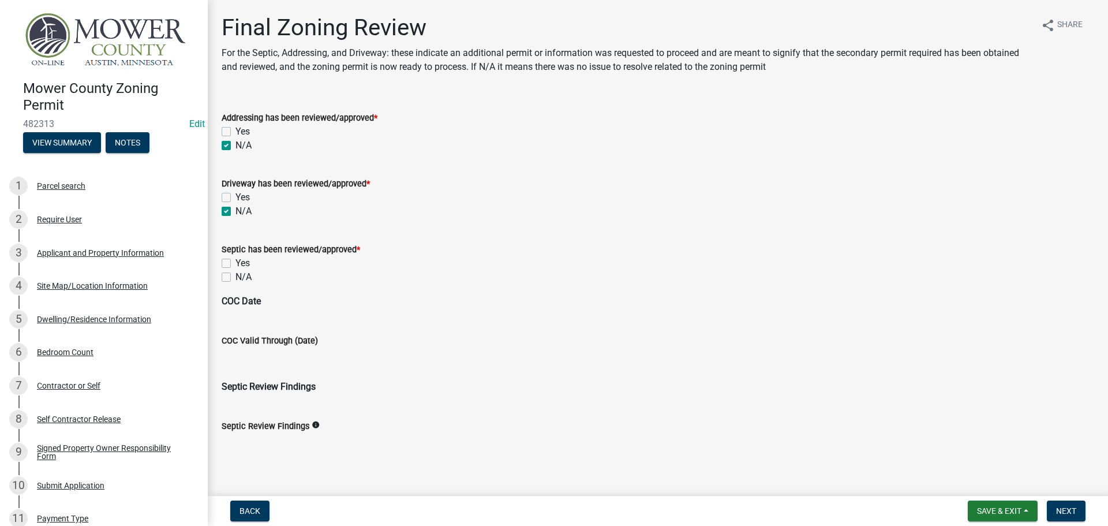
checkbox input "true"
click at [235, 263] on label "Yes" at bounding box center [242, 263] width 14 height 14
click at [235, 263] on input "Yes" at bounding box center [239, 260] width 8 height 8
checkbox input "true"
checkbox input "false"
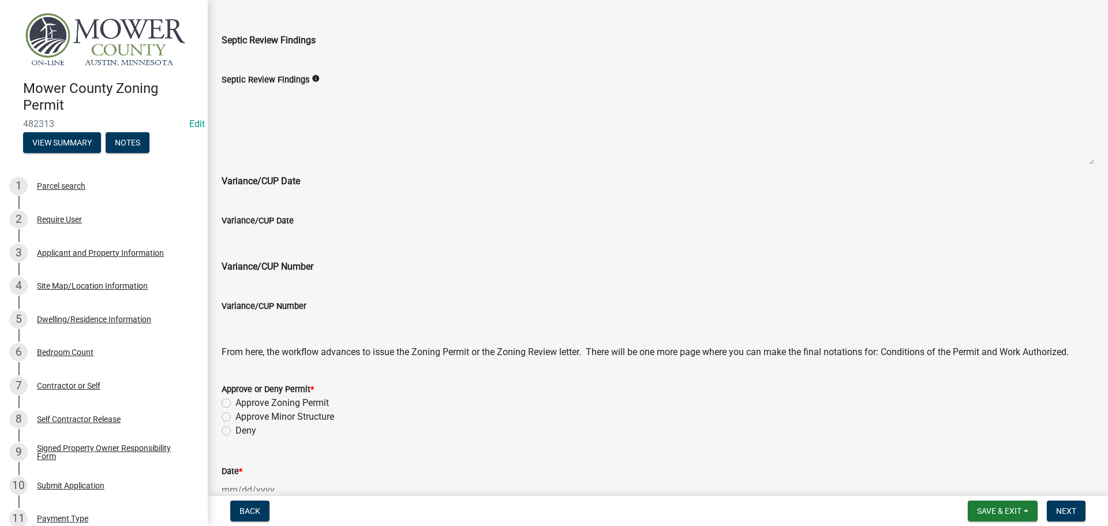
scroll to position [577, 0]
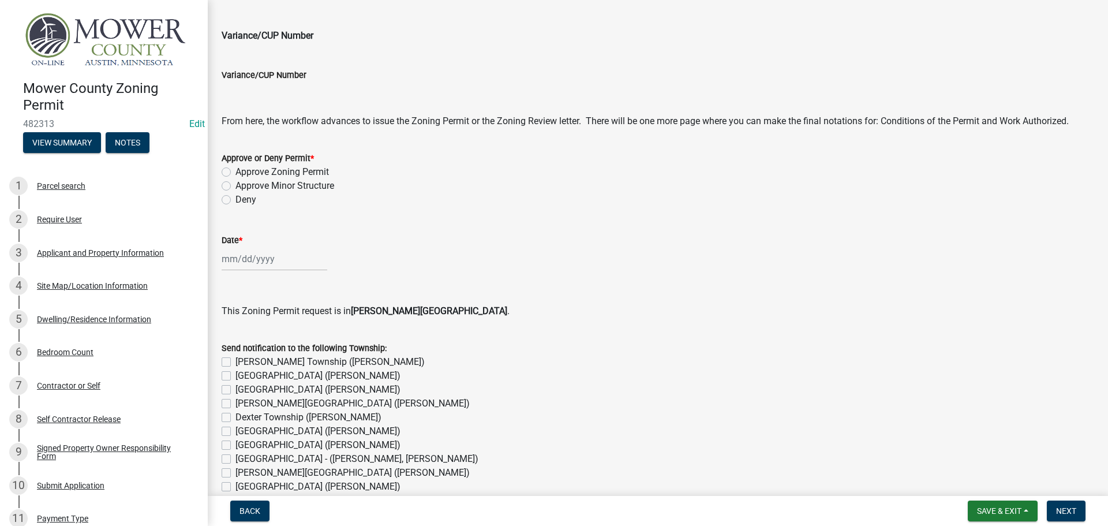
click at [235, 170] on label "Approve Zoning Permit" at bounding box center [282, 172] width 94 height 14
click at [235, 170] on input "Approve Zoning Permit" at bounding box center [239, 169] width 8 height 8
radio input "true"
click at [256, 263] on div at bounding box center [275, 259] width 106 height 24
select select "9"
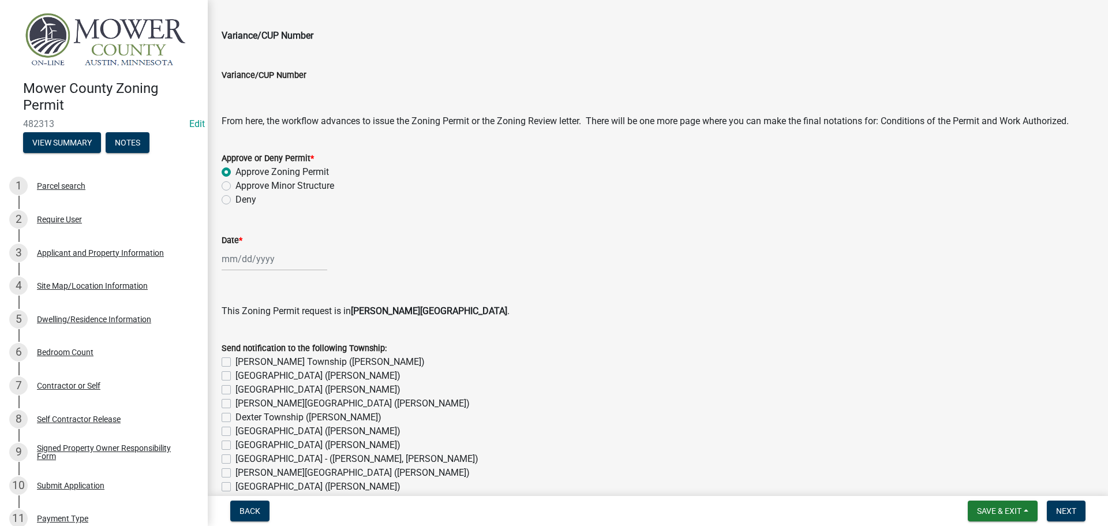
select select "2025"
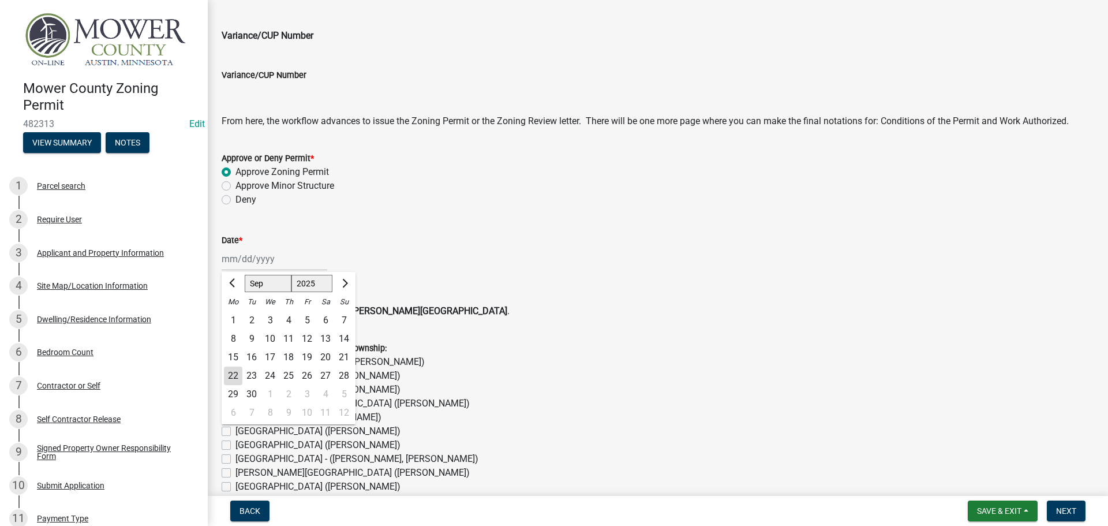
click at [233, 373] on div "22" at bounding box center [233, 376] width 18 height 18
type input "[DATE]"
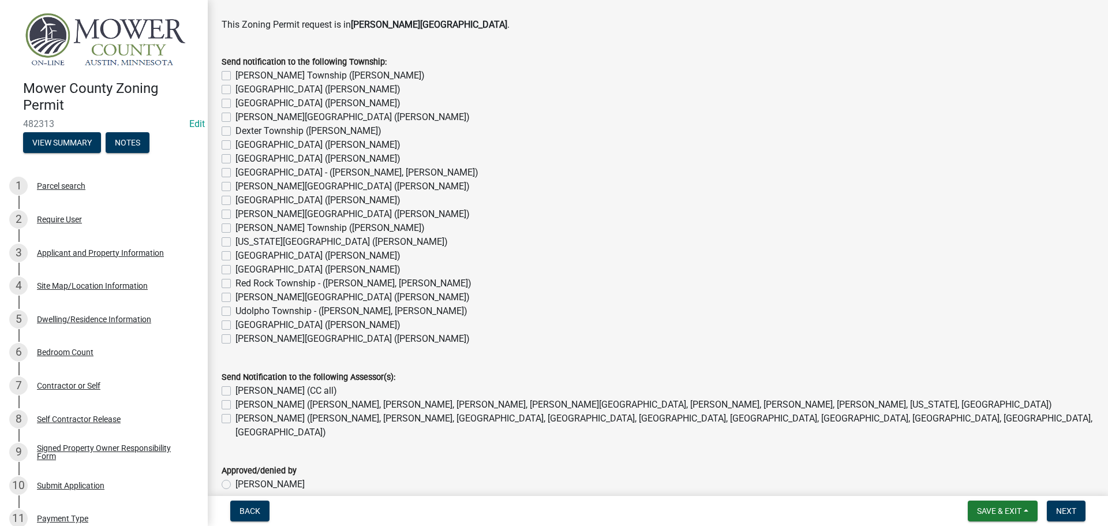
scroll to position [866, 0]
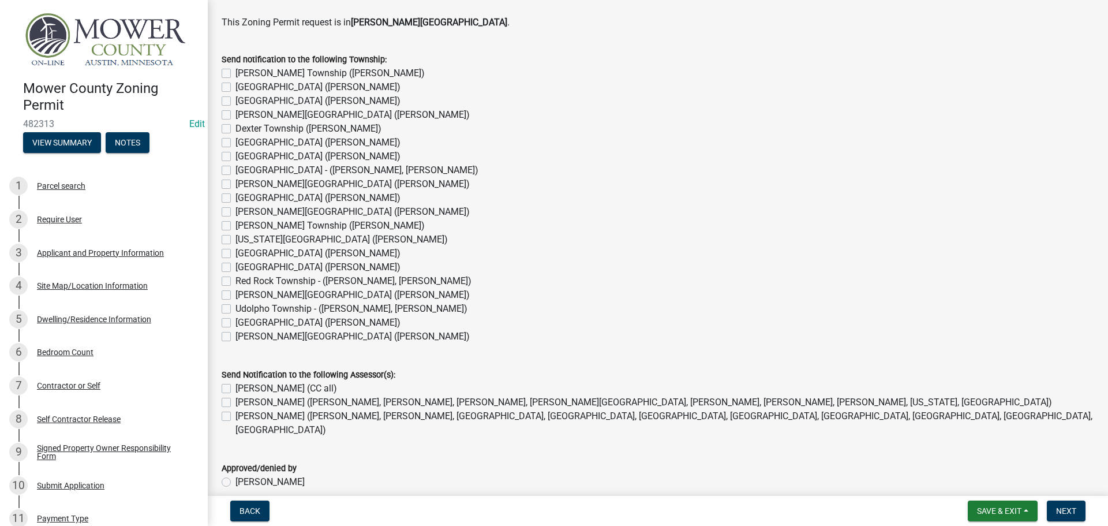
click at [235, 116] on label "[PERSON_NAME][GEOGRAPHIC_DATA] ([PERSON_NAME])" at bounding box center [352, 115] width 234 height 14
click at [235, 115] on input "[PERSON_NAME][GEOGRAPHIC_DATA] ([PERSON_NAME])" at bounding box center [239, 112] width 8 height 8
checkbox input "true"
checkbox input "false"
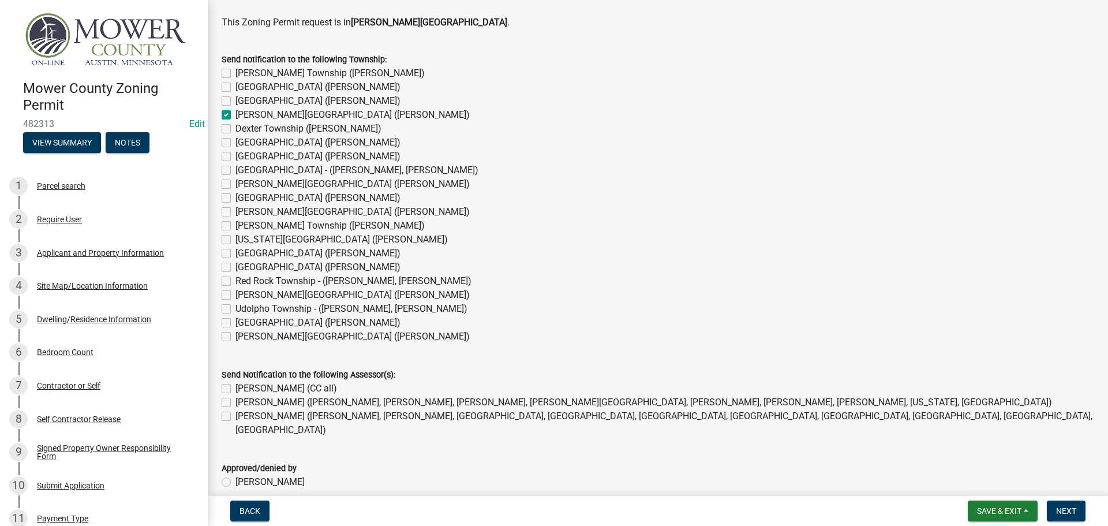
checkbox input "false"
checkbox input "true"
checkbox input "false"
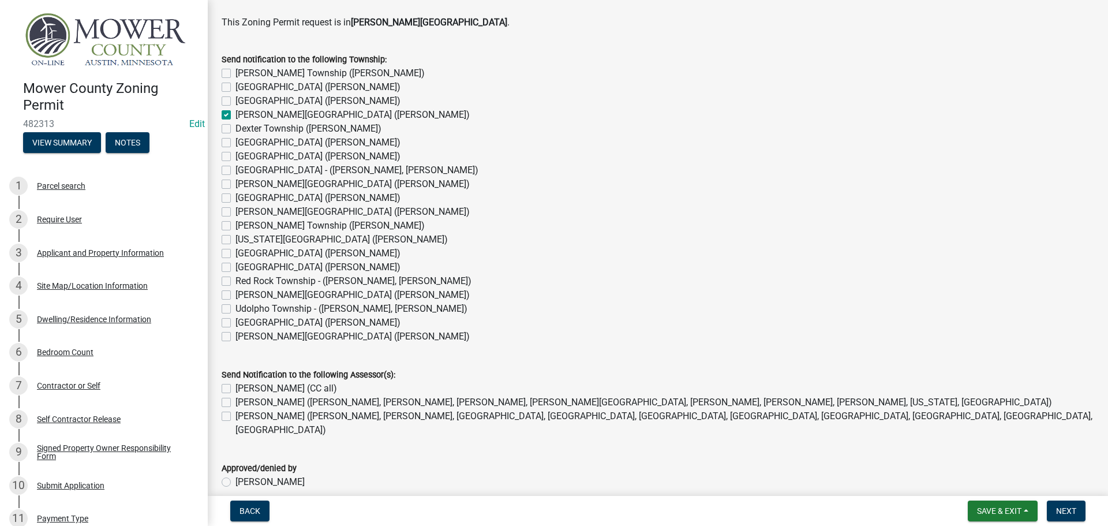
checkbox input "false"
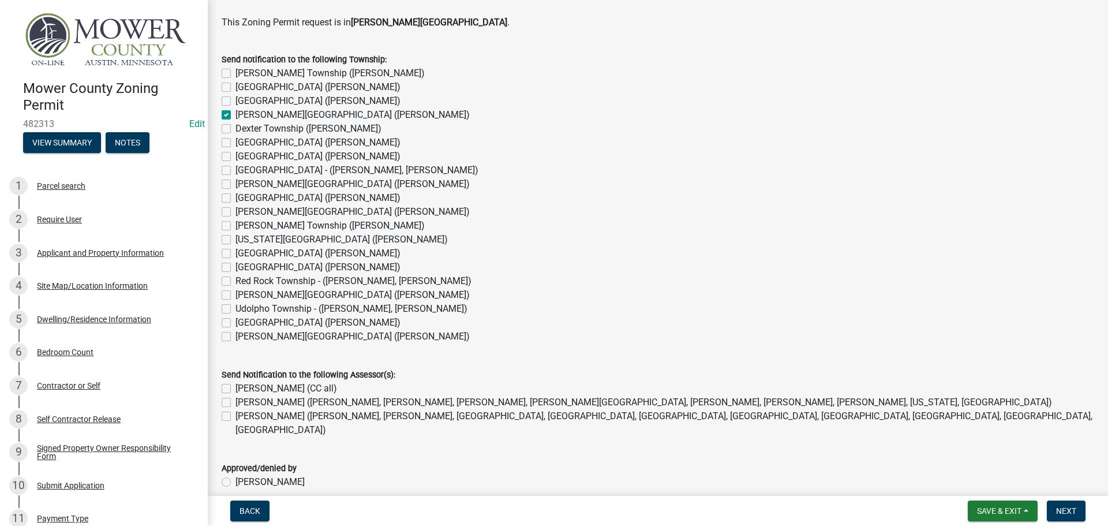
checkbox input "false"
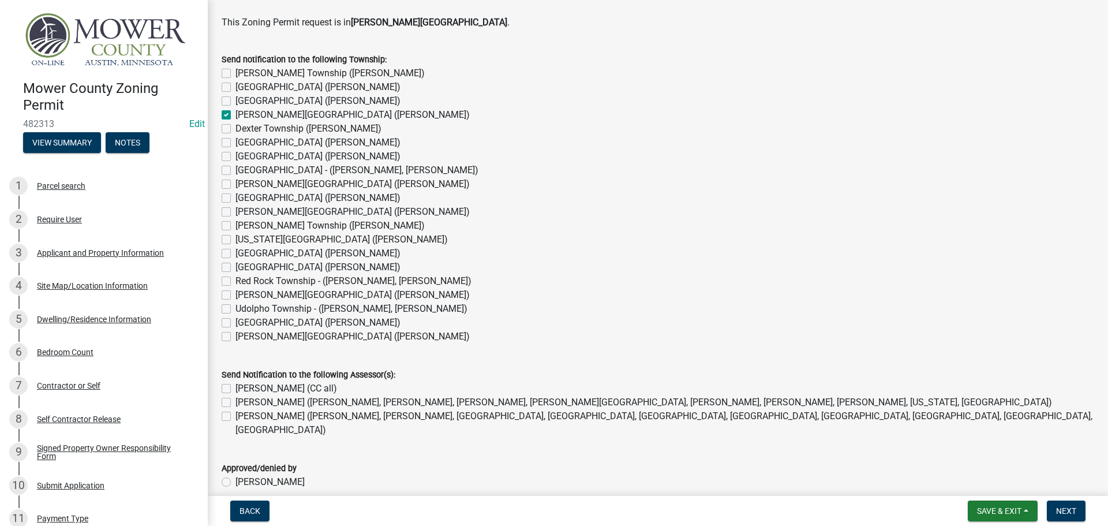
checkbox input "false"
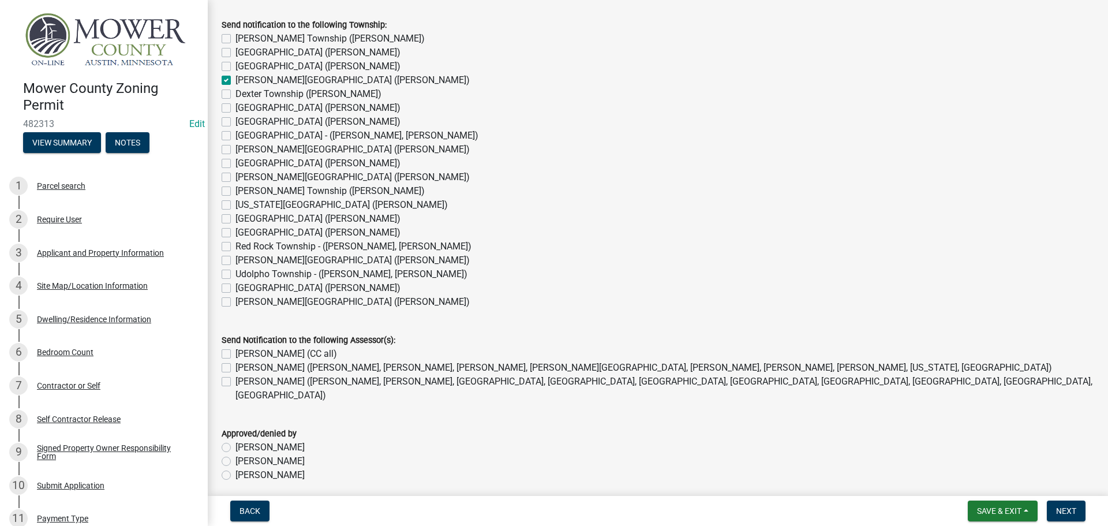
scroll to position [933, 0]
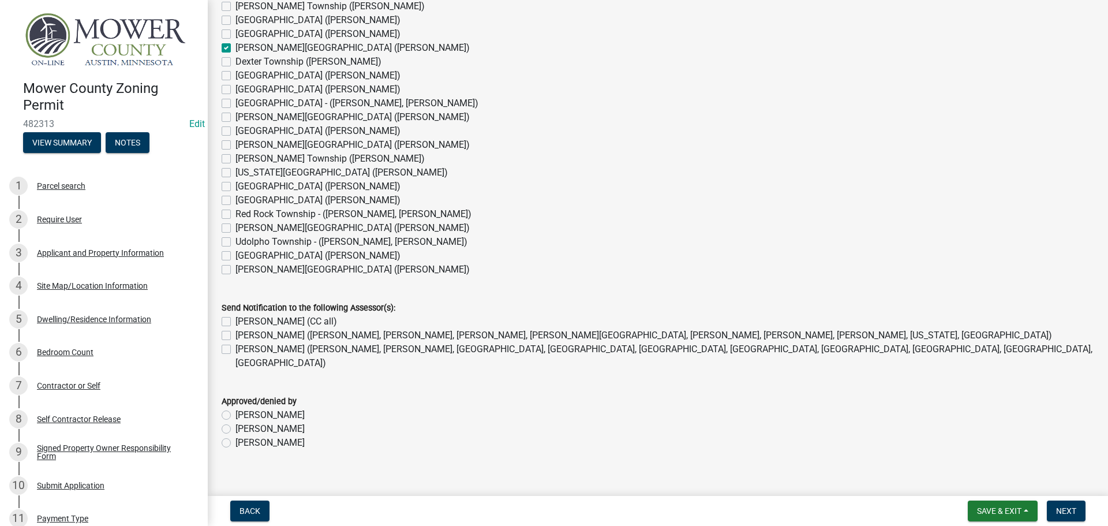
click at [235, 323] on label "[PERSON_NAME] (CC all)" at bounding box center [286, 322] width 102 height 14
click at [235, 322] on input "[PERSON_NAME] (CC all)" at bounding box center [239, 319] width 8 height 8
checkbox input "true"
checkbox input "false"
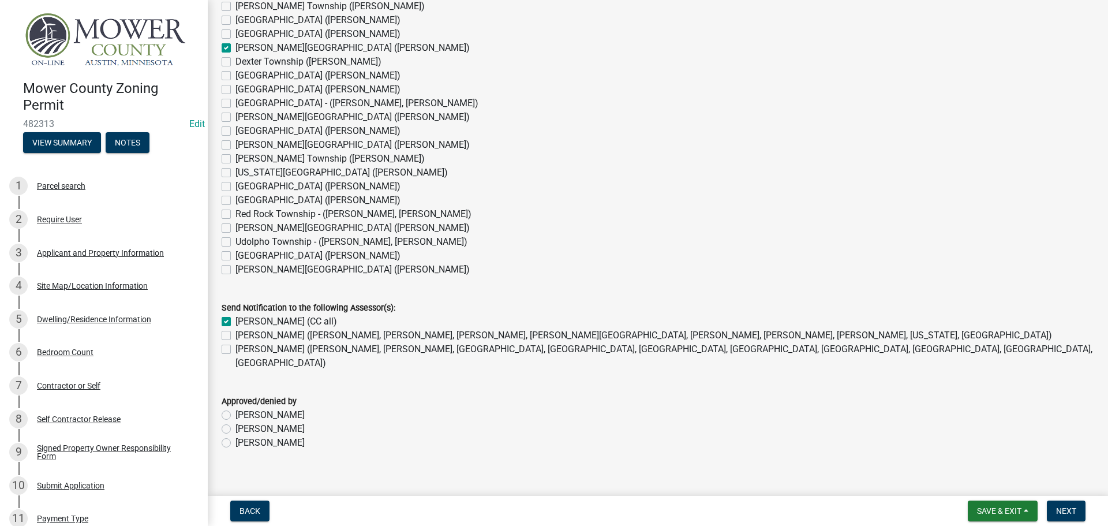
click at [226, 342] on div "[PERSON_NAME] ([PERSON_NAME], [PERSON_NAME], [GEOGRAPHIC_DATA], [GEOGRAPHIC_DAT…" at bounding box center [658, 356] width 873 height 28
click at [235, 336] on label "[PERSON_NAME] ([PERSON_NAME], [PERSON_NAME], [PERSON_NAME], [PERSON_NAME][GEOGR…" at bounding box center [643, 335] width 817 height 14
click at [235, 336] on input "[PERSON_NAME] ([PERSON_NAME], [PERSON_NAME], [PERSON_NAME], [PERSON_NAME][GEOGR…" at bounding box center [239, 332] width 8 height 8
checkbox input "true"
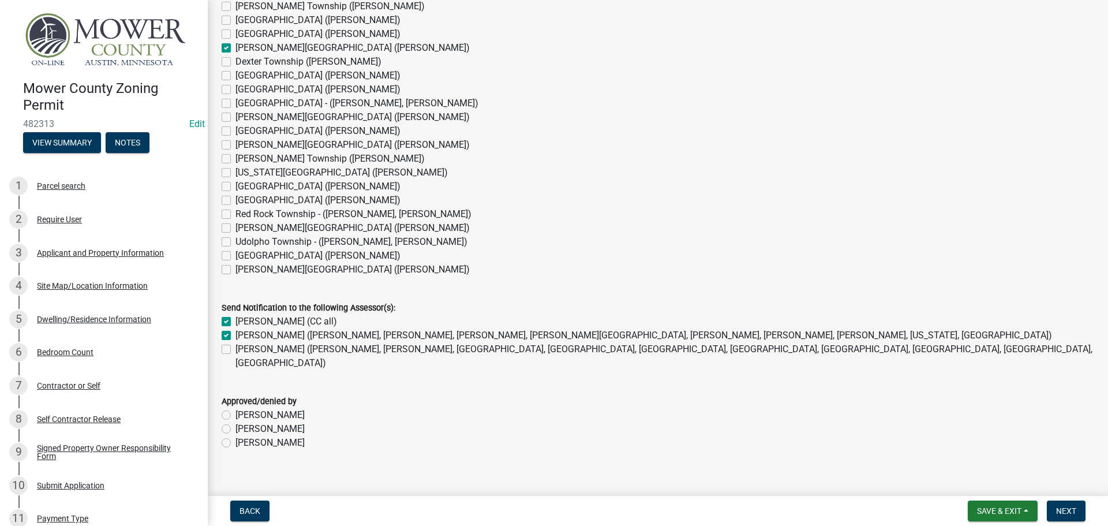
checkbox input "true"
checkbox input "false"
drag, startPoint x: 227, startPoint y: 428, endPoint x: 509, endPoint y: 452, distance: 282.7
click at [235, 436] on label "[PERSON_NAME]" at bounding box center [269, 443] width 69 height 14
click at [235, 436] on input "[PERSON_NAME]" at bounding box center [239, 440] width 8 height 8
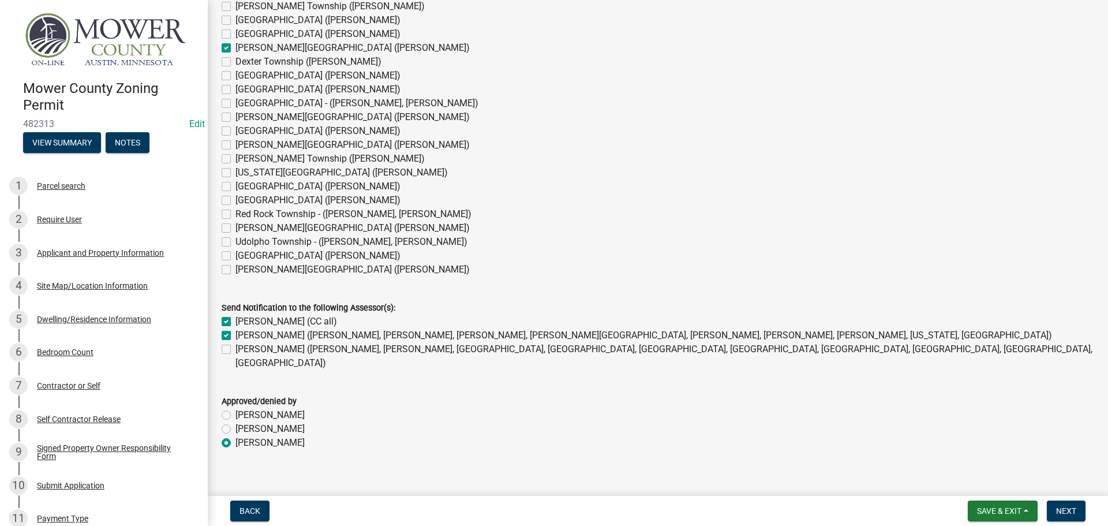
radio input "true"
click at [1071, 507] on span "Next" at bounding box center [1066, 510] width 20 height 9
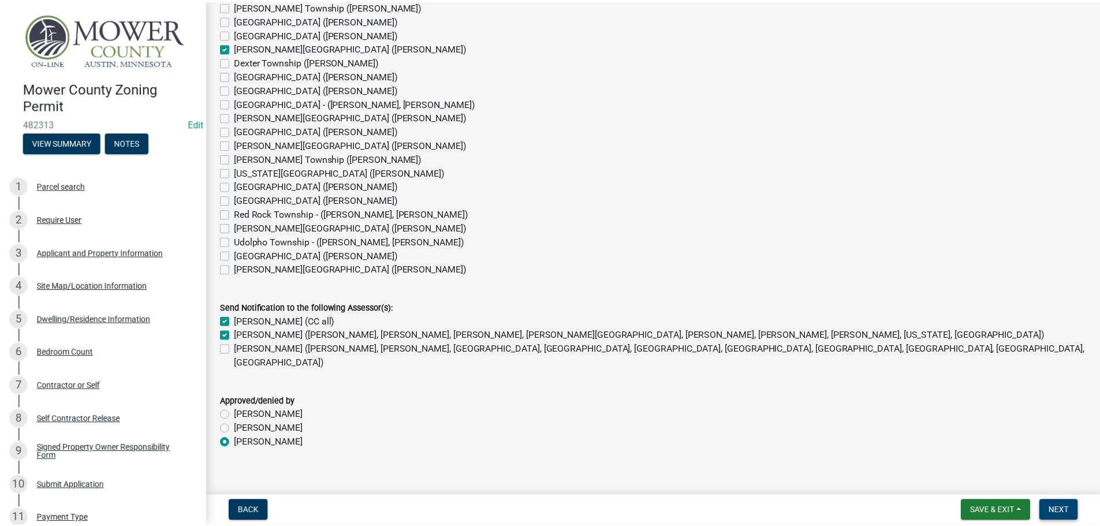
scroll to position [0, 0]
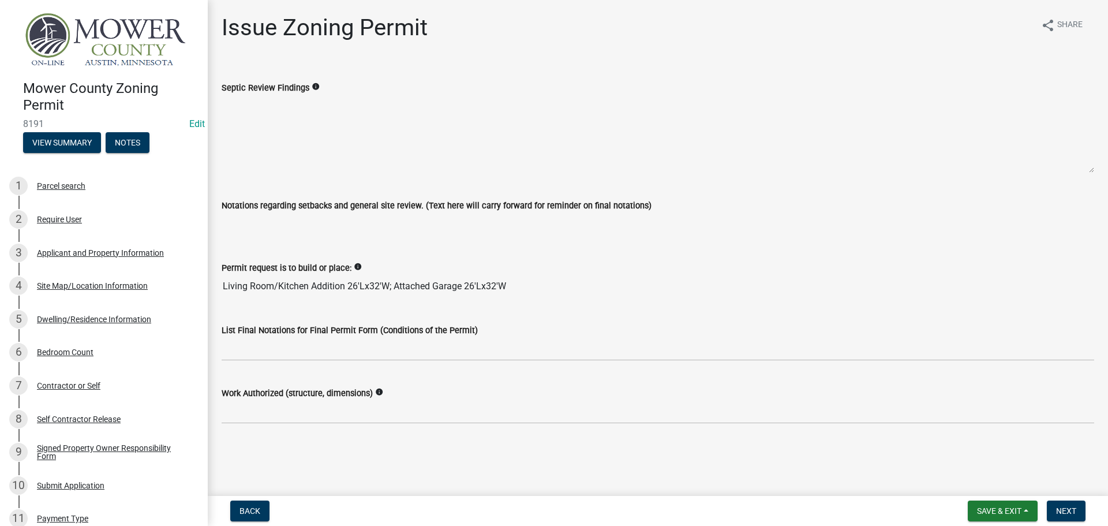
drag, startPoint x: 429, startPoint y: 271, endPoint x: 214, endPoint y: 268, distance: 215.3
click at [214, 268] on div "Permit request is to build or place: info Living Room/Kitchen Addition 26'Lx32'…" at bounding box center [658, 271] width 890 height 53
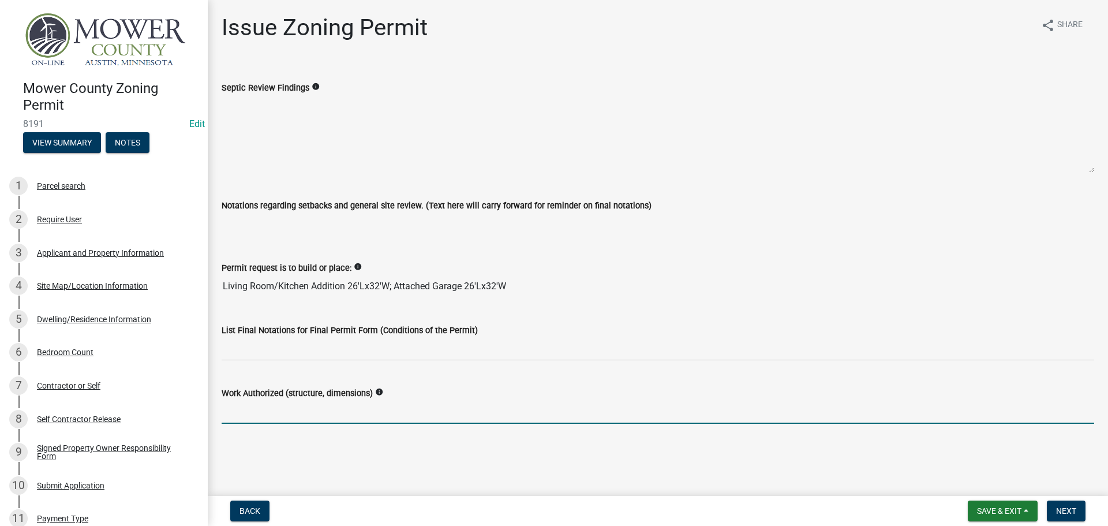
click at [261, 414] on input "Work Authorized (structure, dimensions)" at bounding box center [658, 412] width 873 height 24
paste input "Living Room/Kitchen Addition 26'Lx32'W; Attached Garage 26'Lx32'W"
type input "Living Room/Kitchen Addition 26'Lx32'W; Attached Garage 26'Lx32'W"
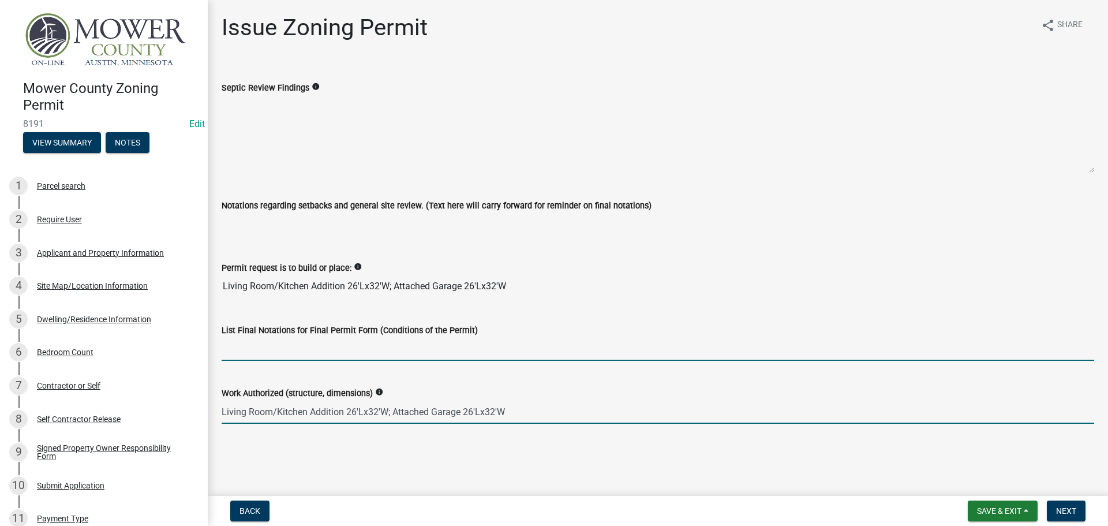
click at [253, 342] on input "List Final Notations for Final Permit Form (Conditions of the Permit)" at bounding box center [658, 349] width 873 height 24
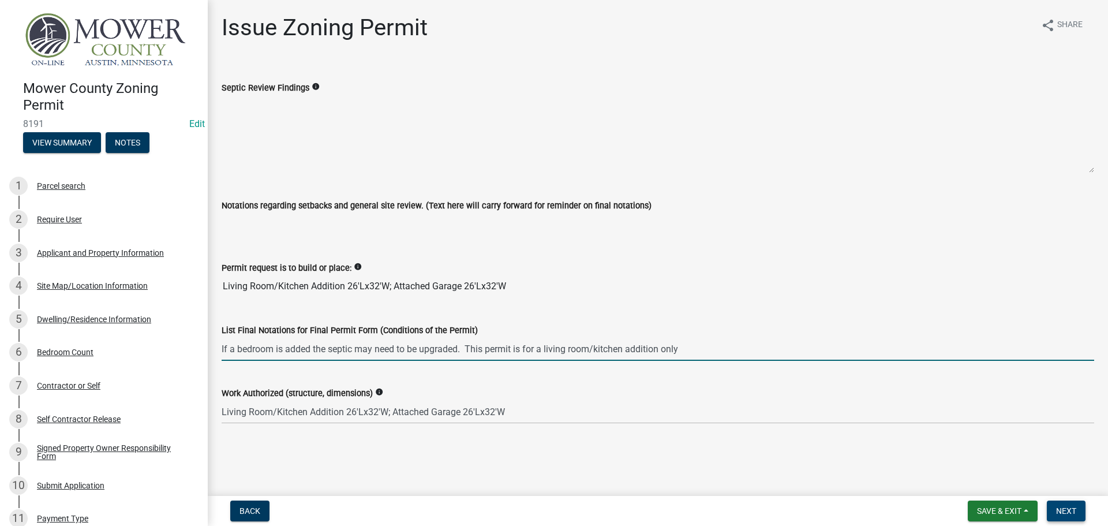
type input "If a bedroom is added the septic may need to be upgraded. This permit is for a …"
click at [1078, 507] on button "Next" at bounding box center [1066, 510] width 39 height 21
